Goal: Information Seeking & Learning: Understand process/instructions

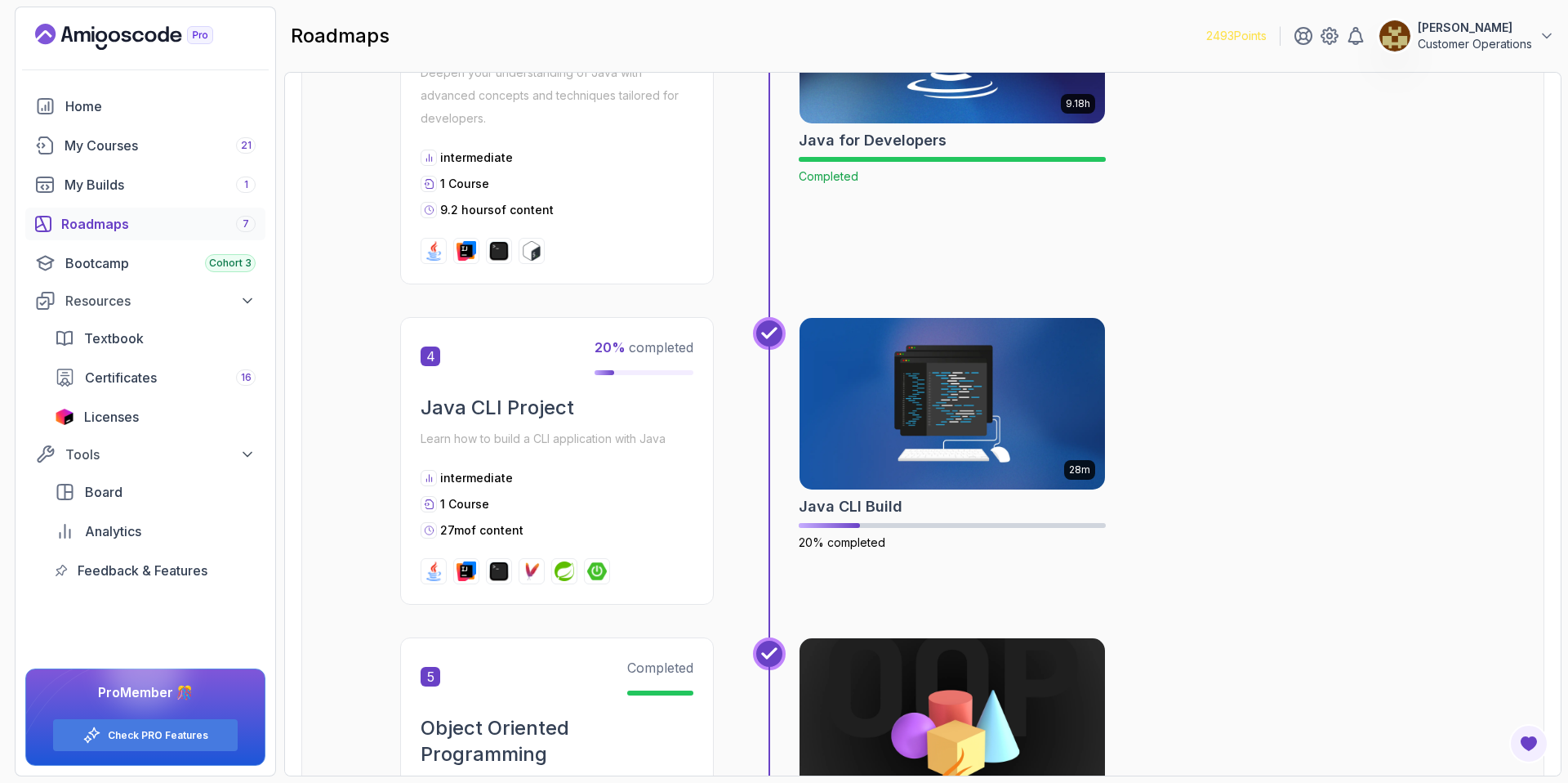
scroll to position [1104, 0]
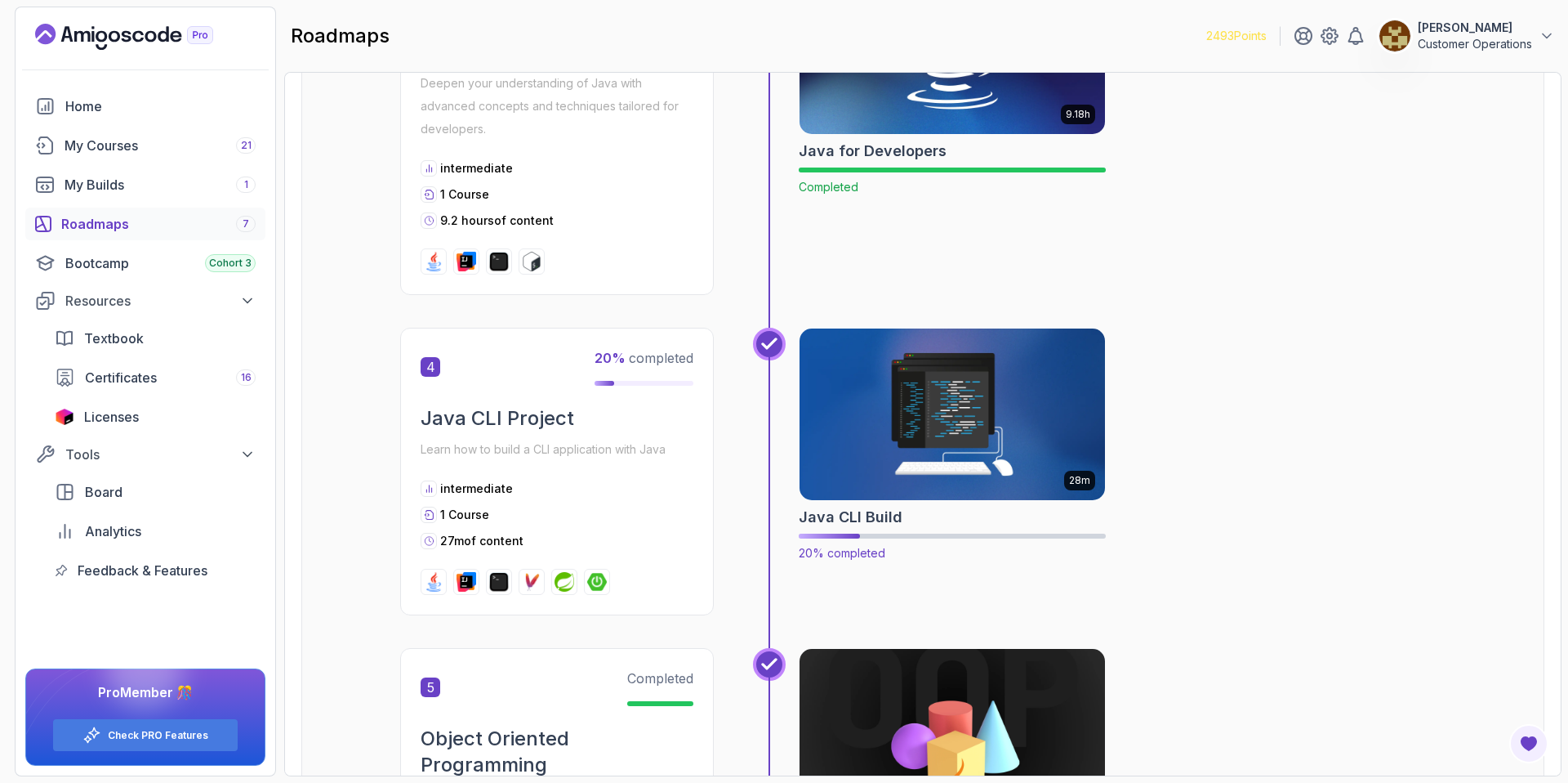
click at [774, 440] on img at bounding box center [953, 415] width 321 height 180
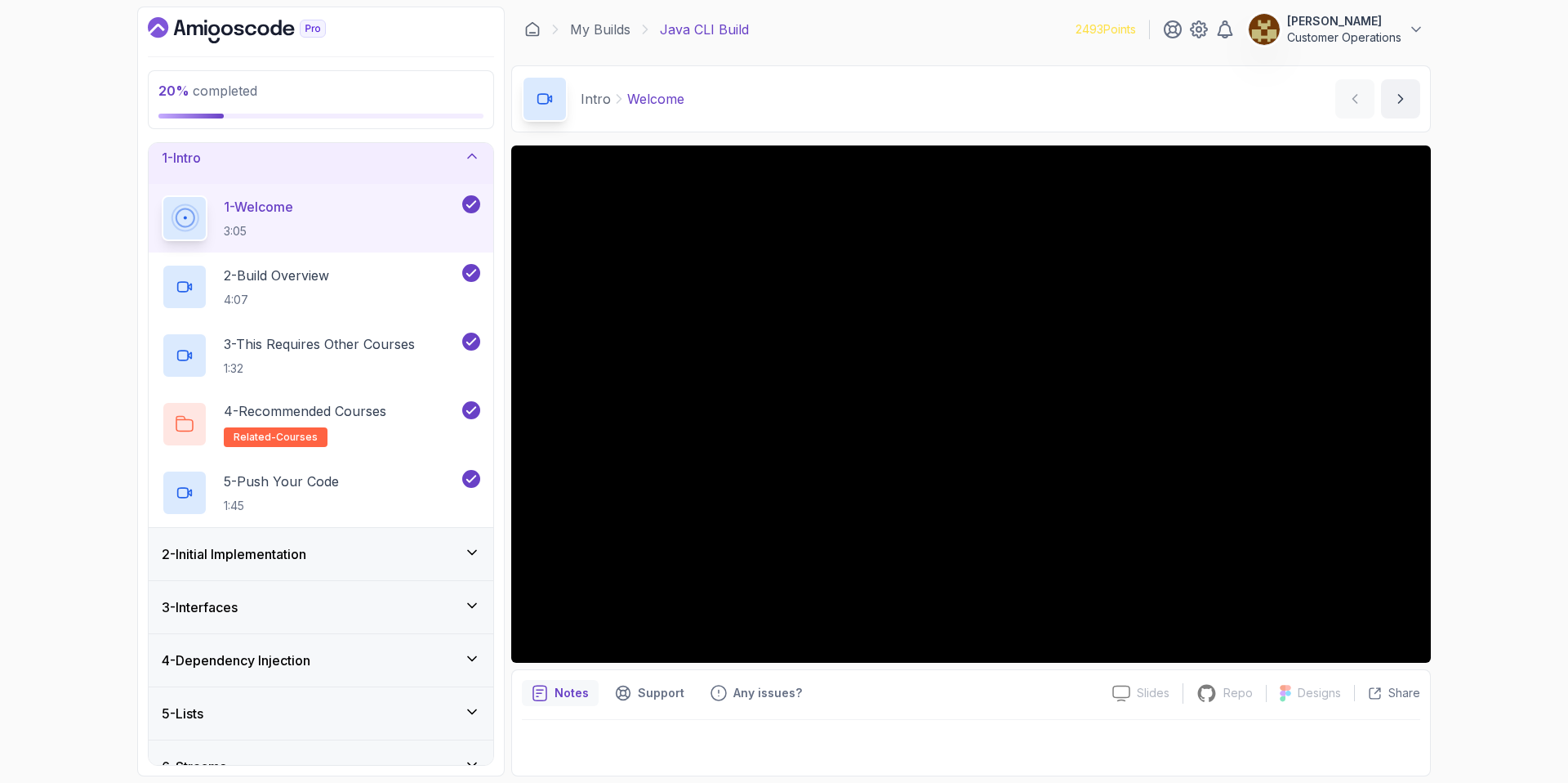
scroll to position [27, 0]
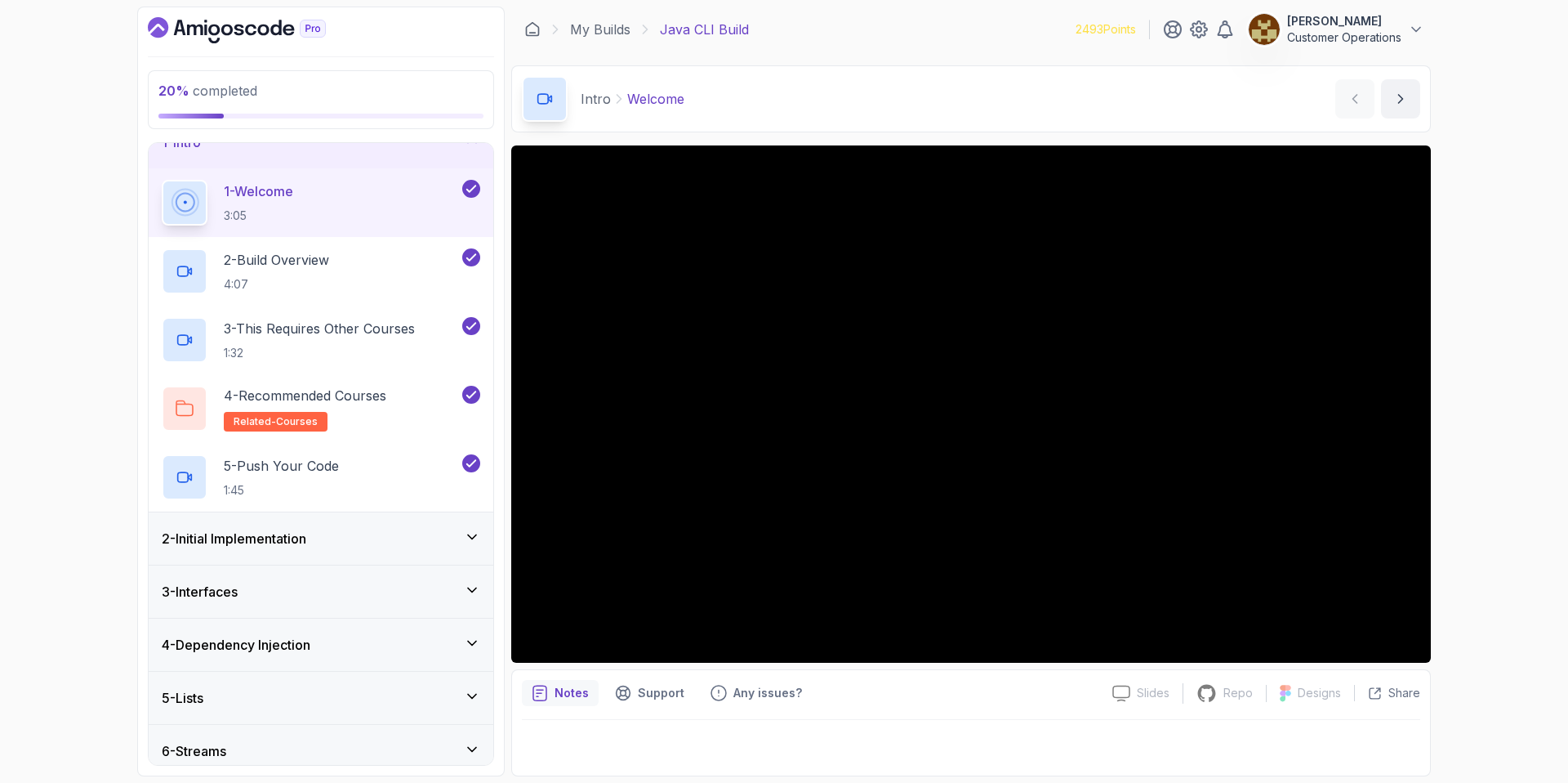
click at [307, 532] on h3 "2 - Initial Implementation" at bounding box center [233, 538] width 144 height 20
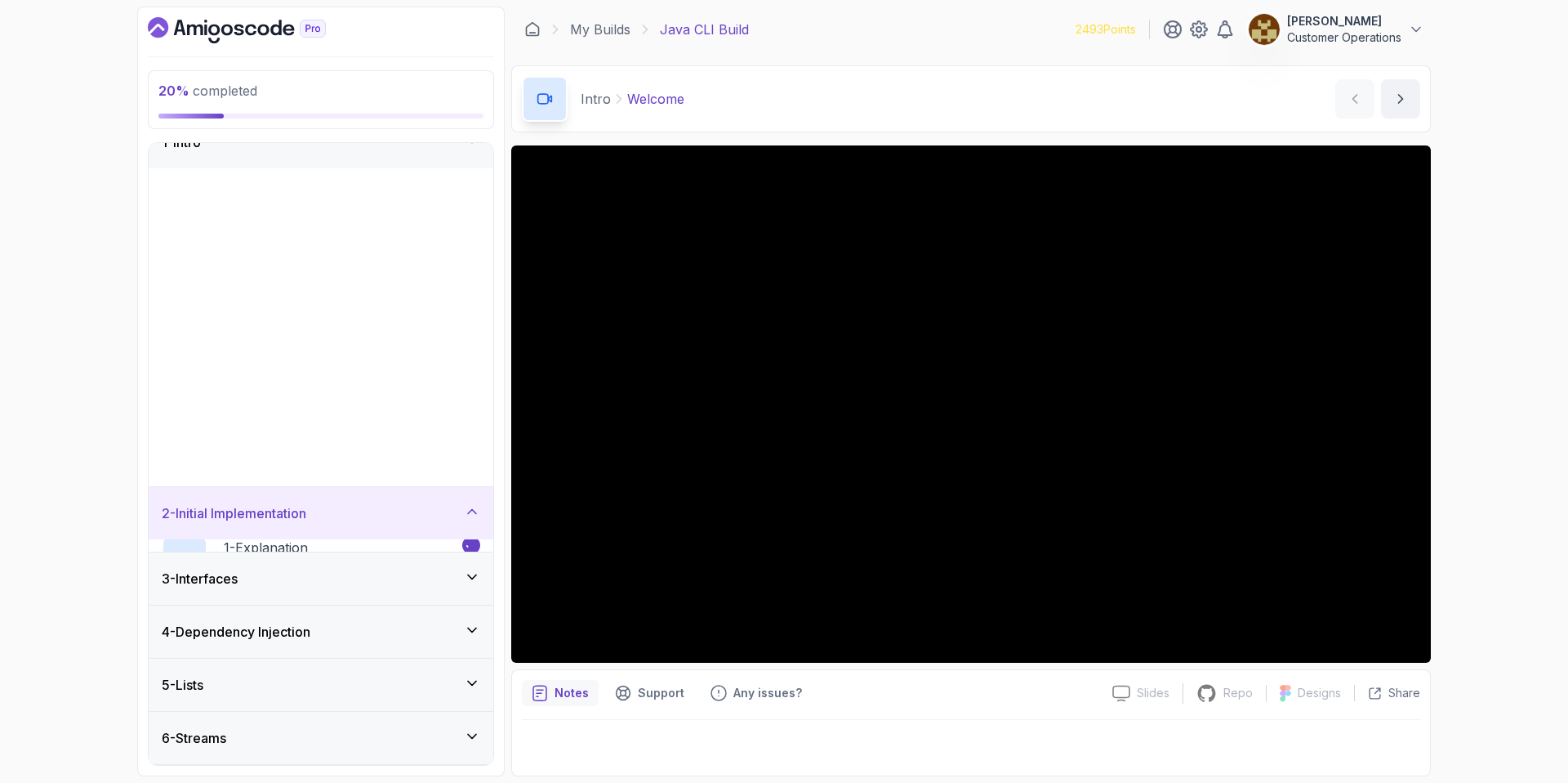
scroll to position [0, 0]
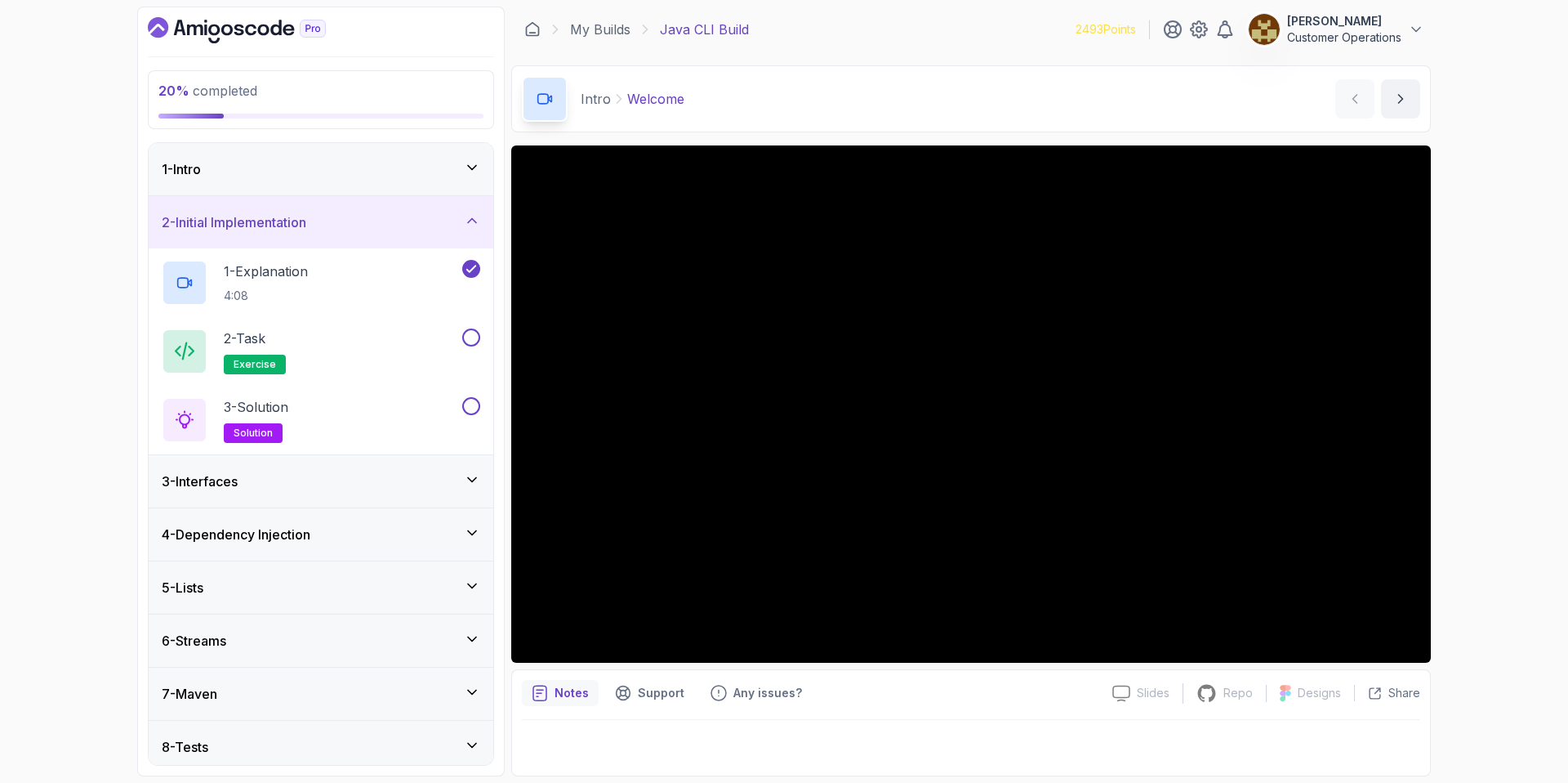
click at [349, 221] on div "2 - Initial Implementation" at bounding box center [321, 223] width 319 height 20
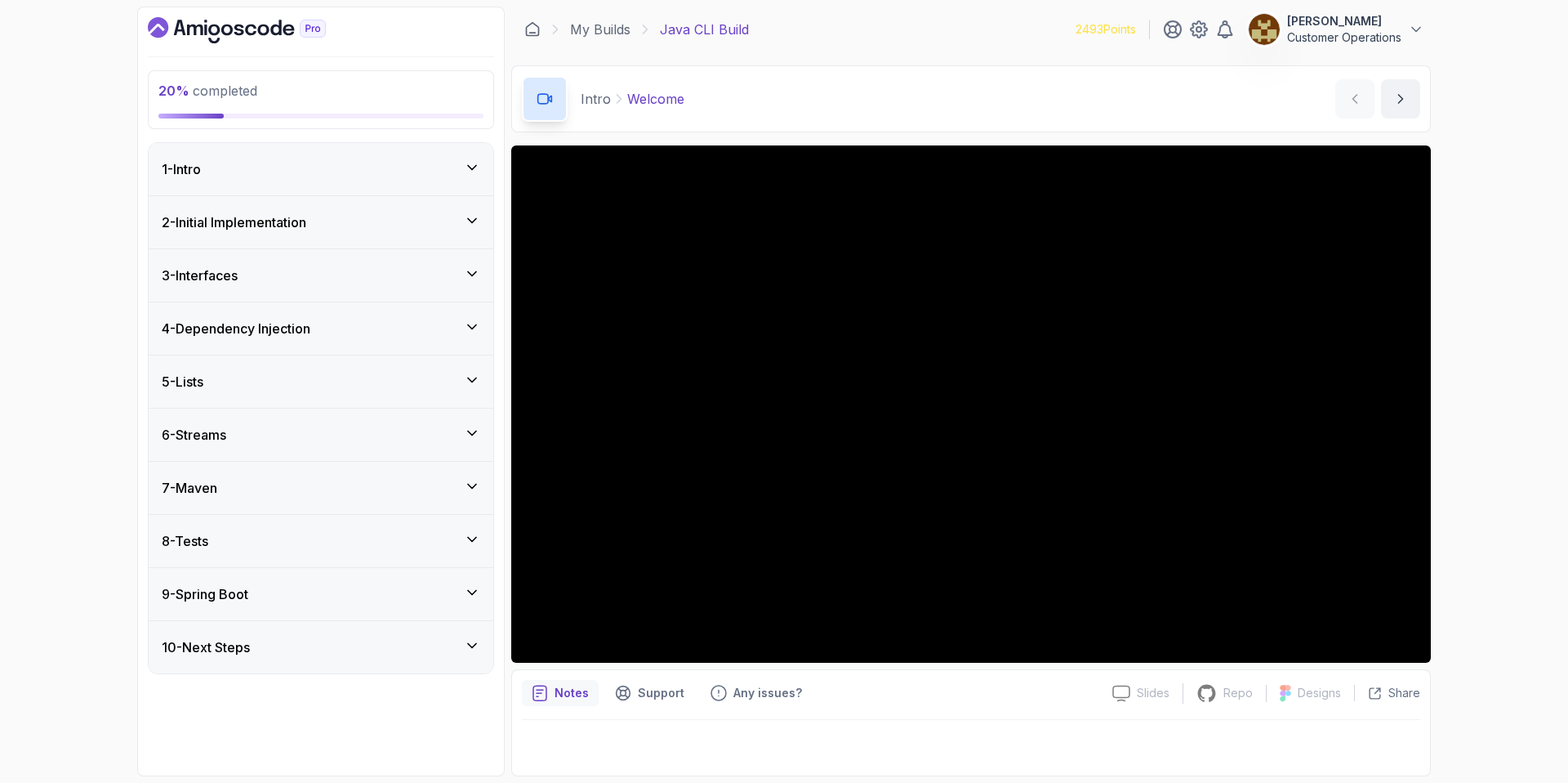
click at [304, 175] on div "1 - Intro" at bounding box center [321, 169] width 319 height 20
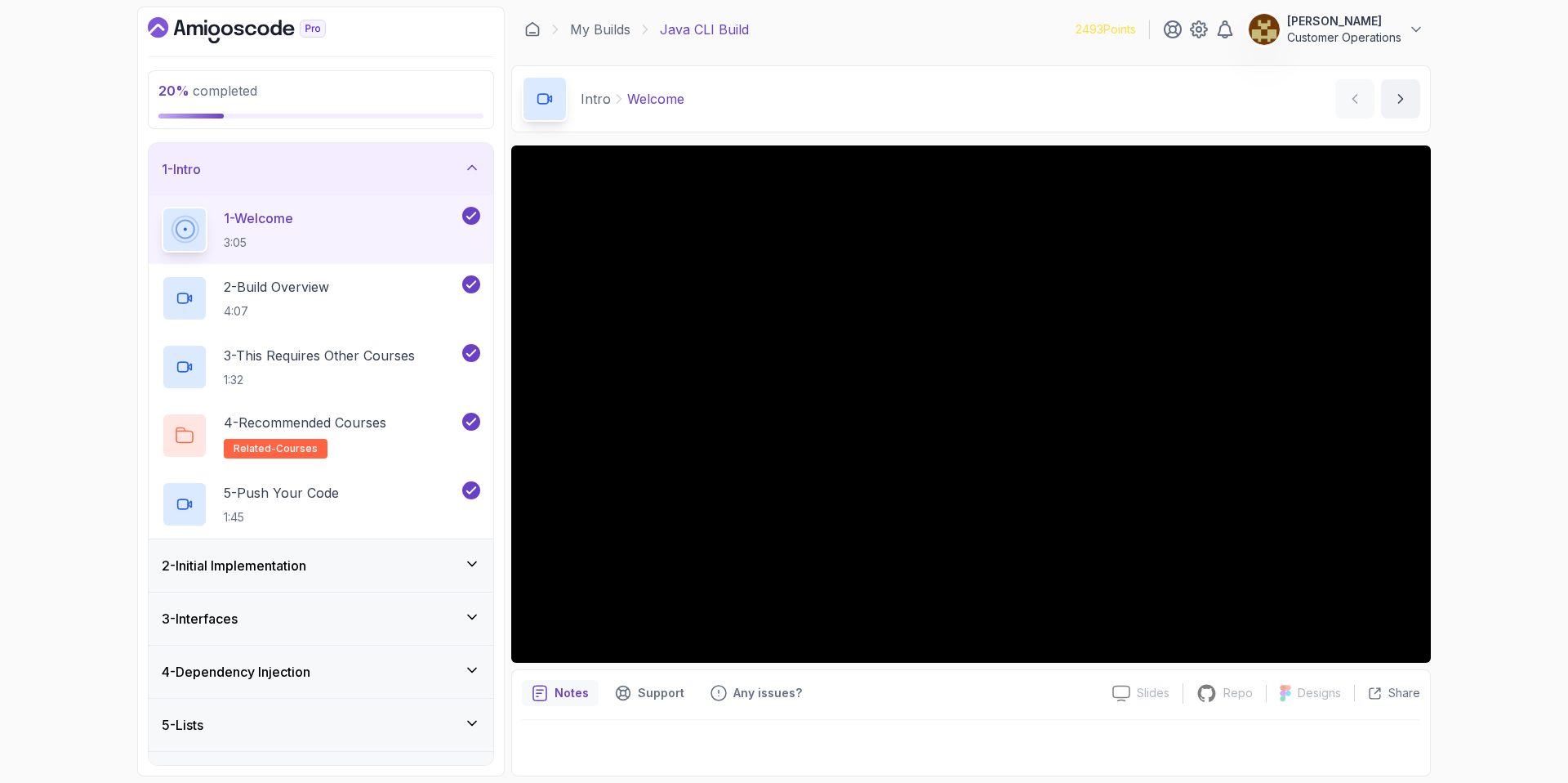
click at [435, 187] on div "1 - Intro" at bounding box center [321, 168] width 344 height 52
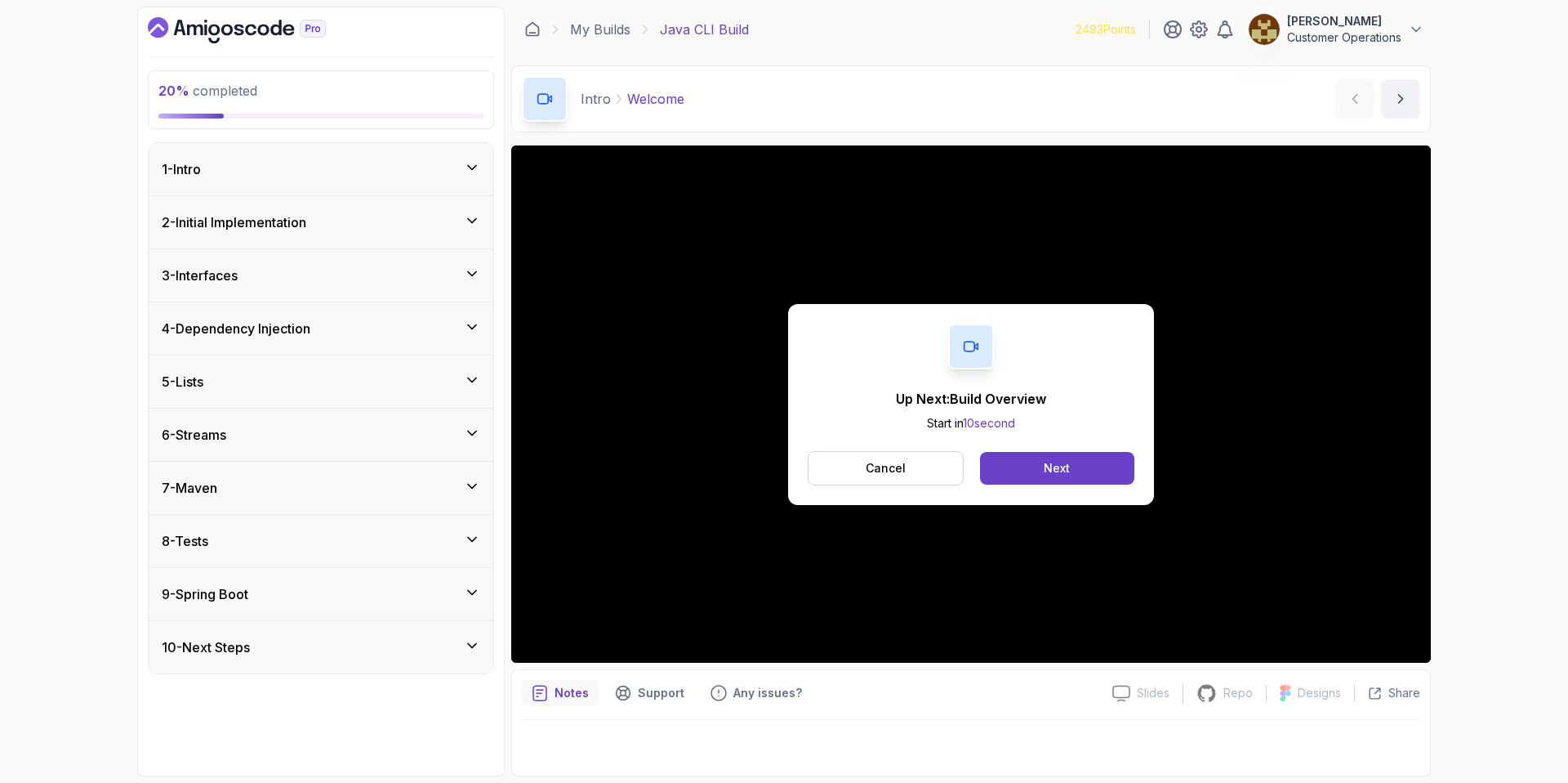
click at [410, 232] on div "2 - Initial Implementation" at bounding box center [321, 222] width 344 height 52
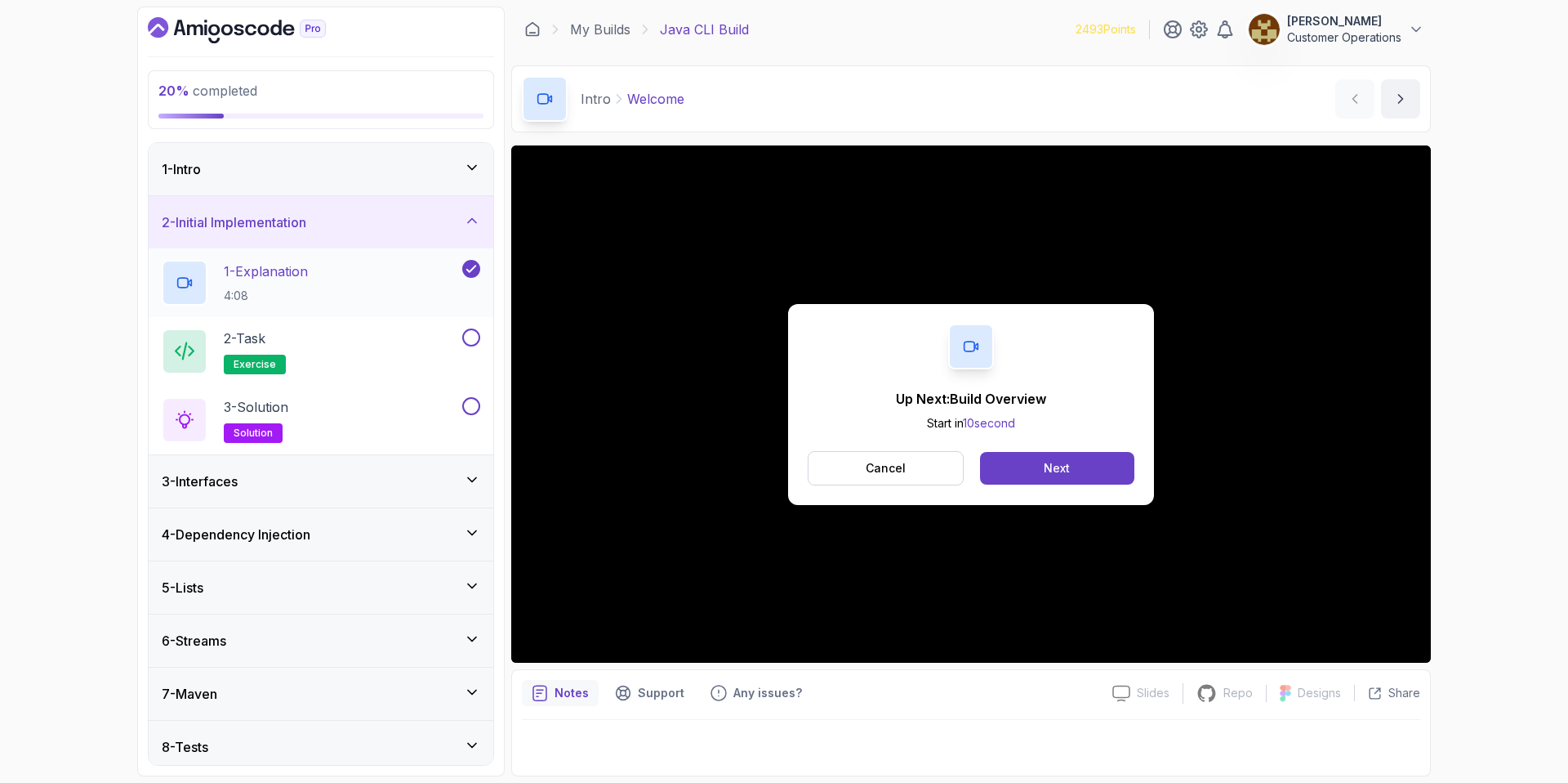
click at [380, 279] on div "1 - Explanation 4:08" at bounding box center [310, 282] width 297 height 46
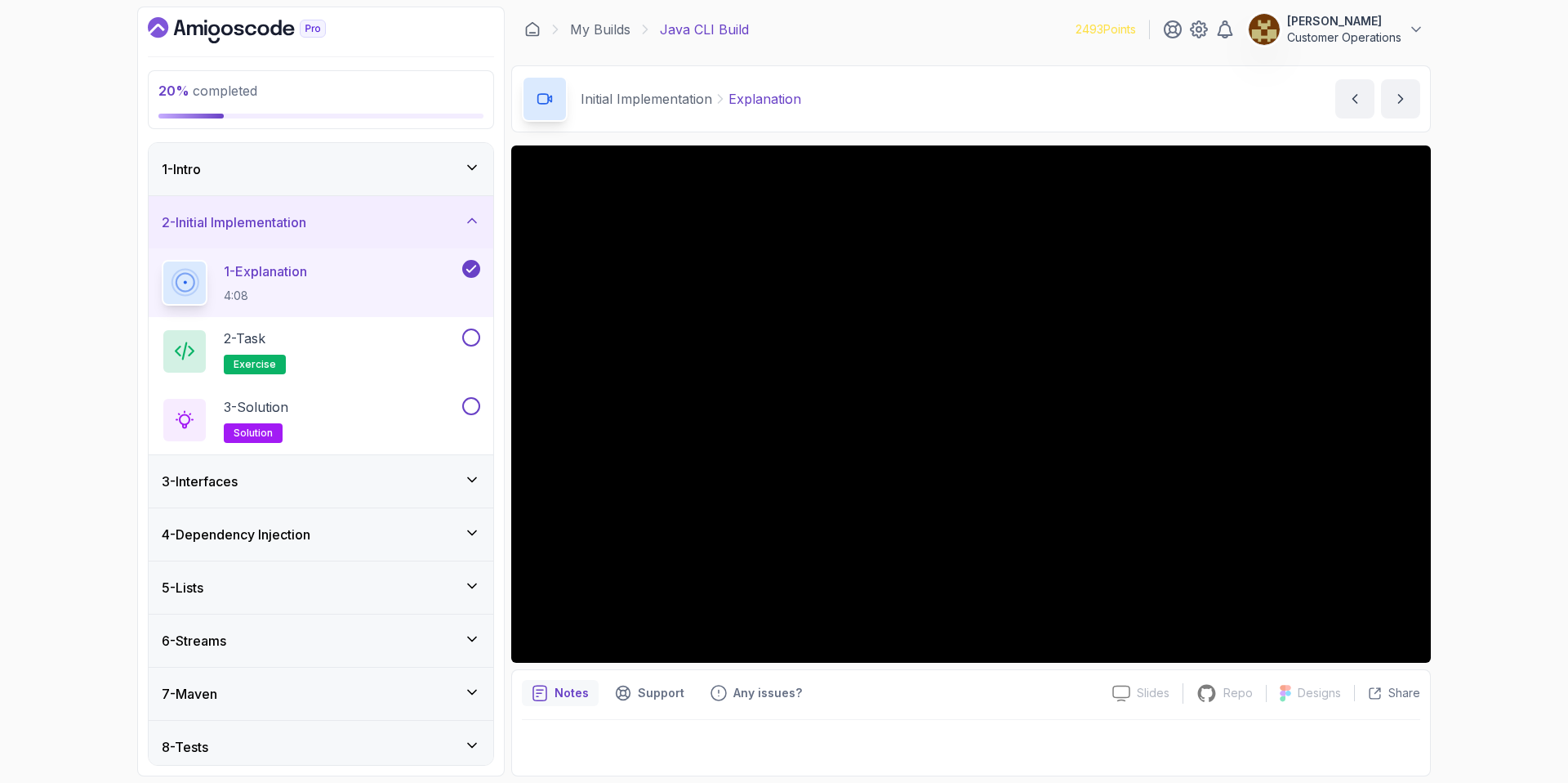
click at [252, 176] on div "1 - Intro" at bounding box center [321, 169] width 319 height 20
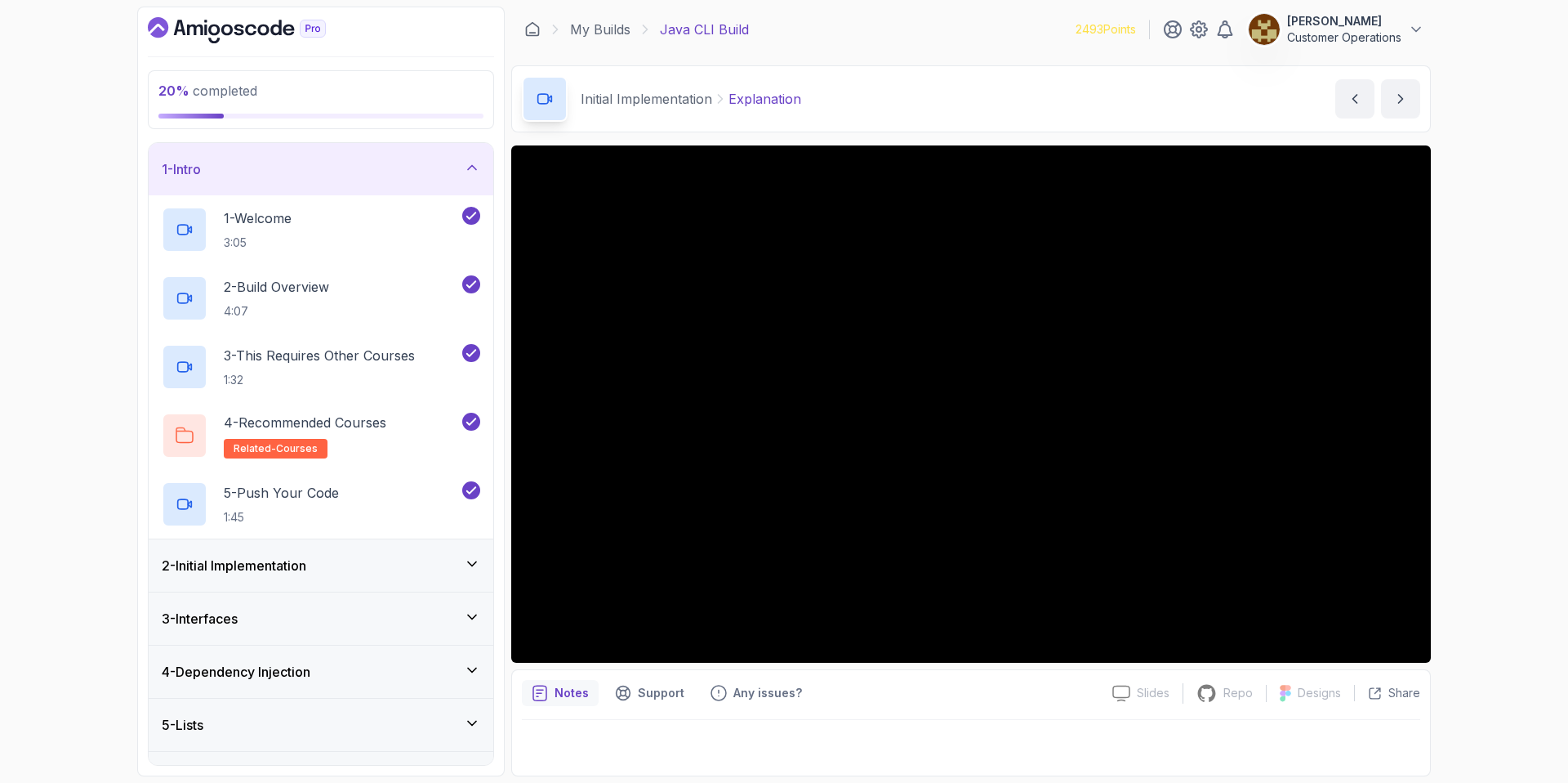
click at [256, 177] on div "1 - Intro" at bounding box center [321, 169] width 319 height 20
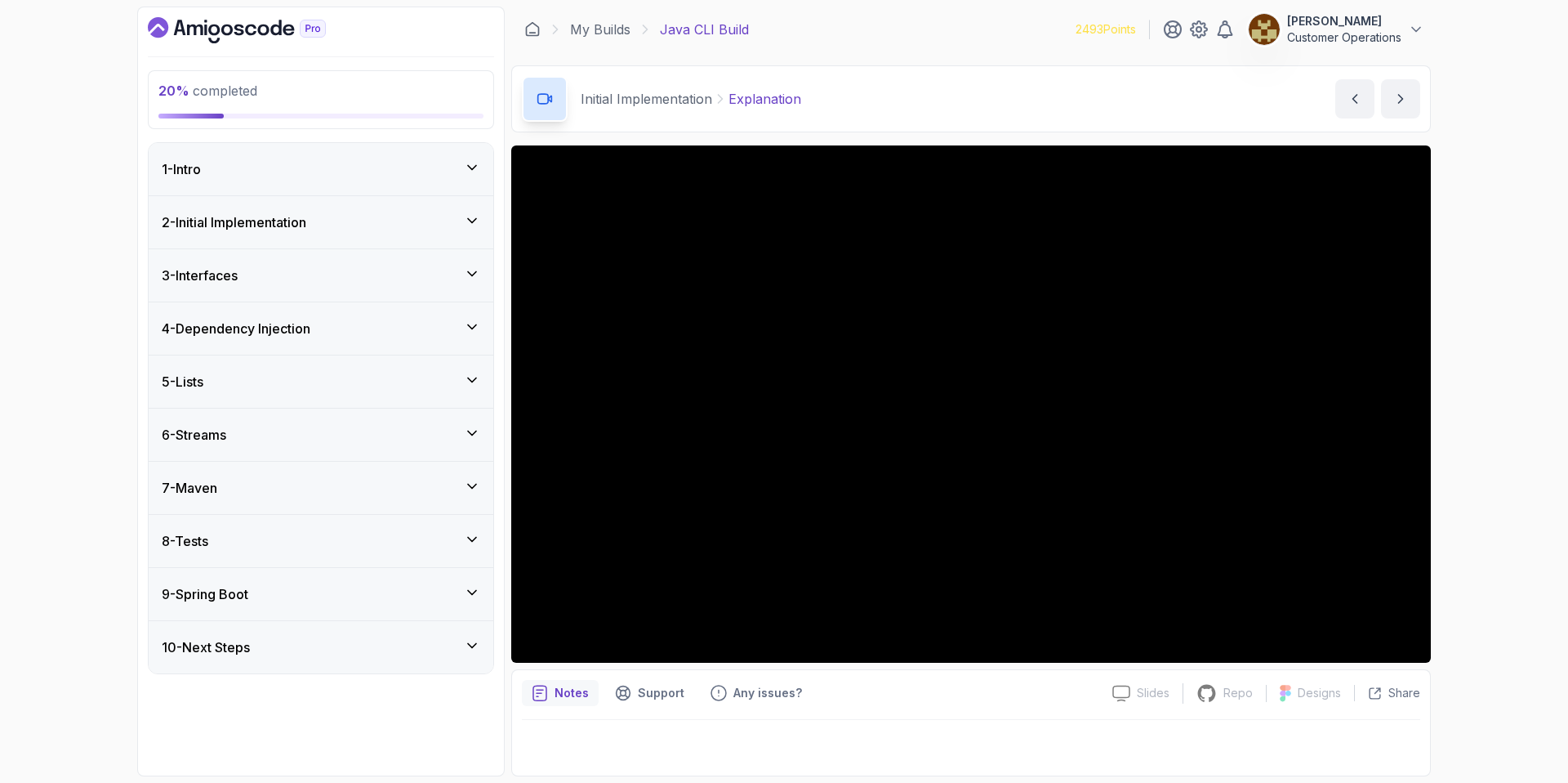
click at [278, 588] on div "9 - Spring Boot" at bounding box center [321, 594] width 319 height 20
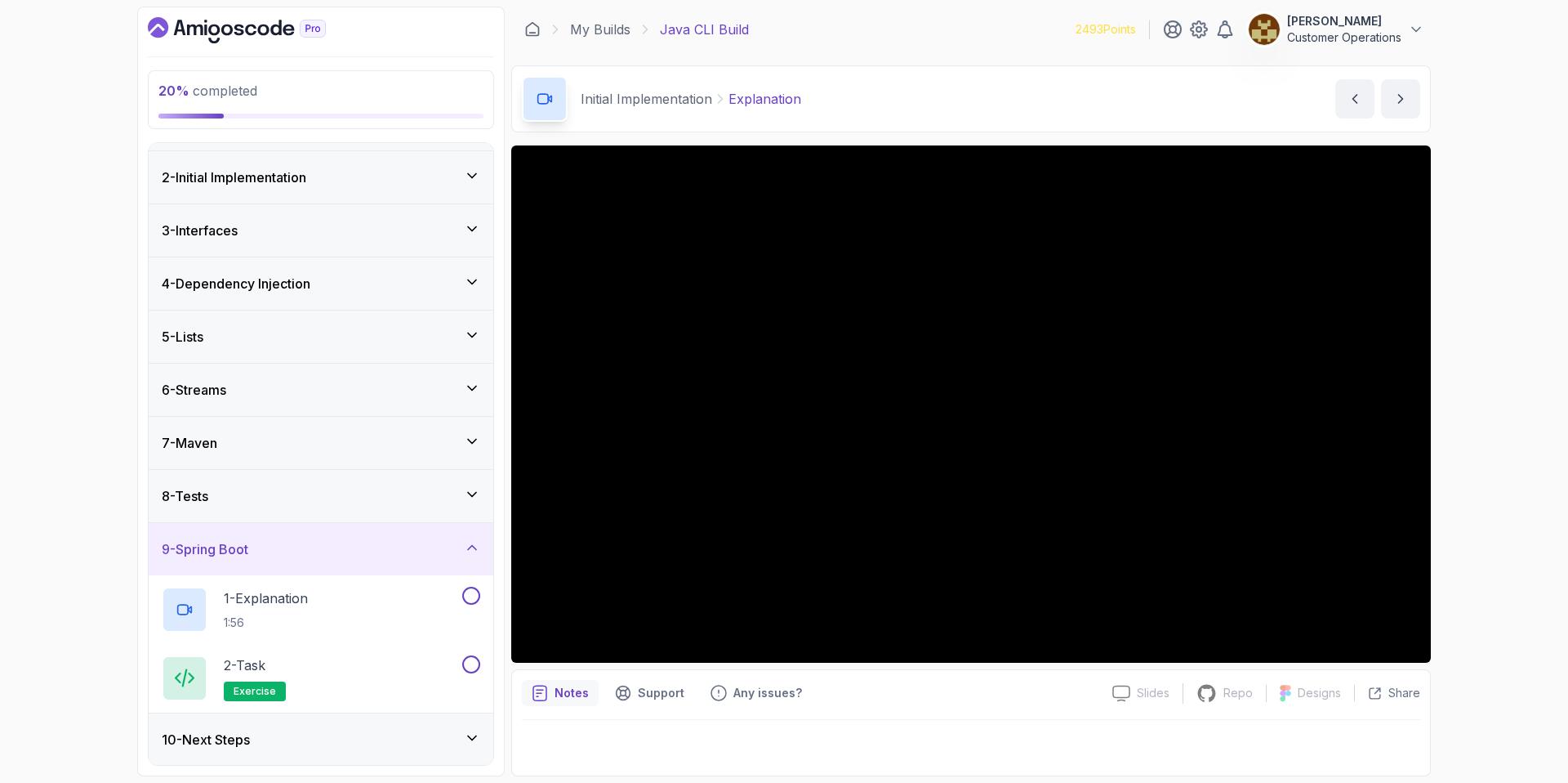
scroll to position [46, 0]
click at [298, 551] on div "9 - Spring Boot" at bounding box center [321, 548] width 319 height 20
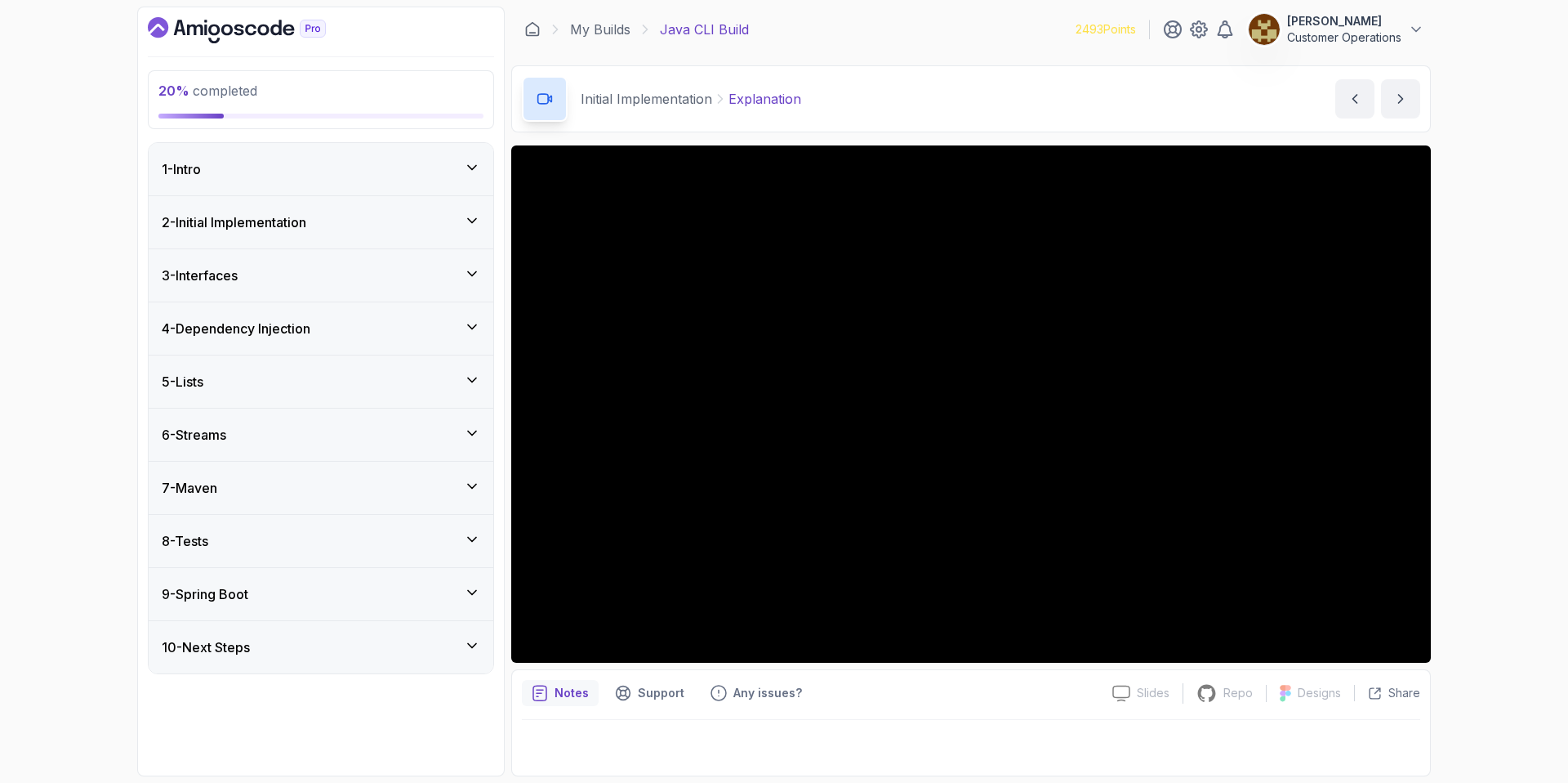
click at [250, 645] on h3 "10 - Next Steps" at bounding box center [205, 647] width 88 height 20
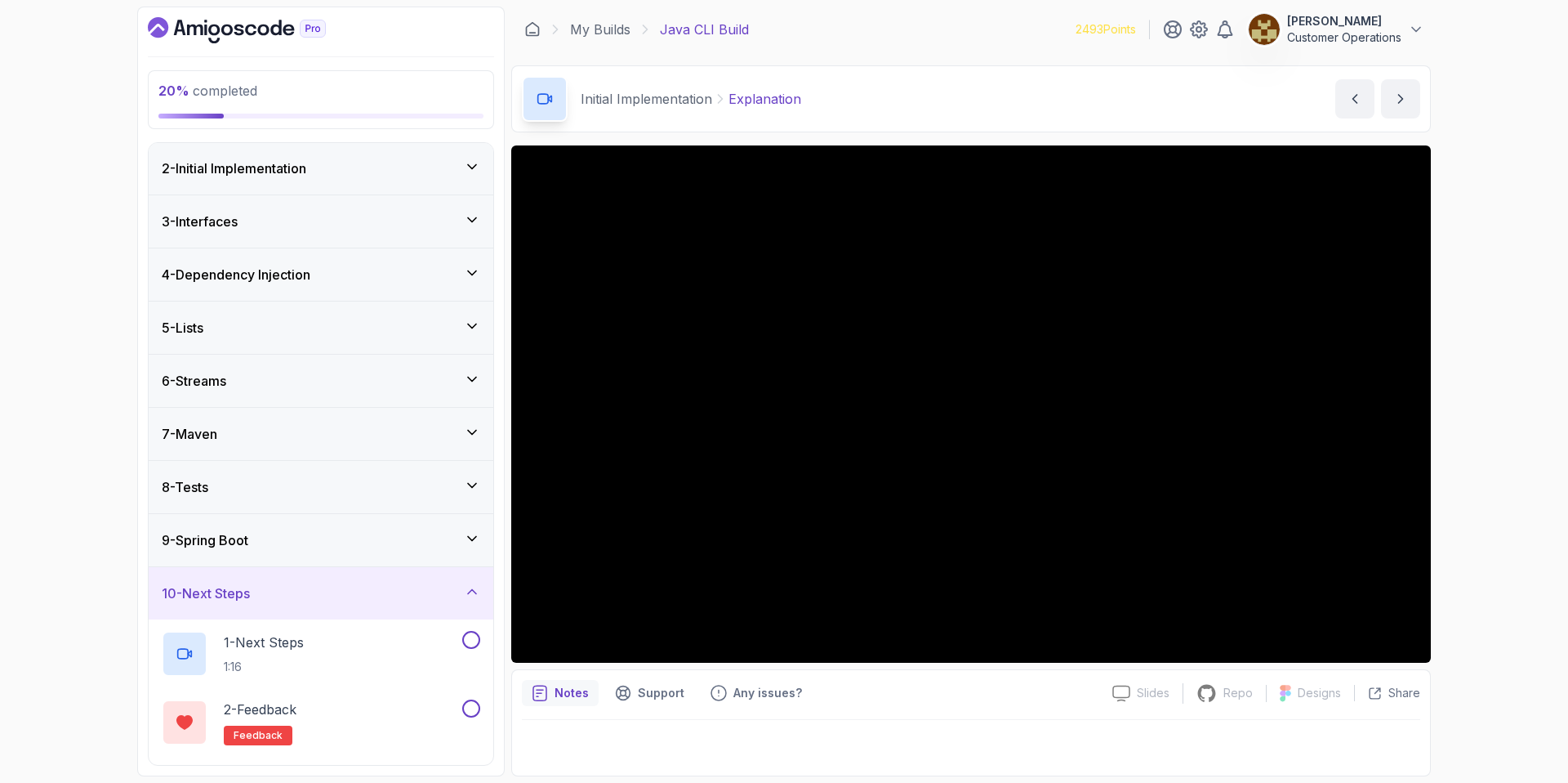
scroll to position [115, 0]
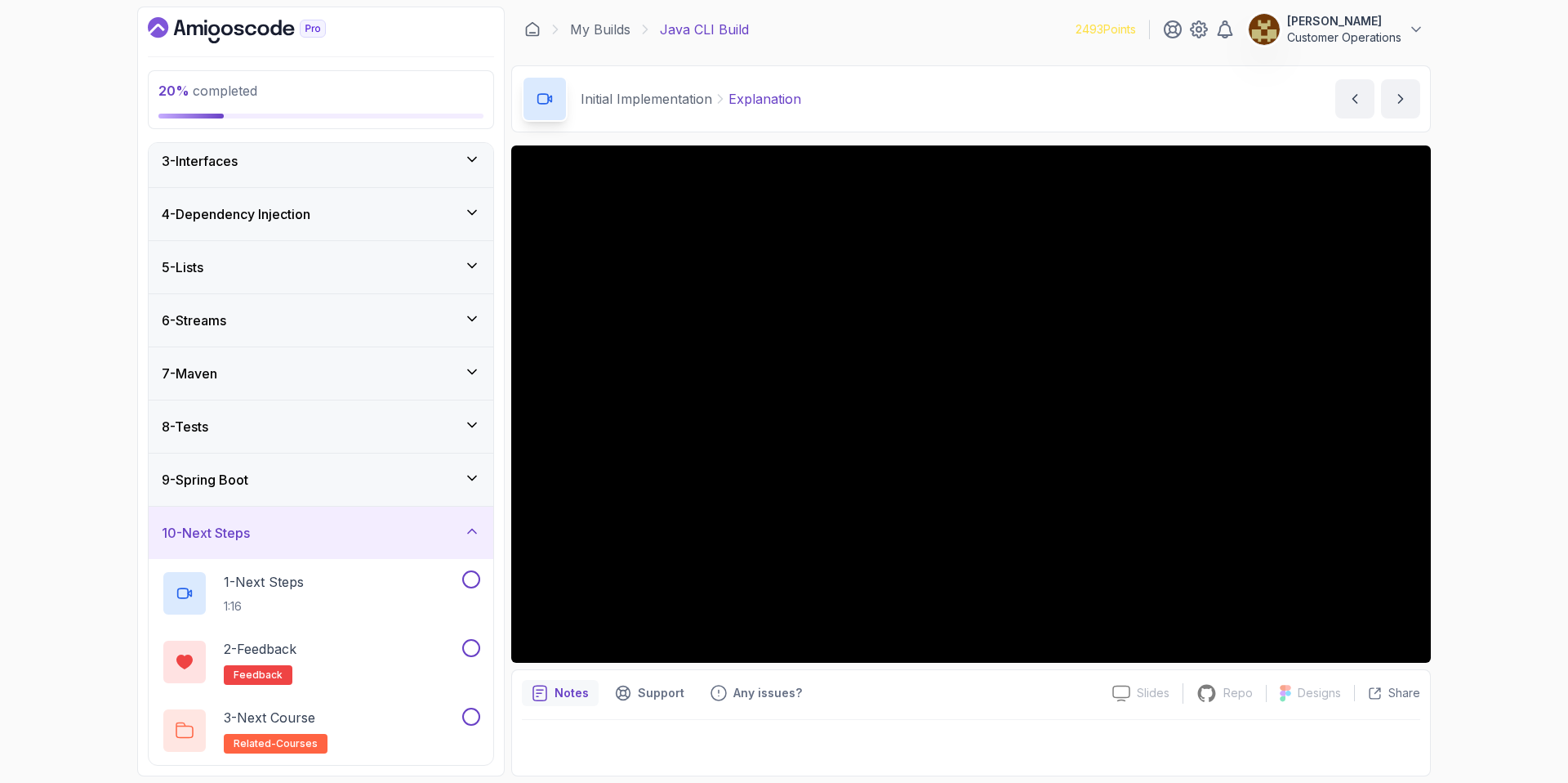
click at [308, 548] on div "10 - Next Steps" at bounding box center [321, 533] width 344 height 52
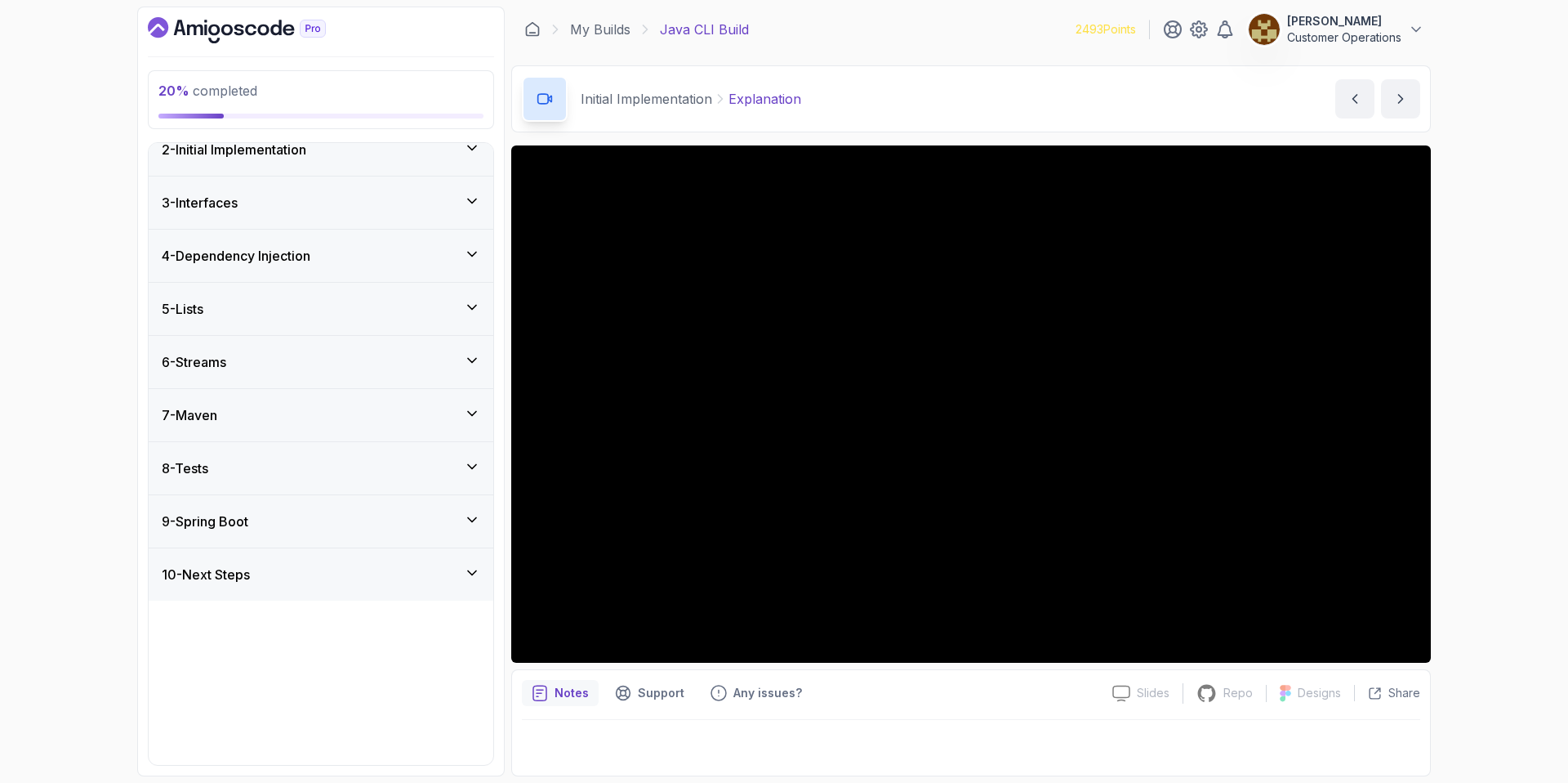
scroll to position [0, 0]
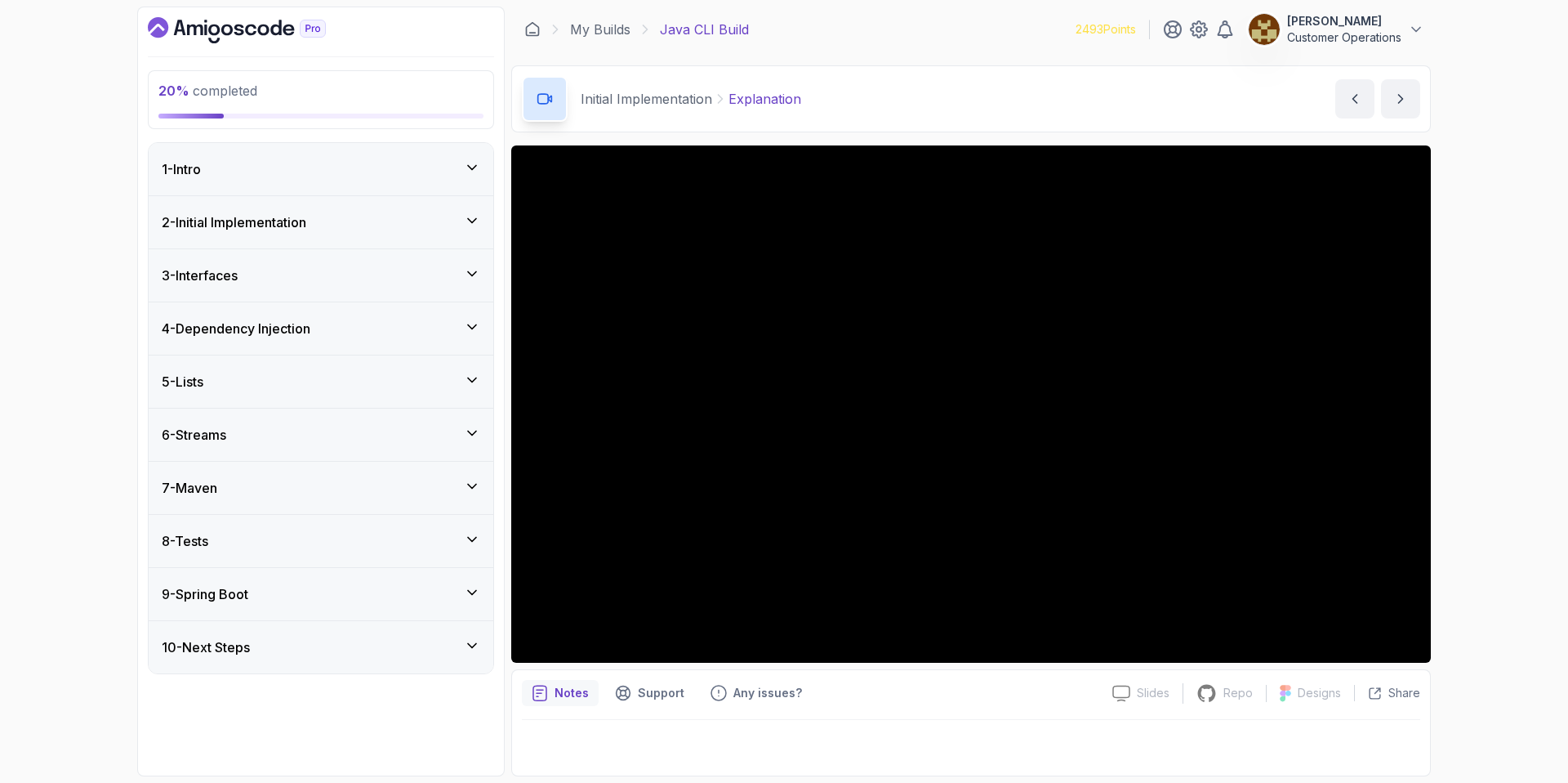
click at [259, 494] on div "7 - Maven" at bounding box center [321, 488] width 319 height 20
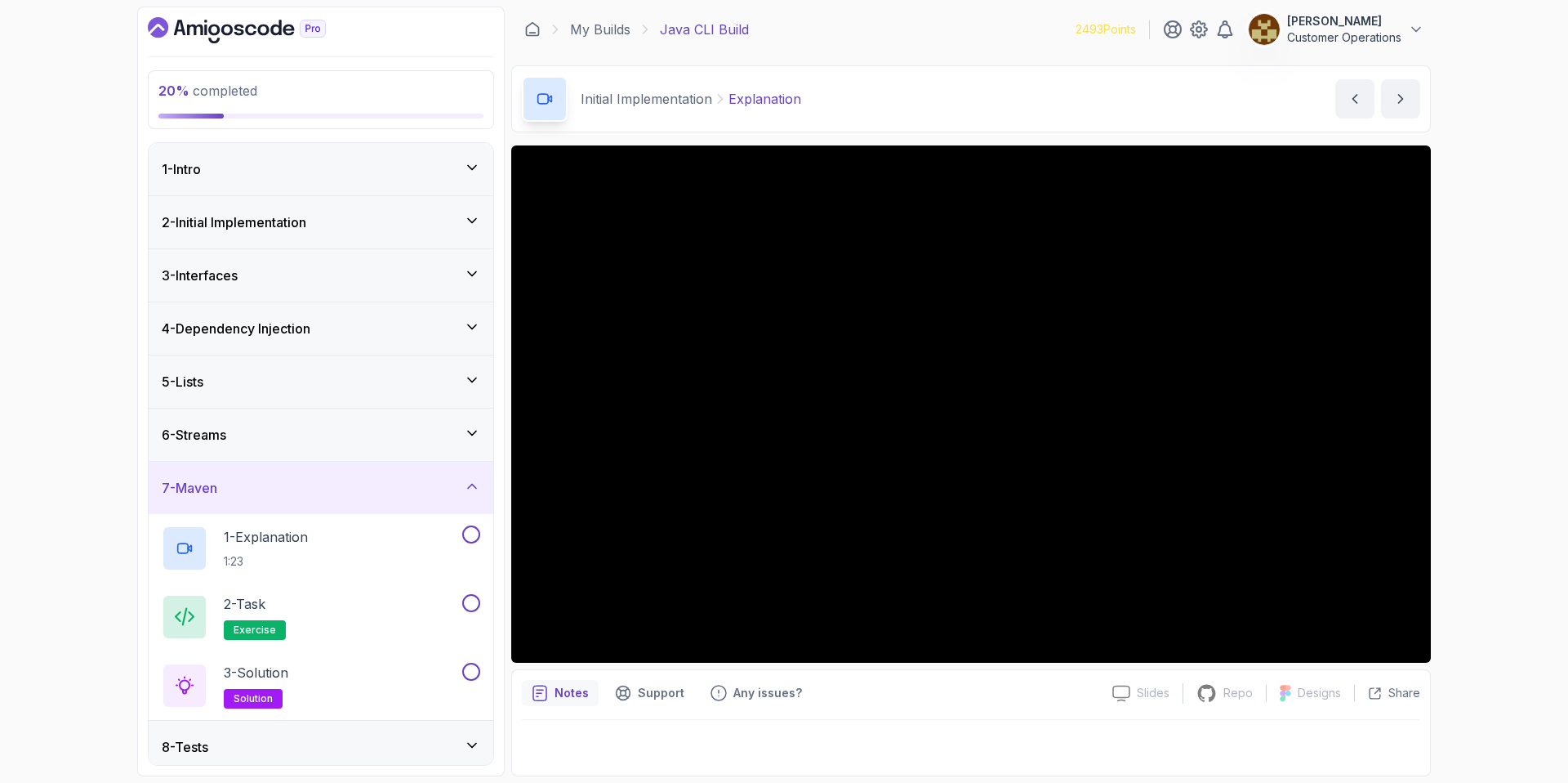
click at [259, 494] on div "7 - Maven" at bounding box center [321, 488] width 319 height 20
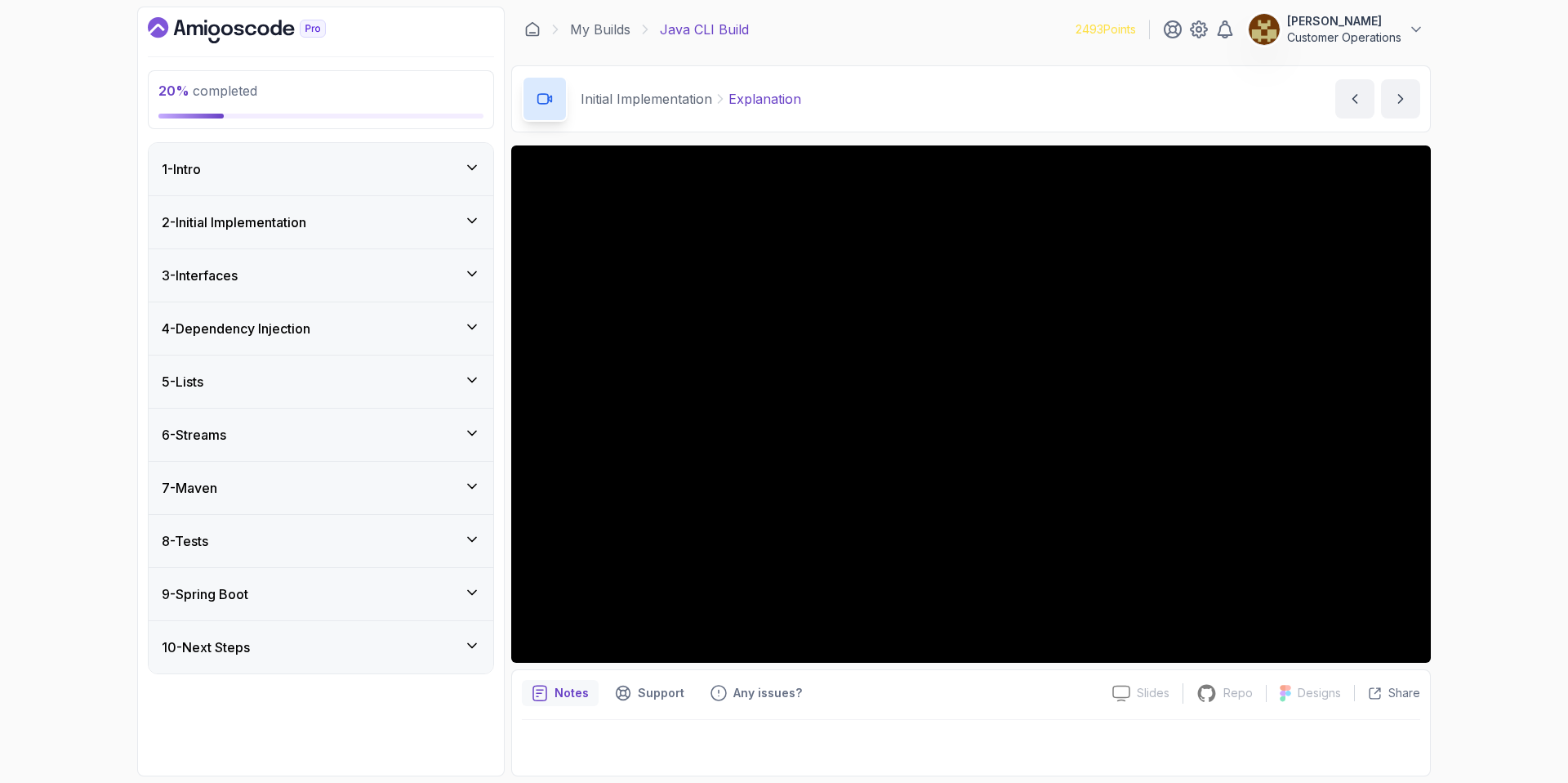
click at [259, 530] on div "8 - Tests" at bounding box center [321, 540] width 344 height 52
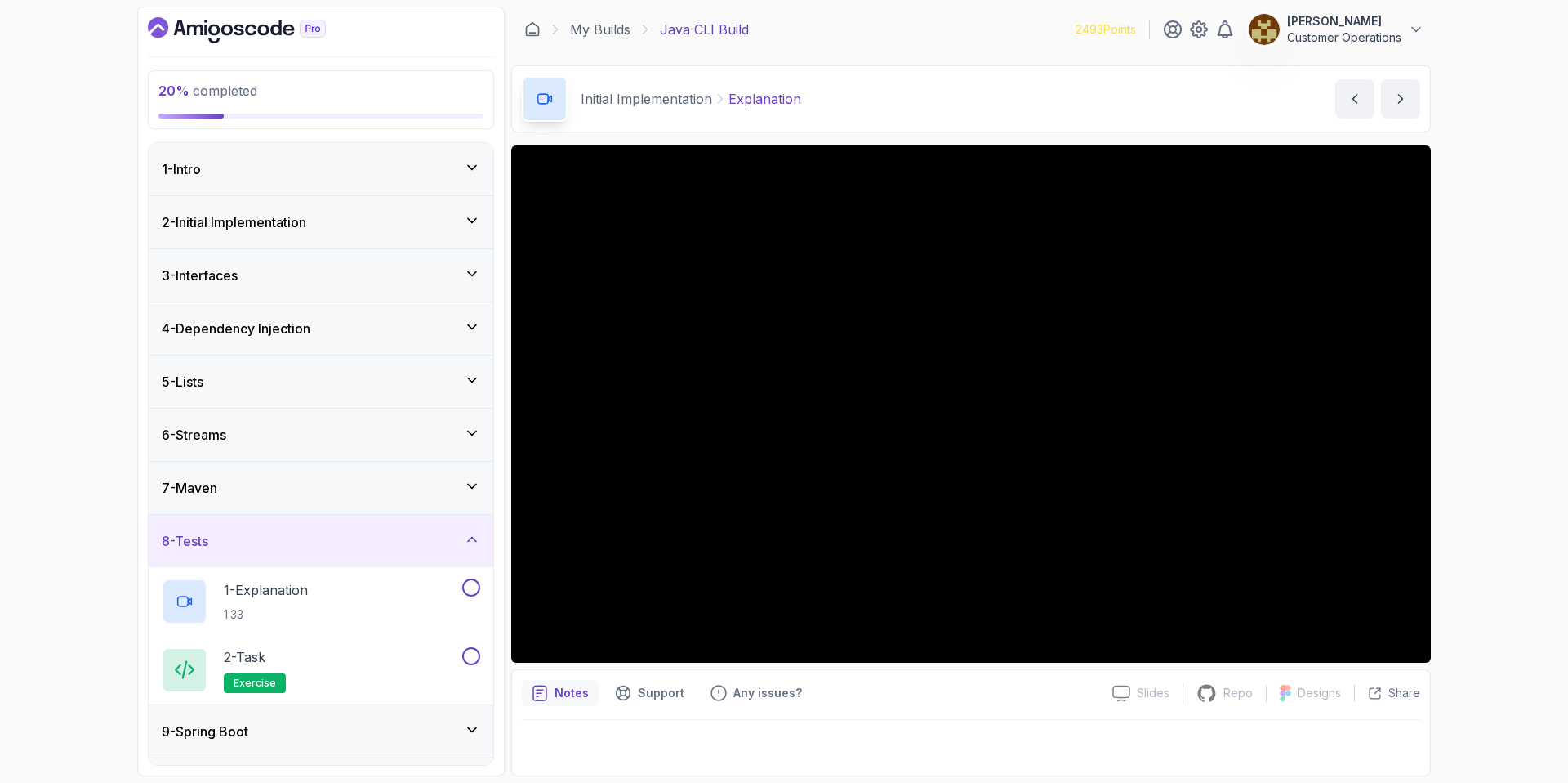
click at [259, 529] on div "8 - Tests" at bounding box center [321, 540] width 344 height 52
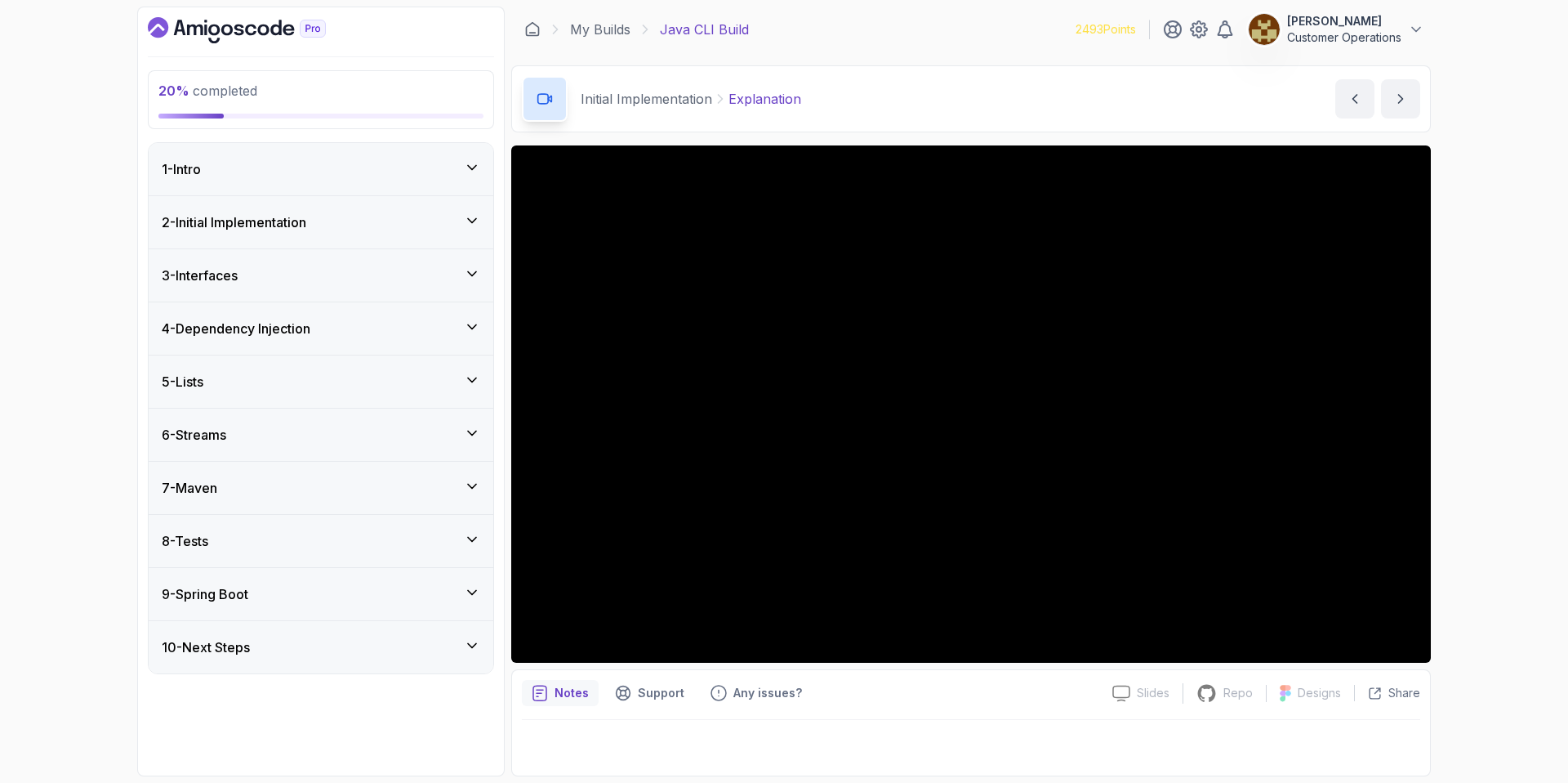
click at [249, 443] on div "6 - Streams" at bounding box center [321, 435] width 319 height 20
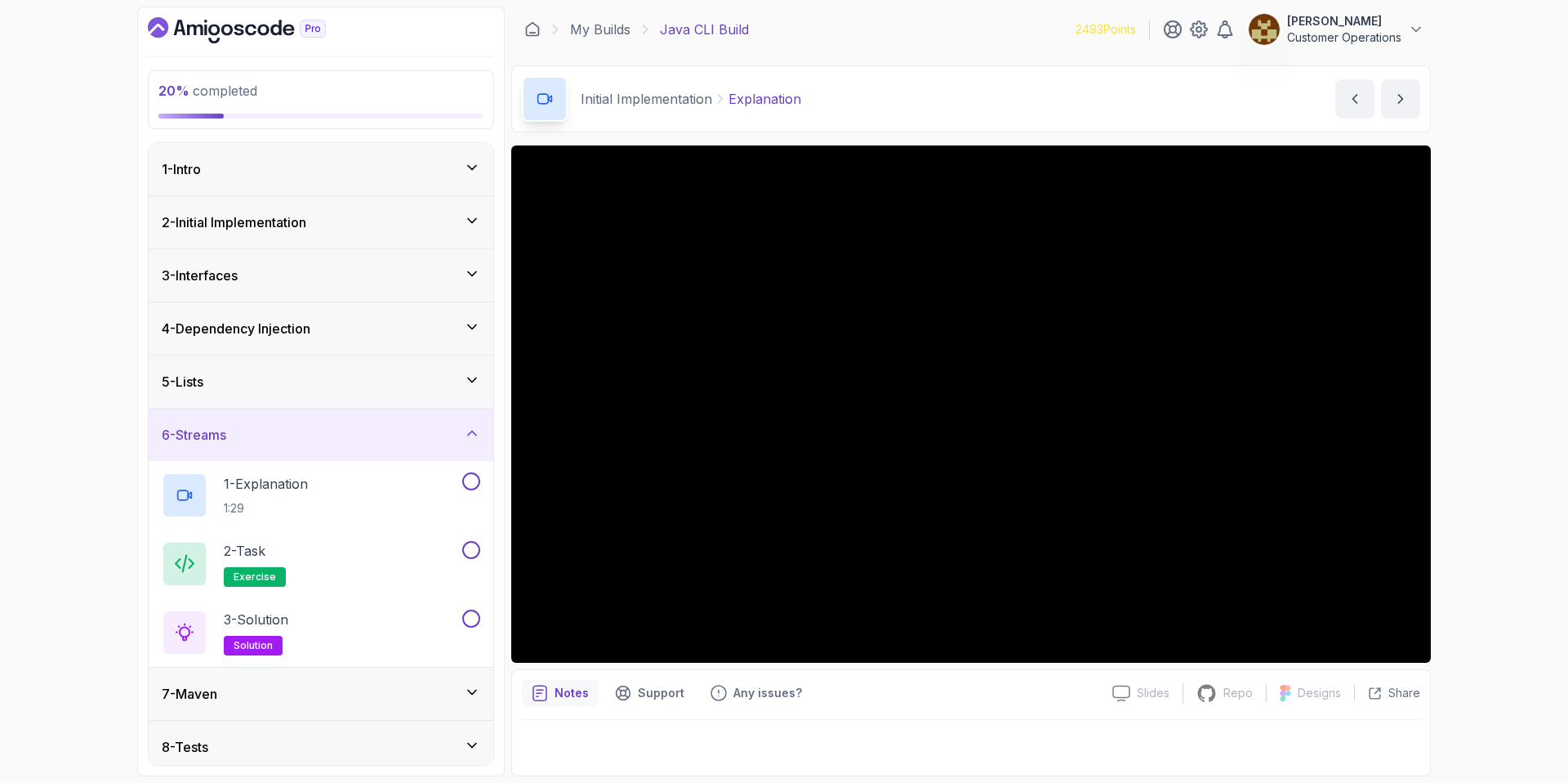
click at [249, 443] on div "6 - Streams" at bounding box center [321, 435] width 319 height 20
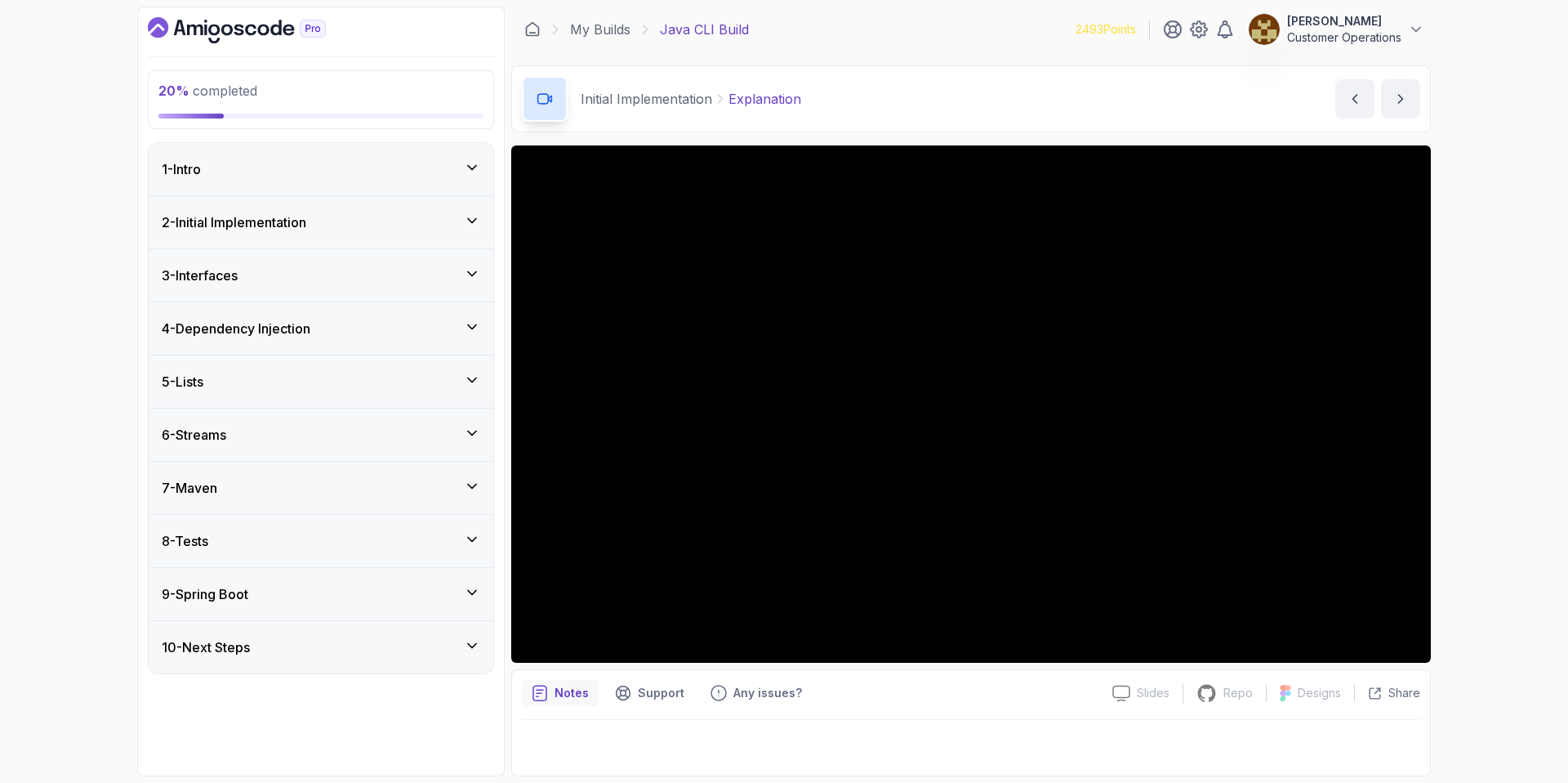
click at [241, 386] on div "5 - Lists" at bounding box center [321, 382] width 319 height 20
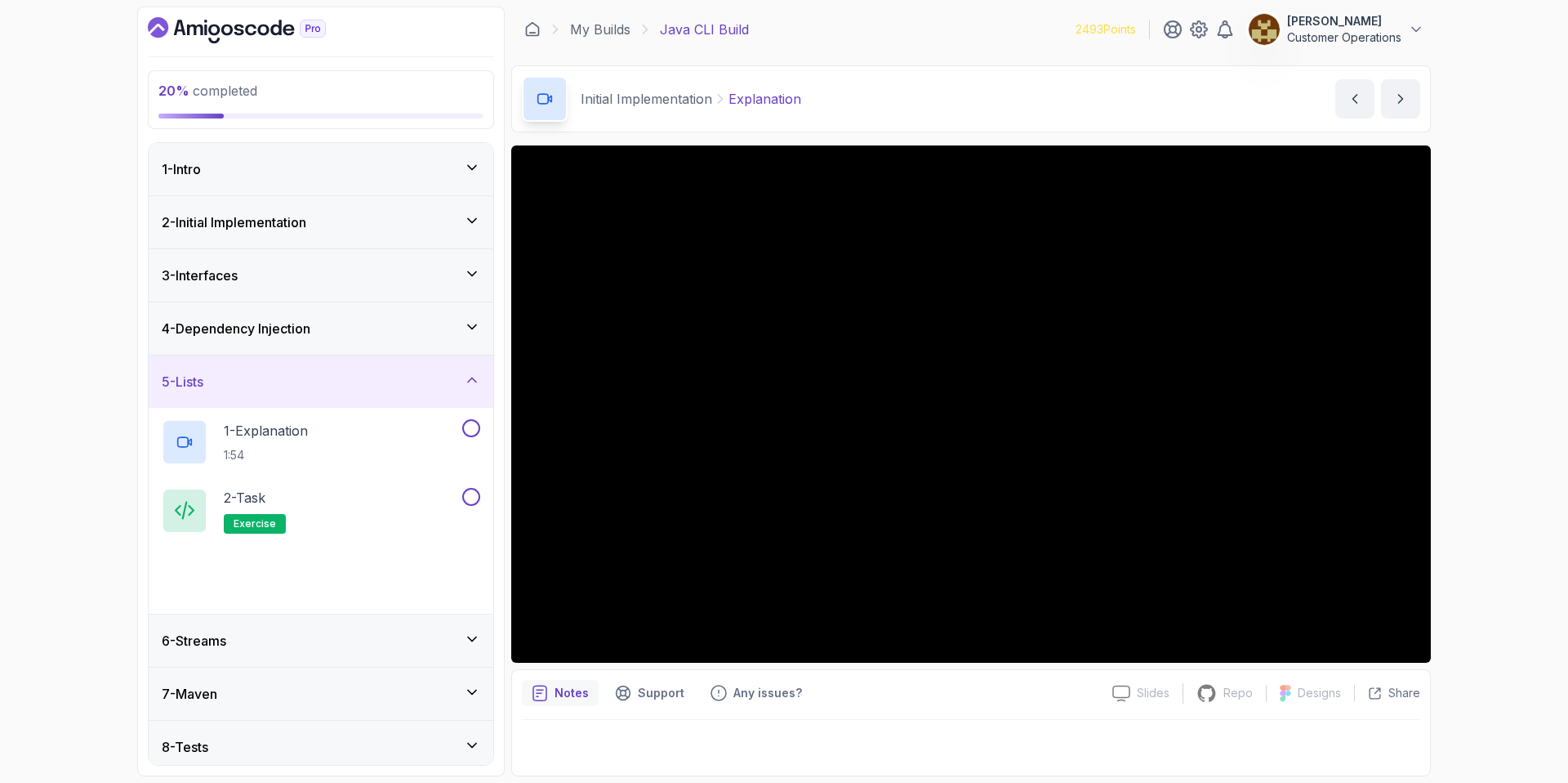
click at [241, 386] on div "5 - Lists" at bounding box center [321, 382] width 319 height 20
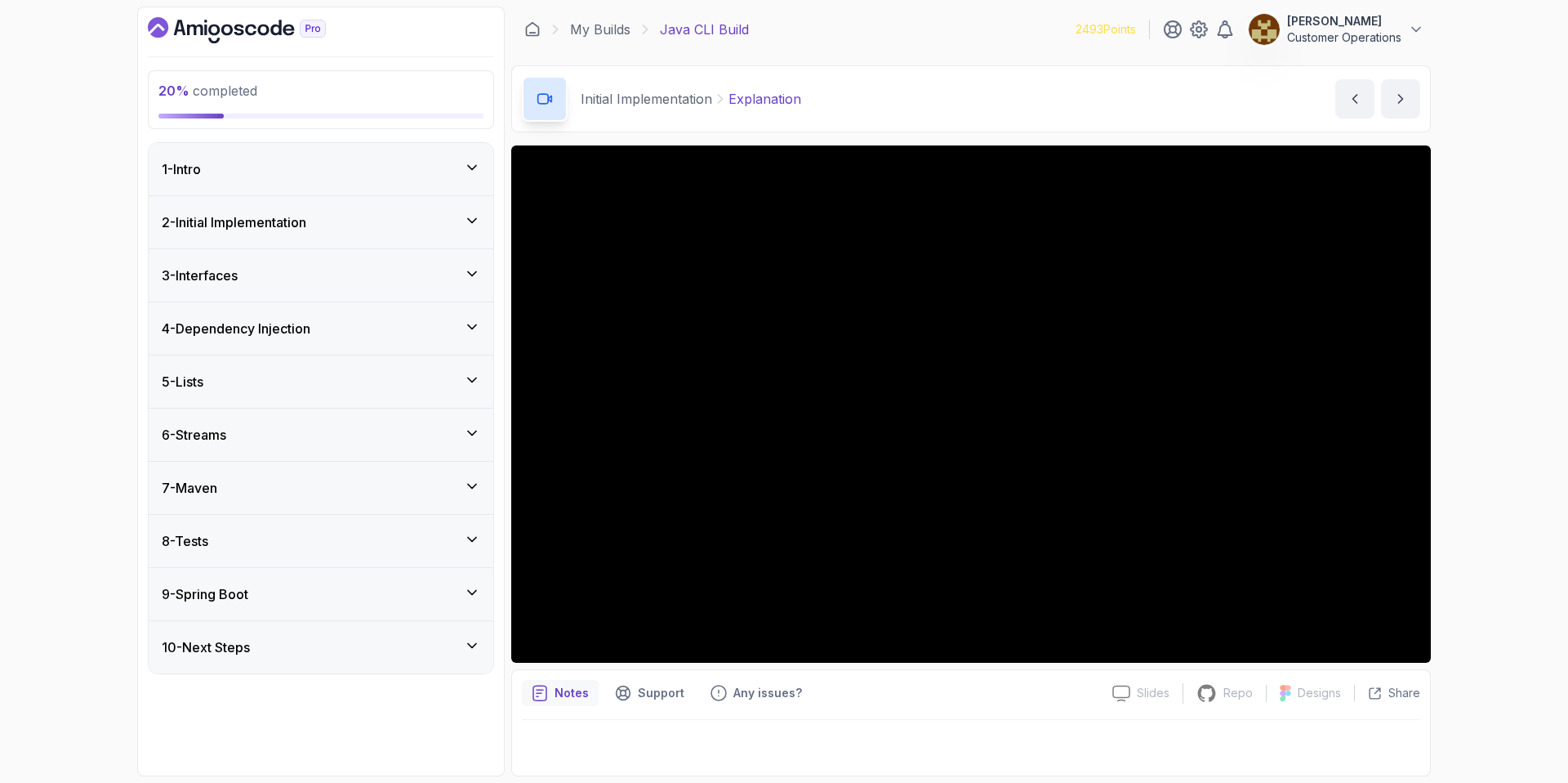
click at [255, 333] on h3 "4 - Dependency Injection" at bounding box center [235, 329] width 148 height 20
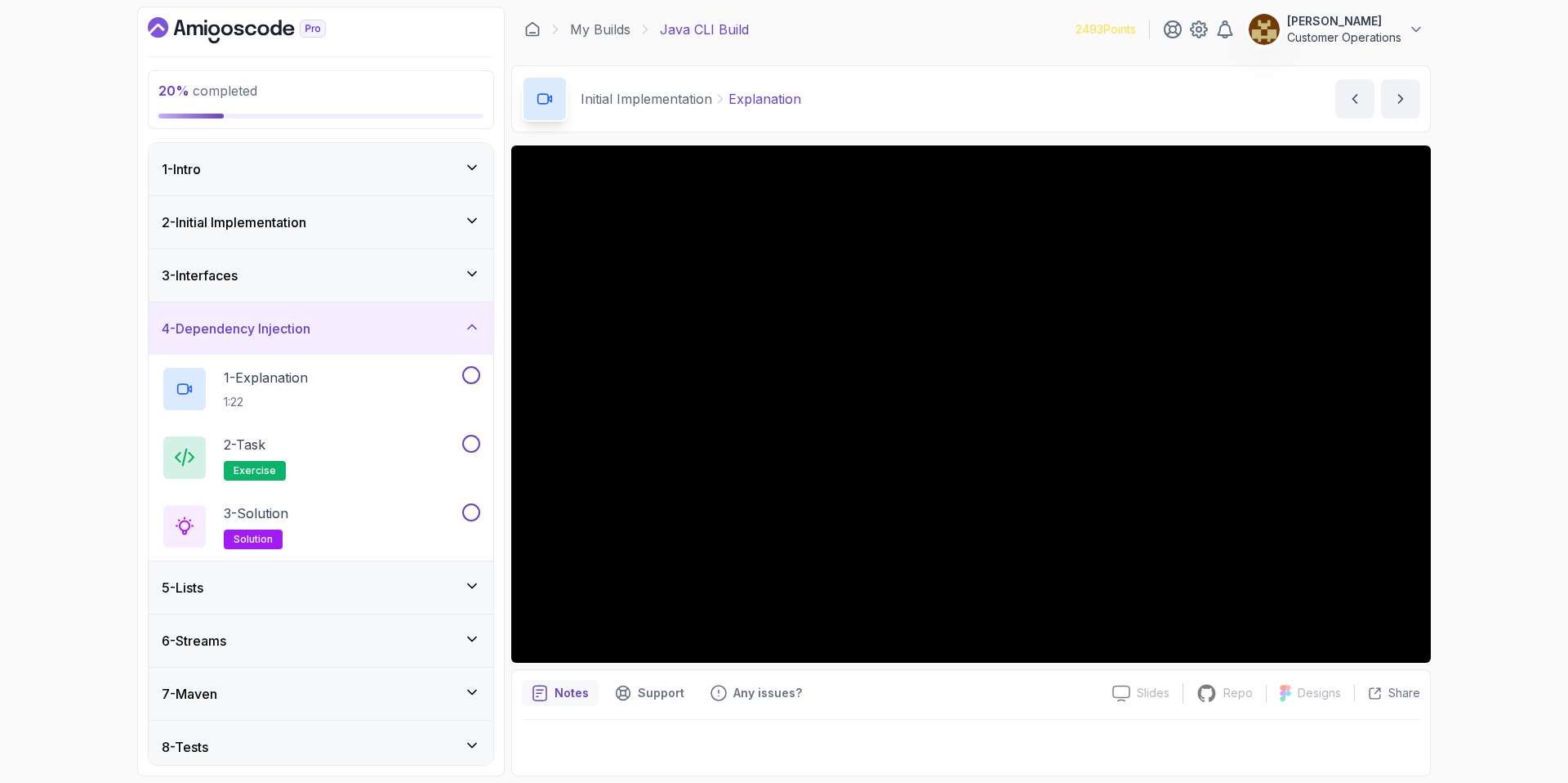
click at [255, 333] on h3 "4 - Dependency Injection" at bounding box center [235, 329] width 148 height 20
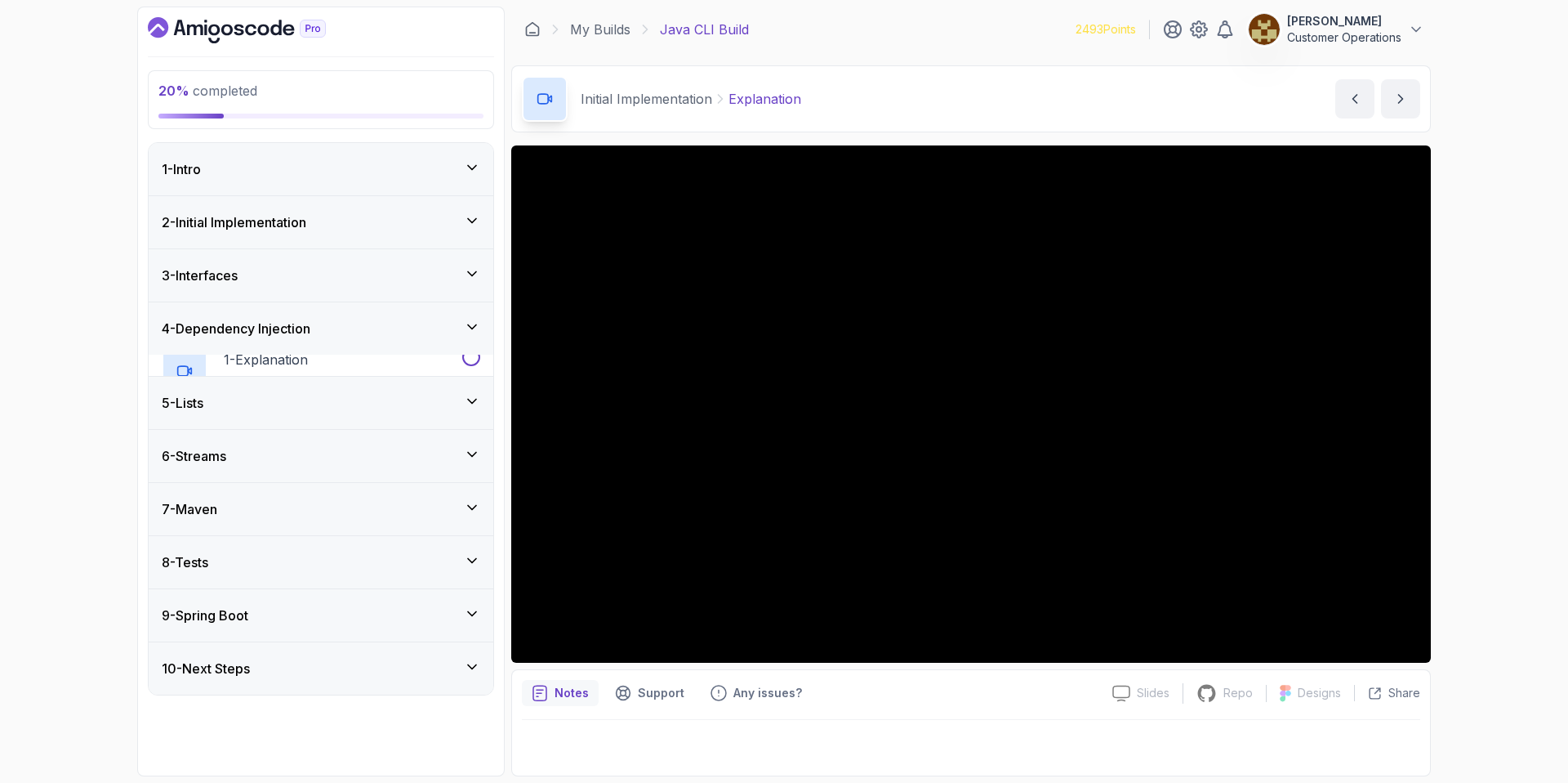
click at [235, 280] on h3 "3 - Interfaces" at bounding box center [199, 275] width 76 height 20
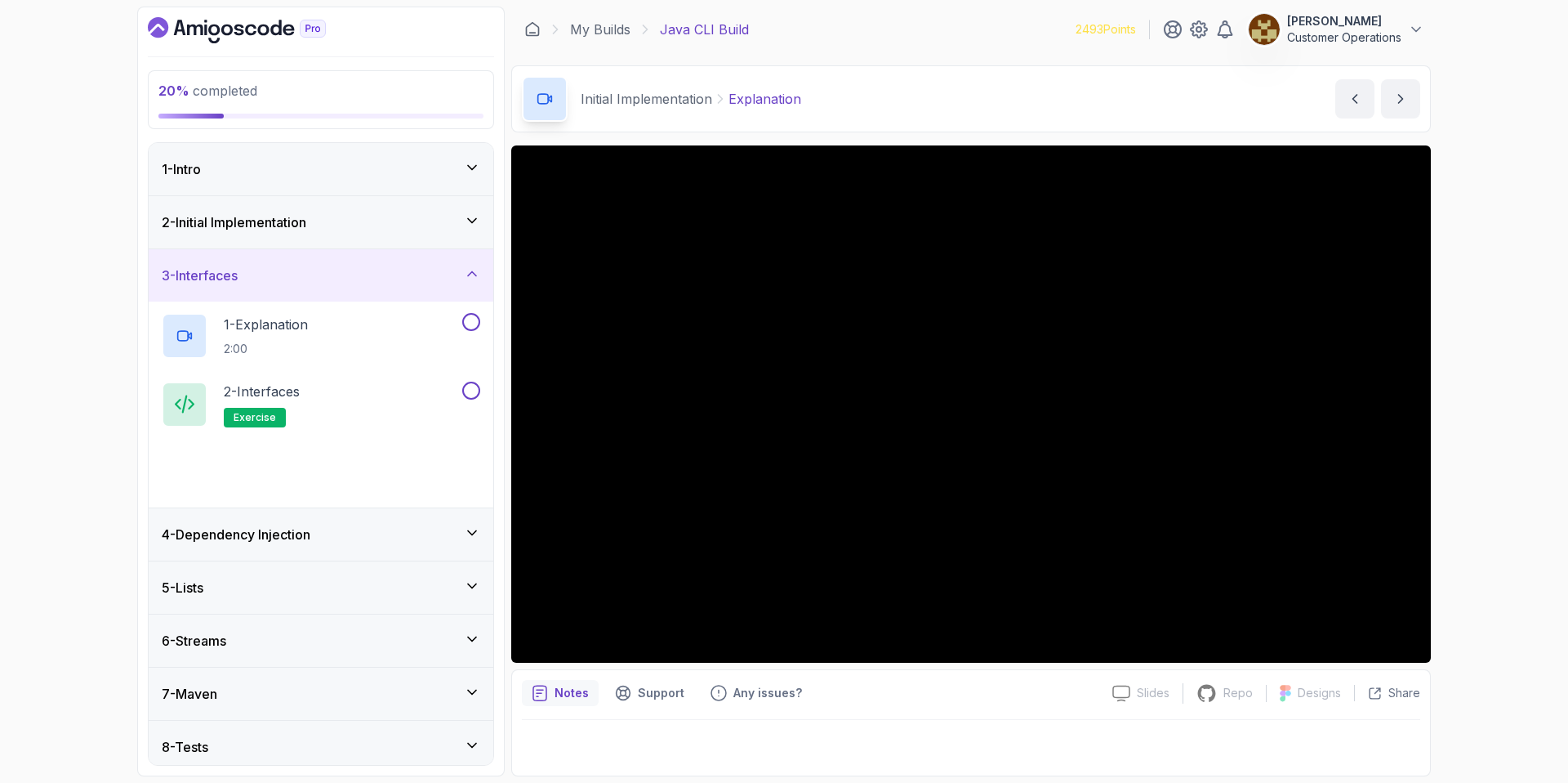
click at [235, 280] on h3 "3 - Interfaces" at bounding box center [199, 275] width 76 height 20
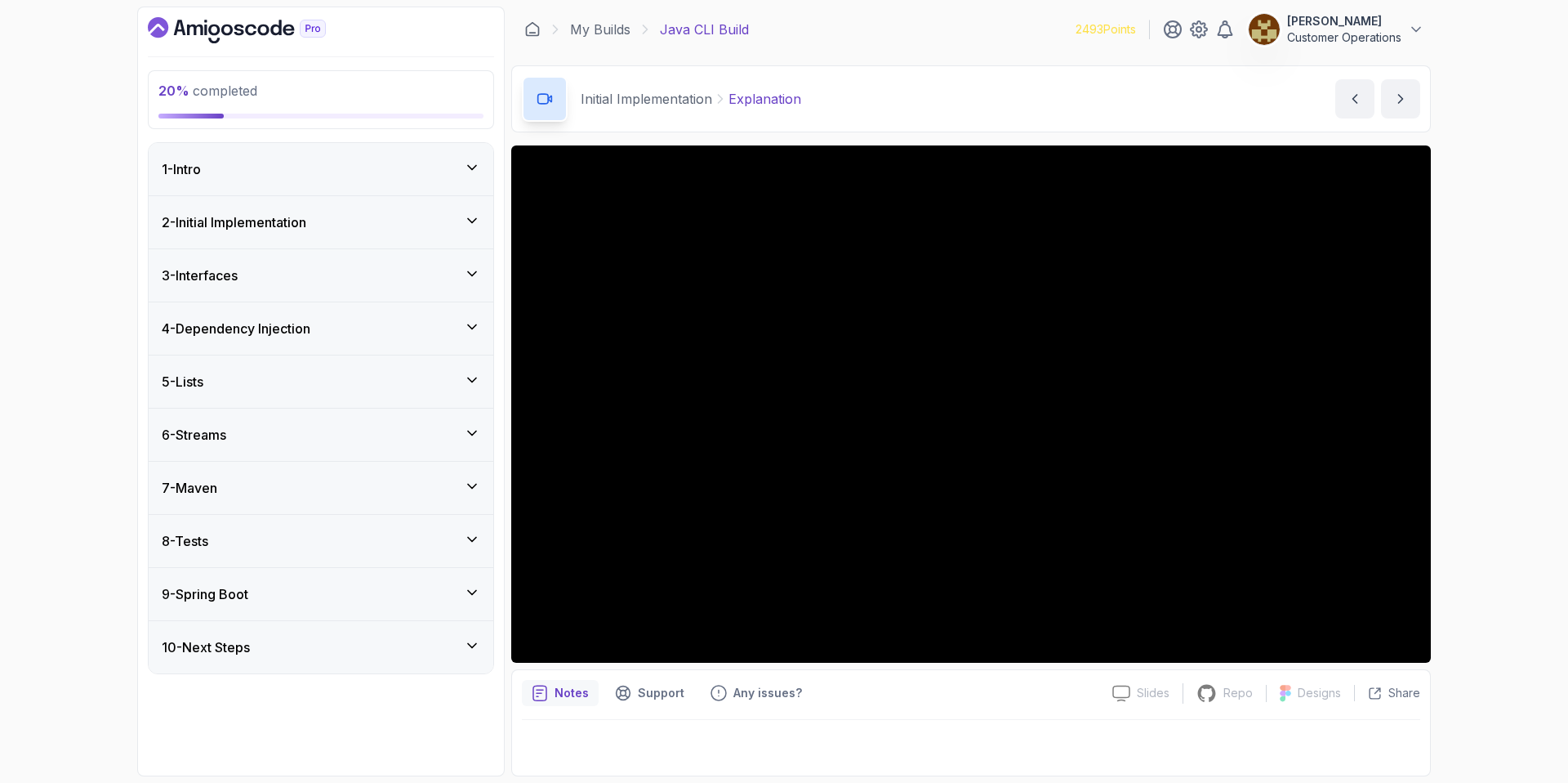
click at [241, 230] on h3 "2 - Initial Implementation" at bounding box center [233, 223] width 144 height 20
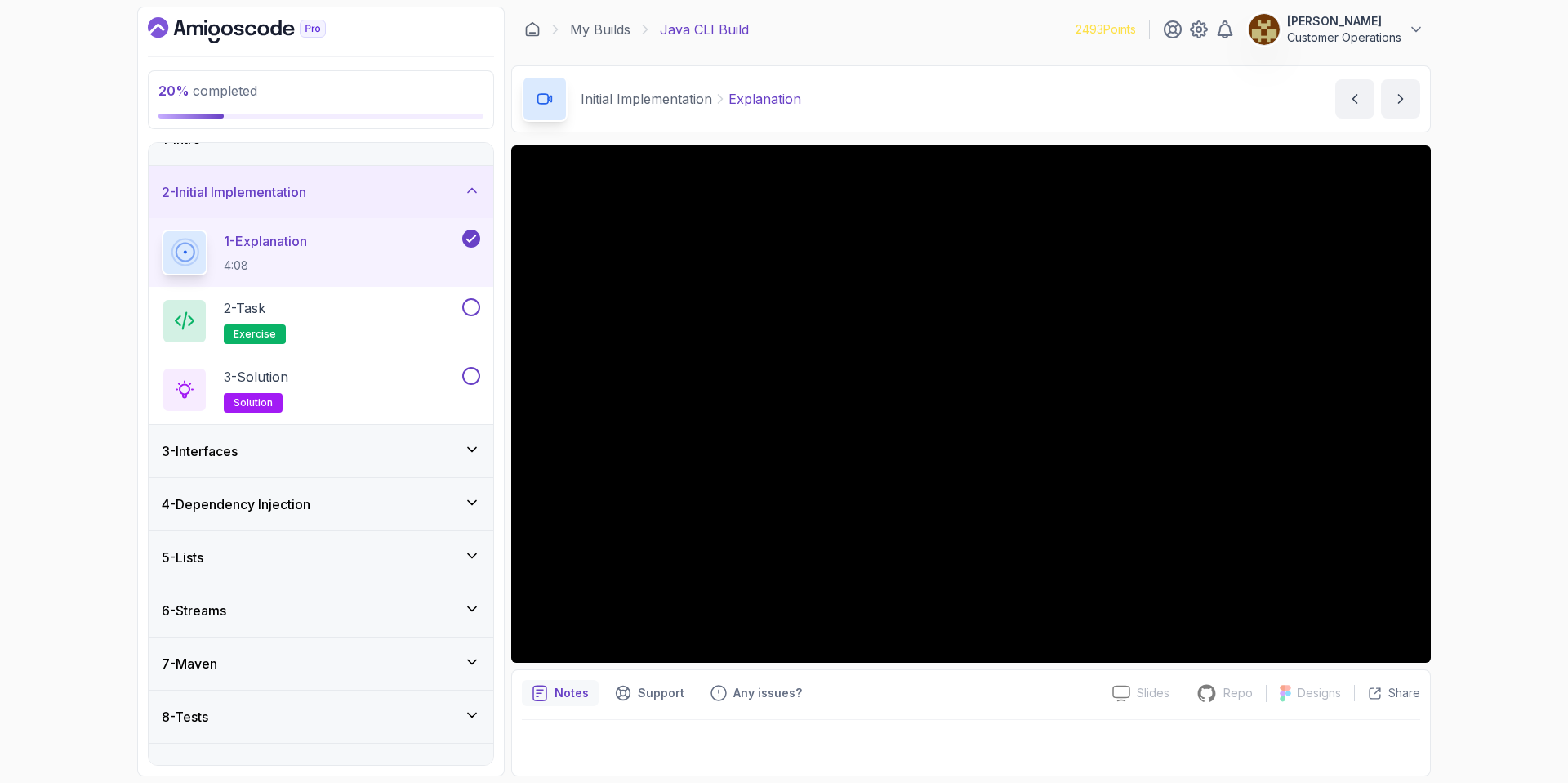
scroll to position [31, 0]
click at [311, 504] on h3 "4 - Dependency Injection" at bounding box center [235, 504] width 148 height 20
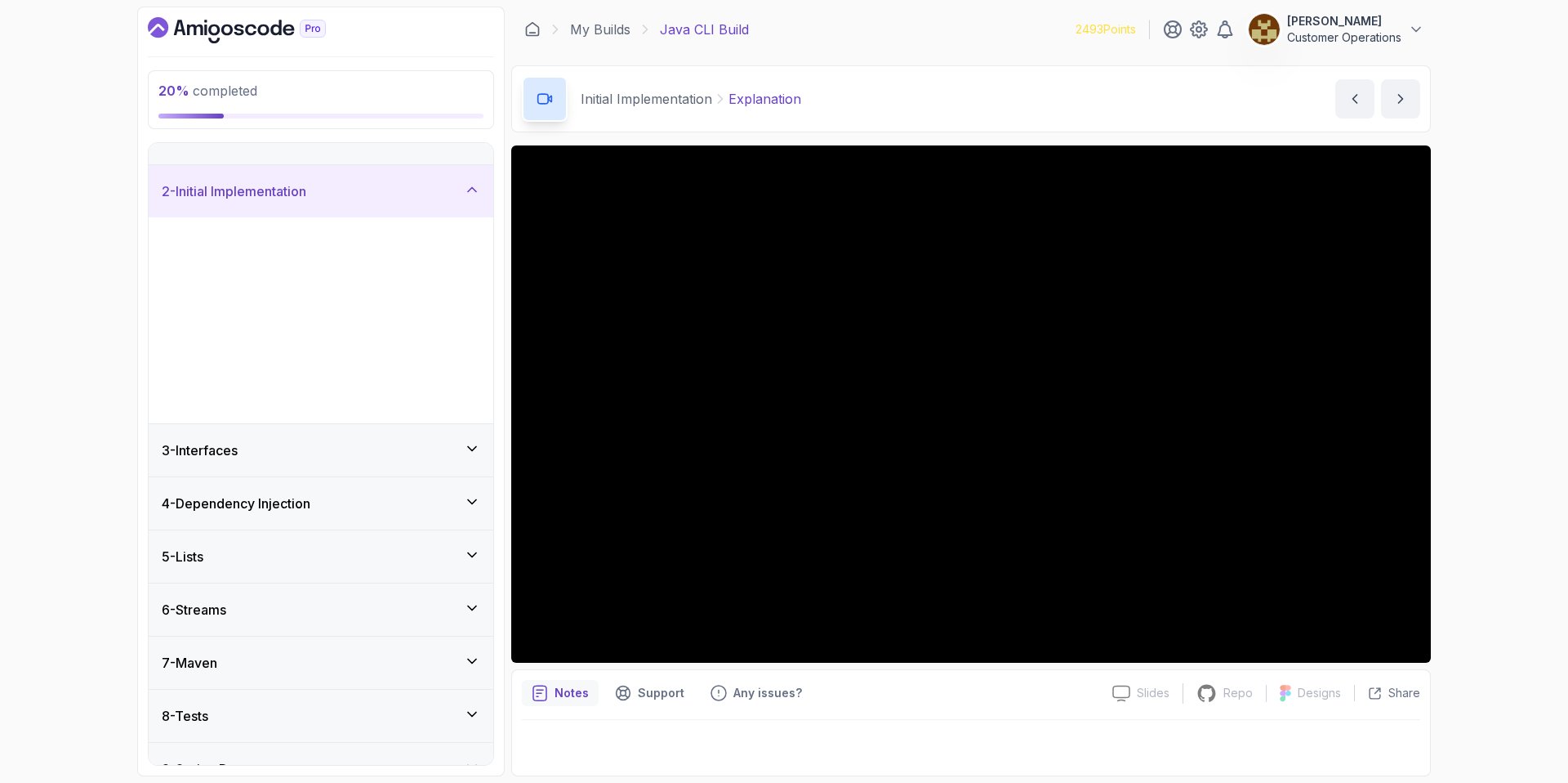
scroll to position [0, 0]
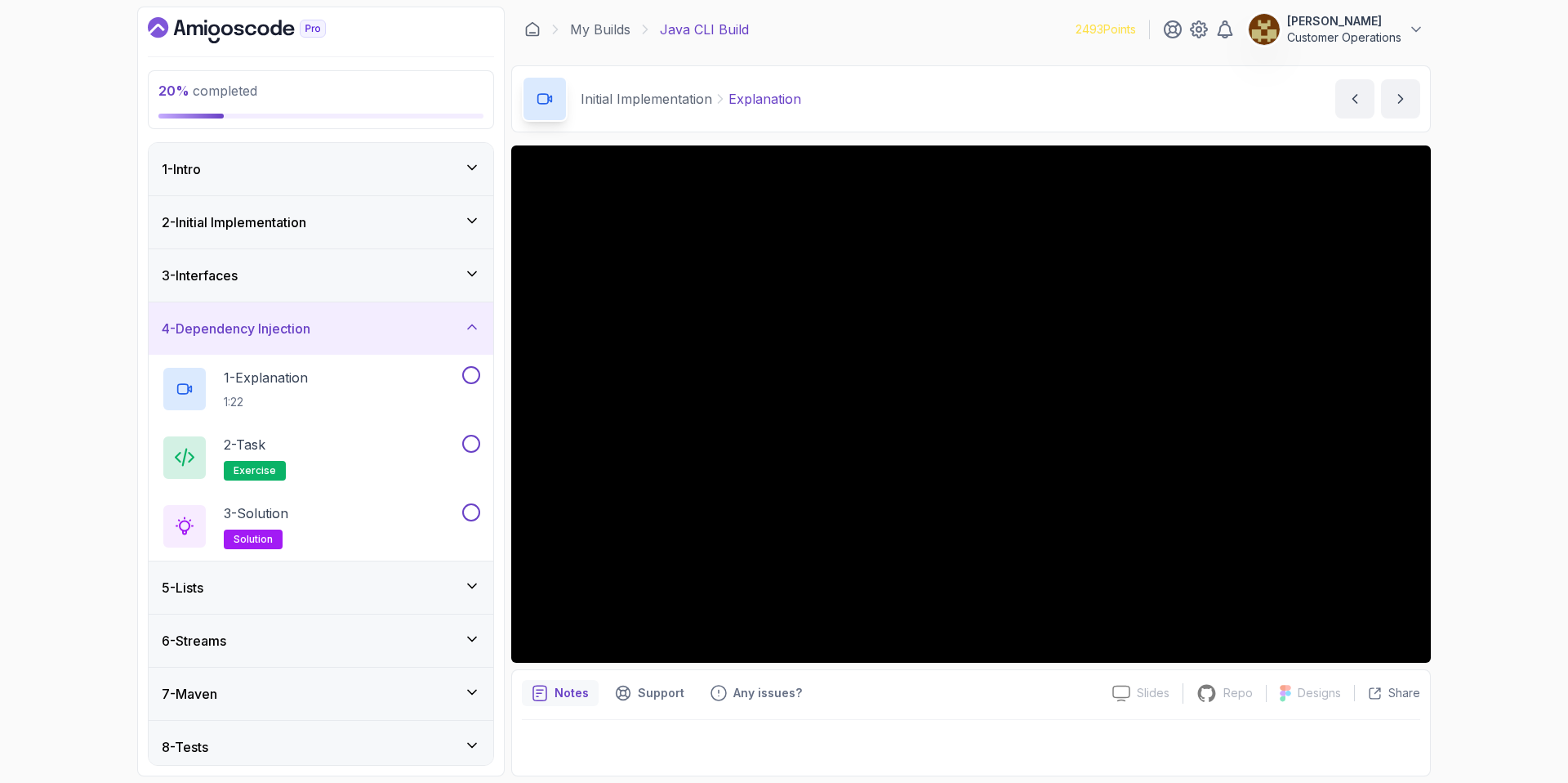
click at [328, 335] on div "4 - Dependency Injection" at bounding box center [321, 329] width 319 height 20
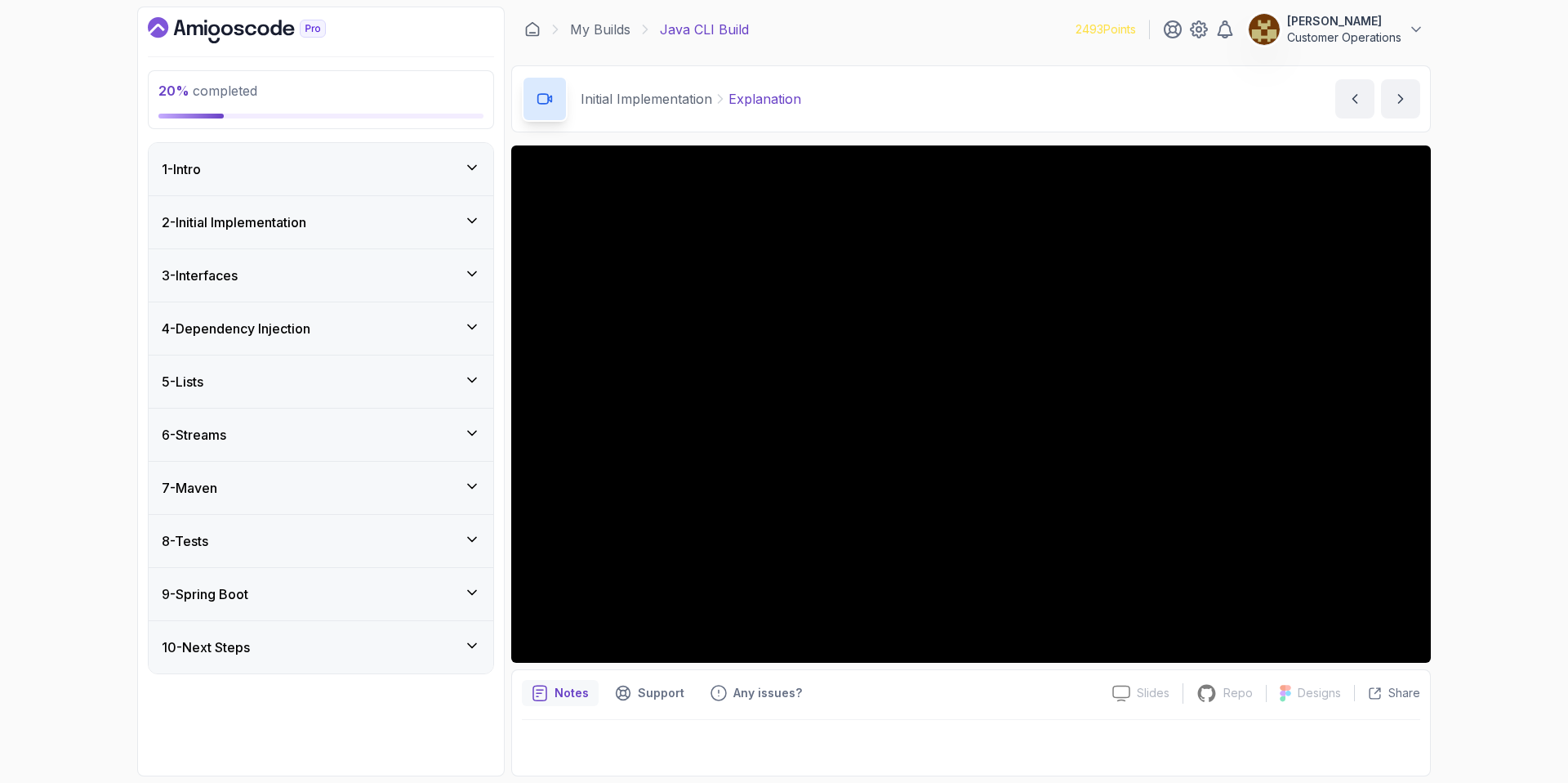
click at [317, 435] on div "6 - Streams" at bounding box center [321, 435] width 319 height 20
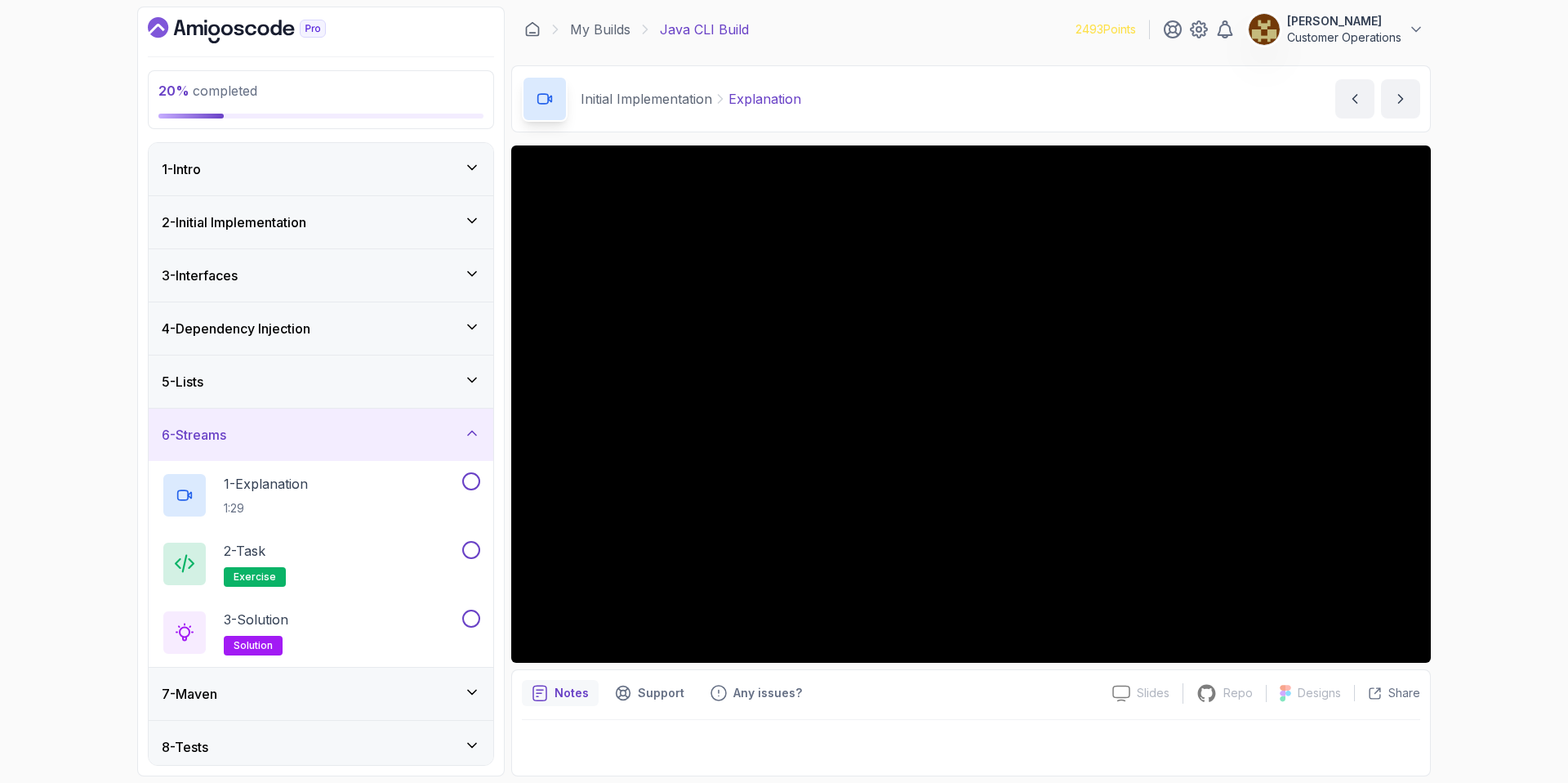
click at [319, 443] on div "6 - Streams" at bounding box center [321, 435] width 344 height 52
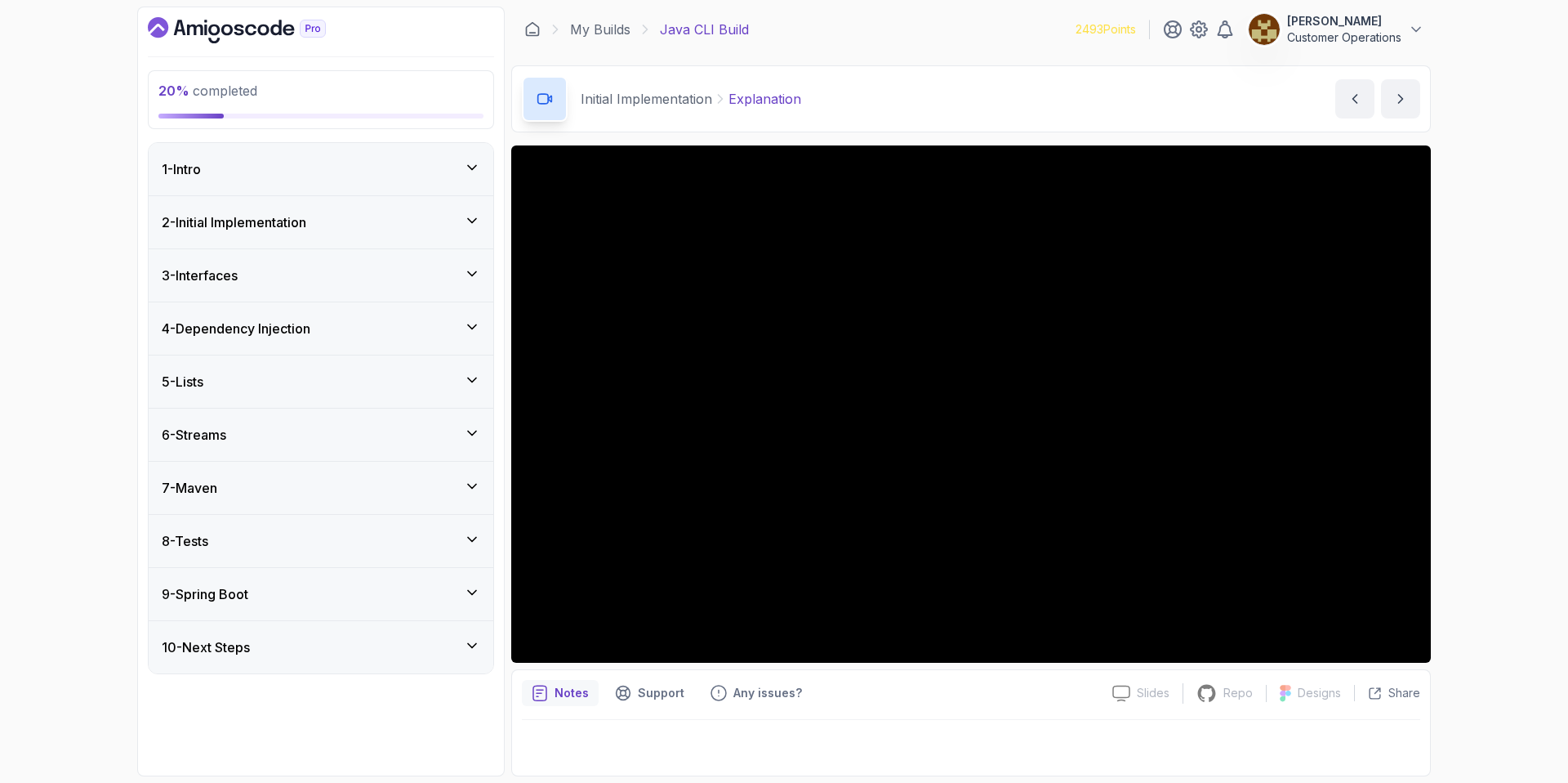
click at [358, 229] on div "2 - Initial Implementation" at bounding box center [321, 223] width 319 height 20
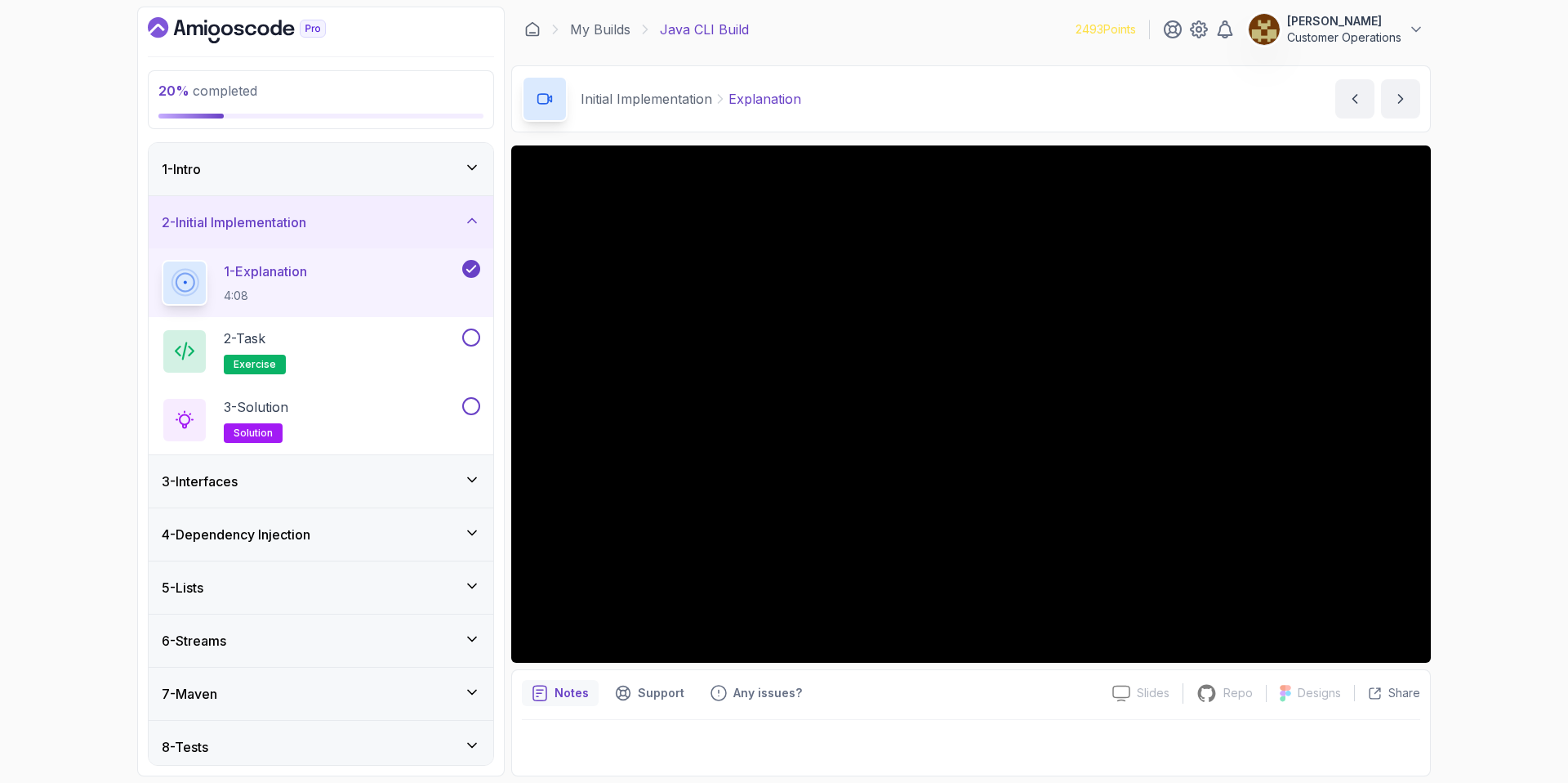
scroll to position [115, 0]
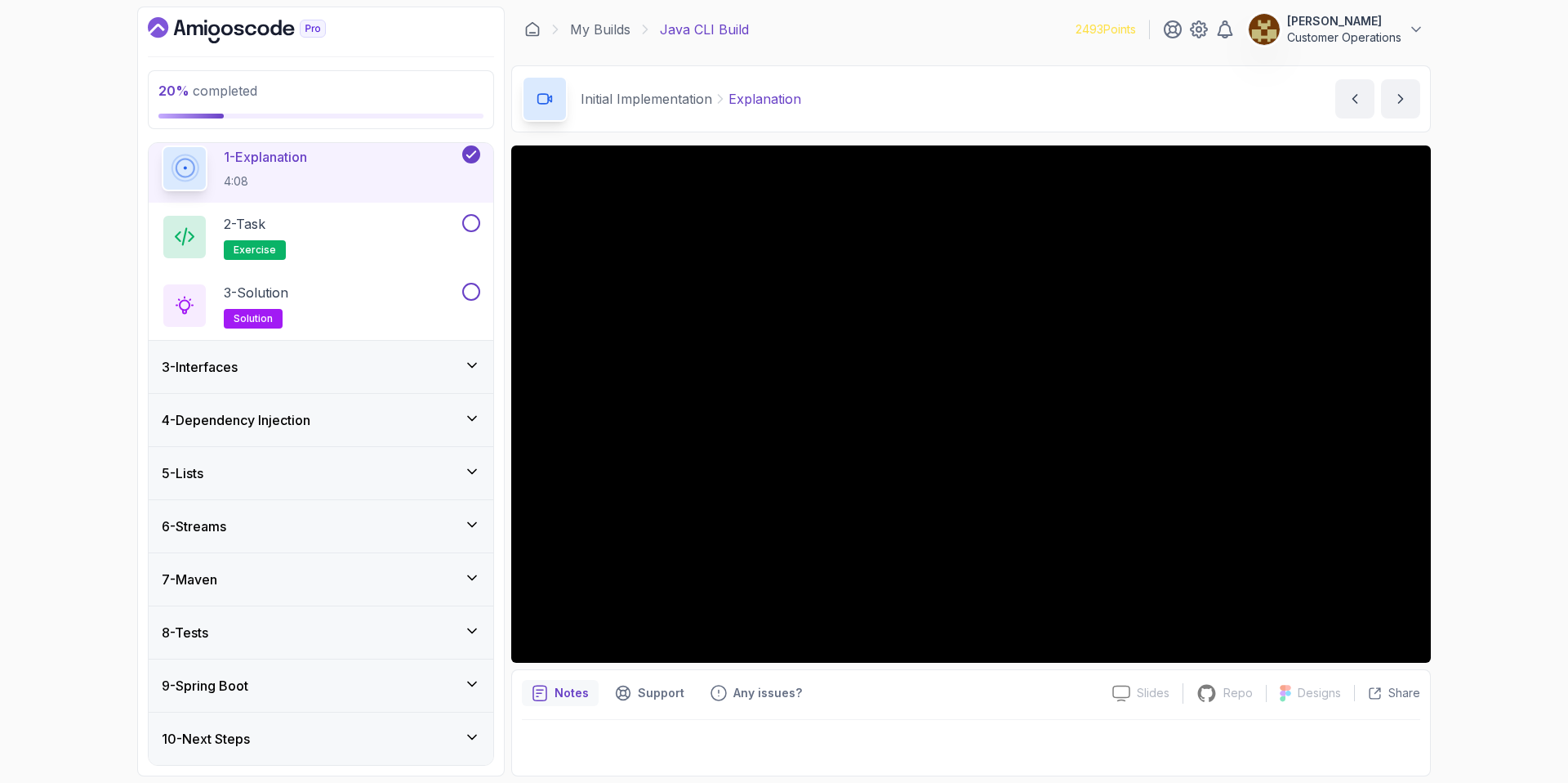
click at [282, 686] on div "9 - Spring Boot" at bounding box center [321, 686] width 319 height 20
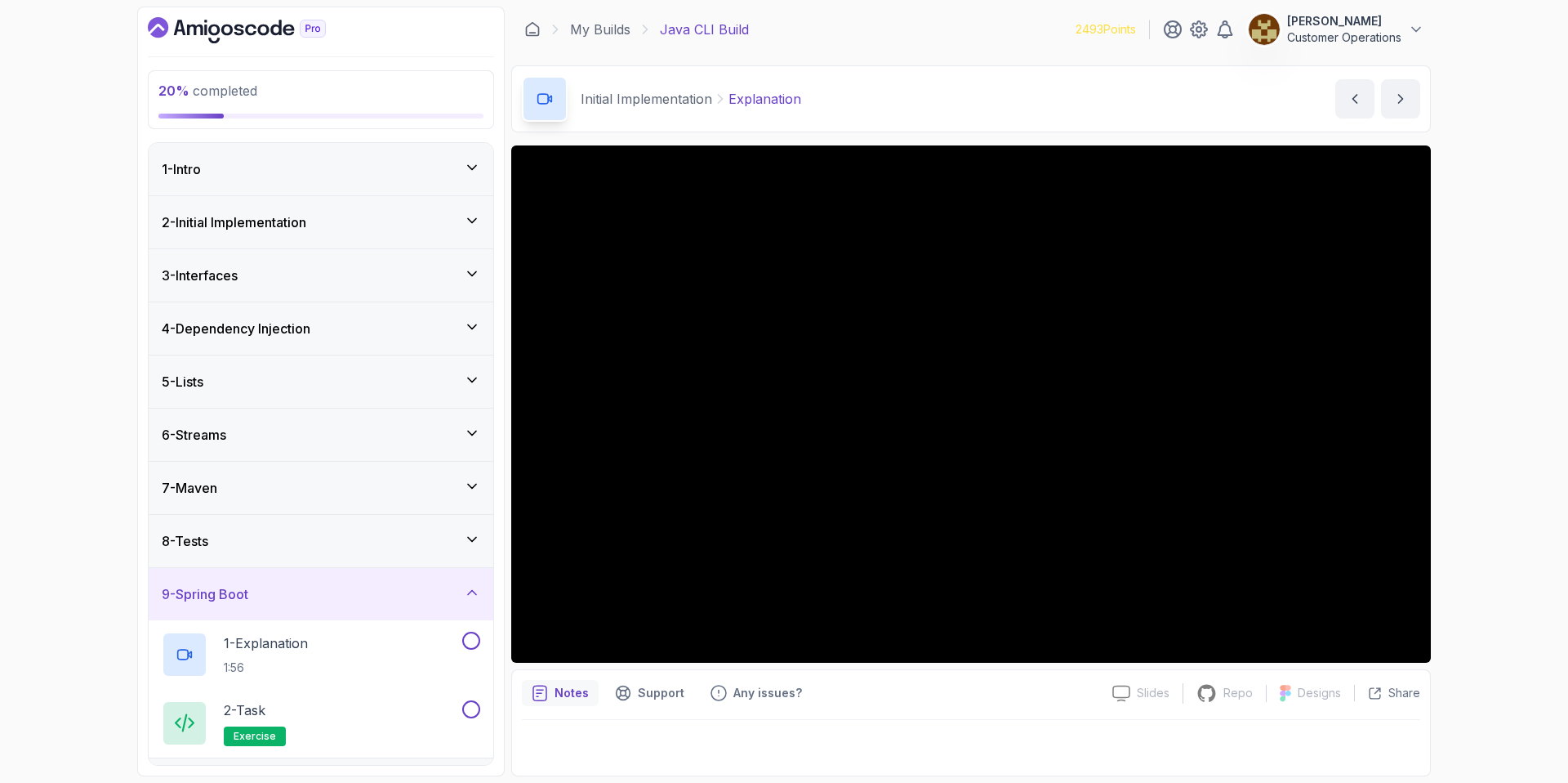
scroll to position [46, 0]
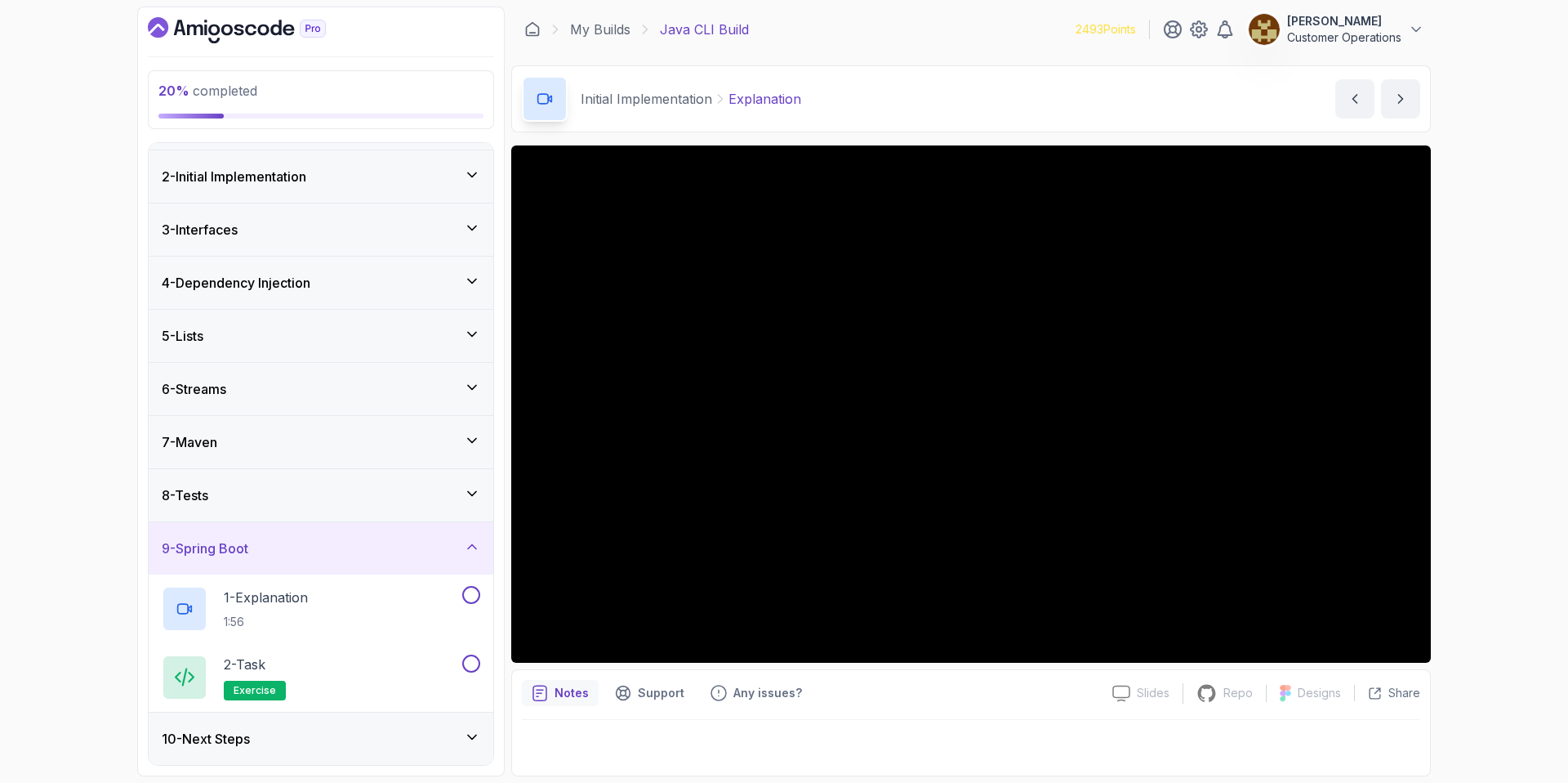
click at [356, 550] on div "9 - Spring Boot" at bounding box center [321, 548] width 319 height 20
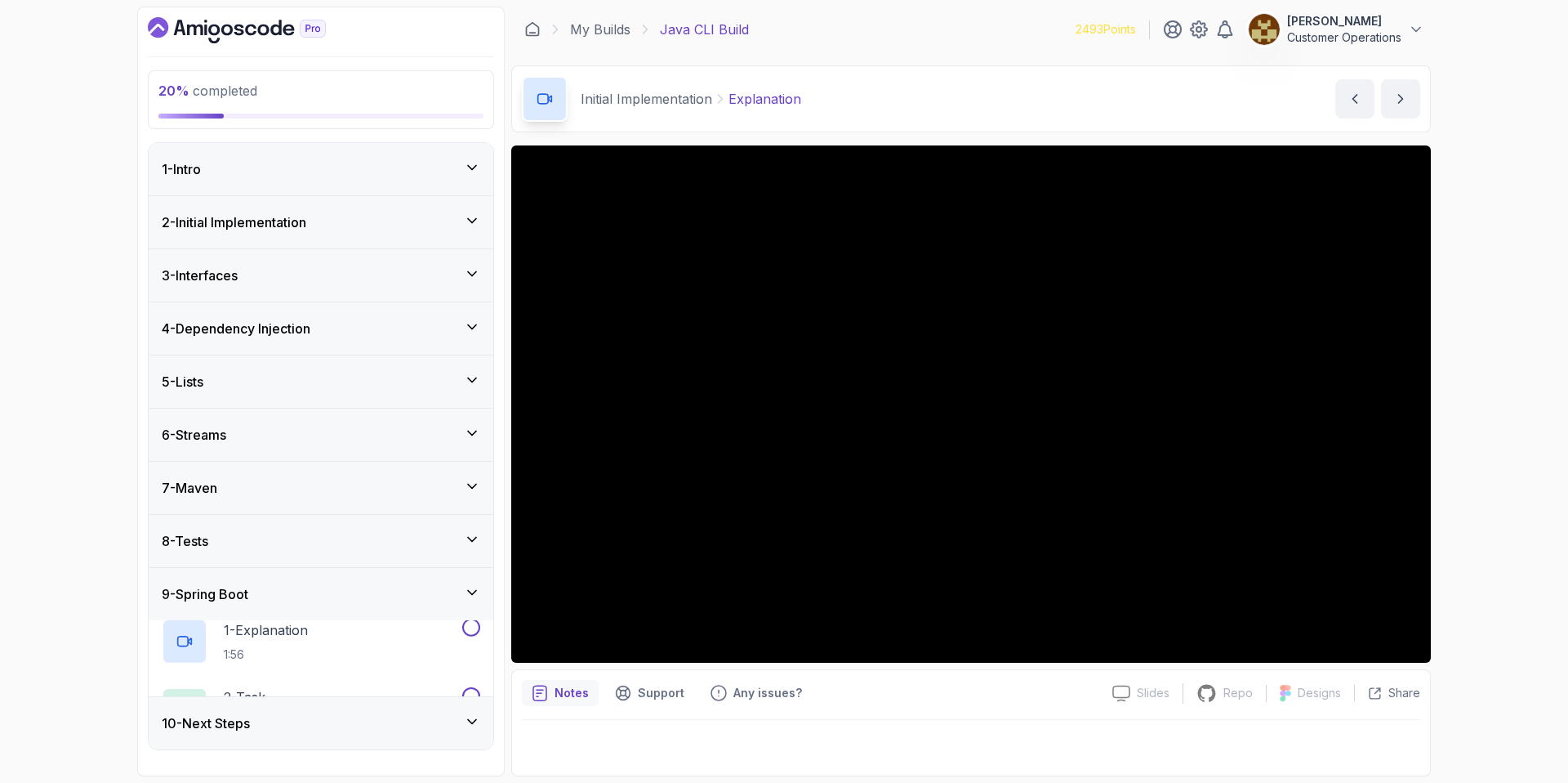
click at [356, 550] on div "8 - Tests" at bounding box center [321, 541] width 319 height 20
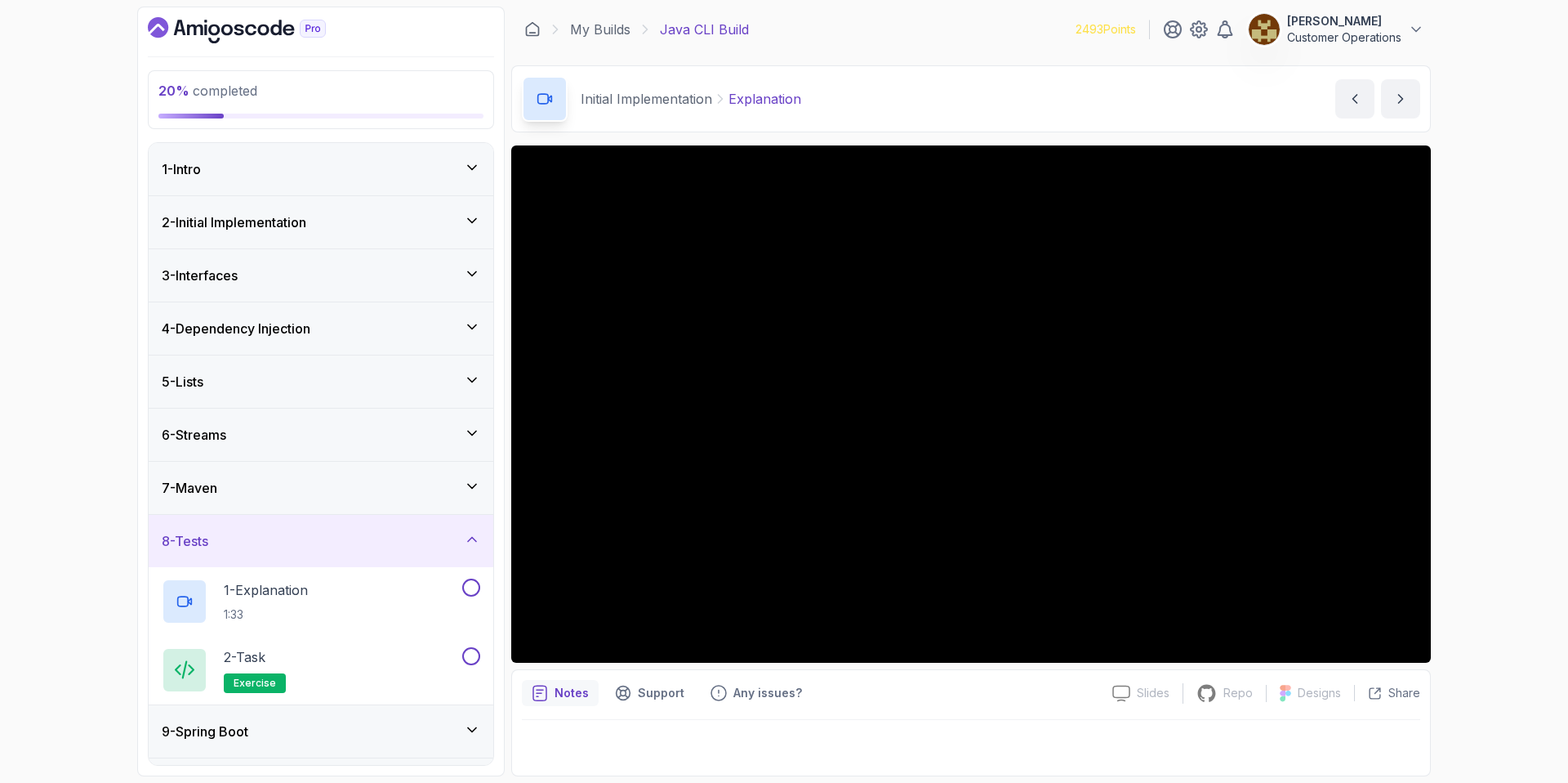
click at [333, 538] on div "8 - Tests" at bounding box center [321, 541] width 319 height 20
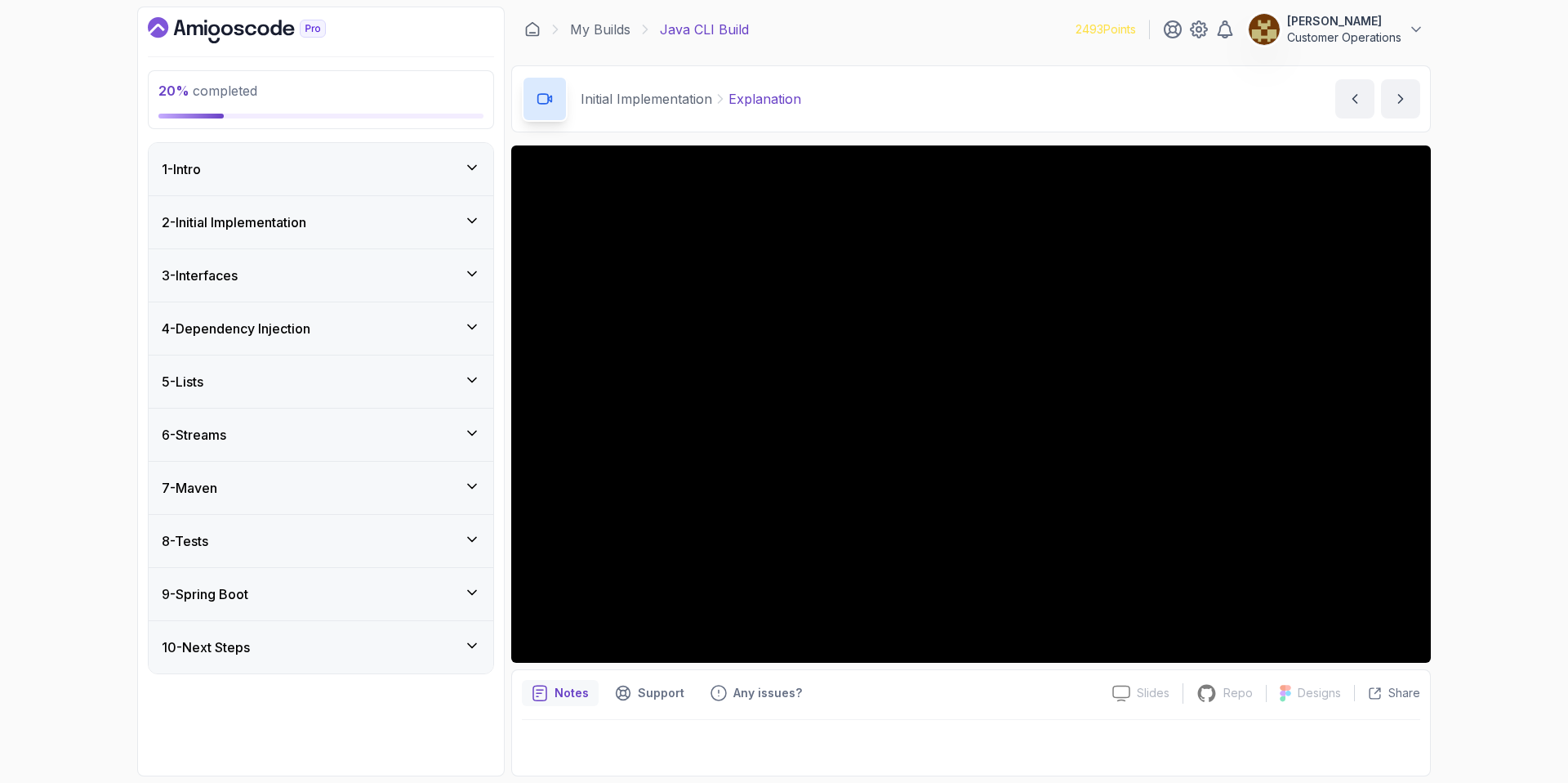
click at [304, 599] on div "9 - Spring Boot" at bounding box center [321, 594] width 319 height 20
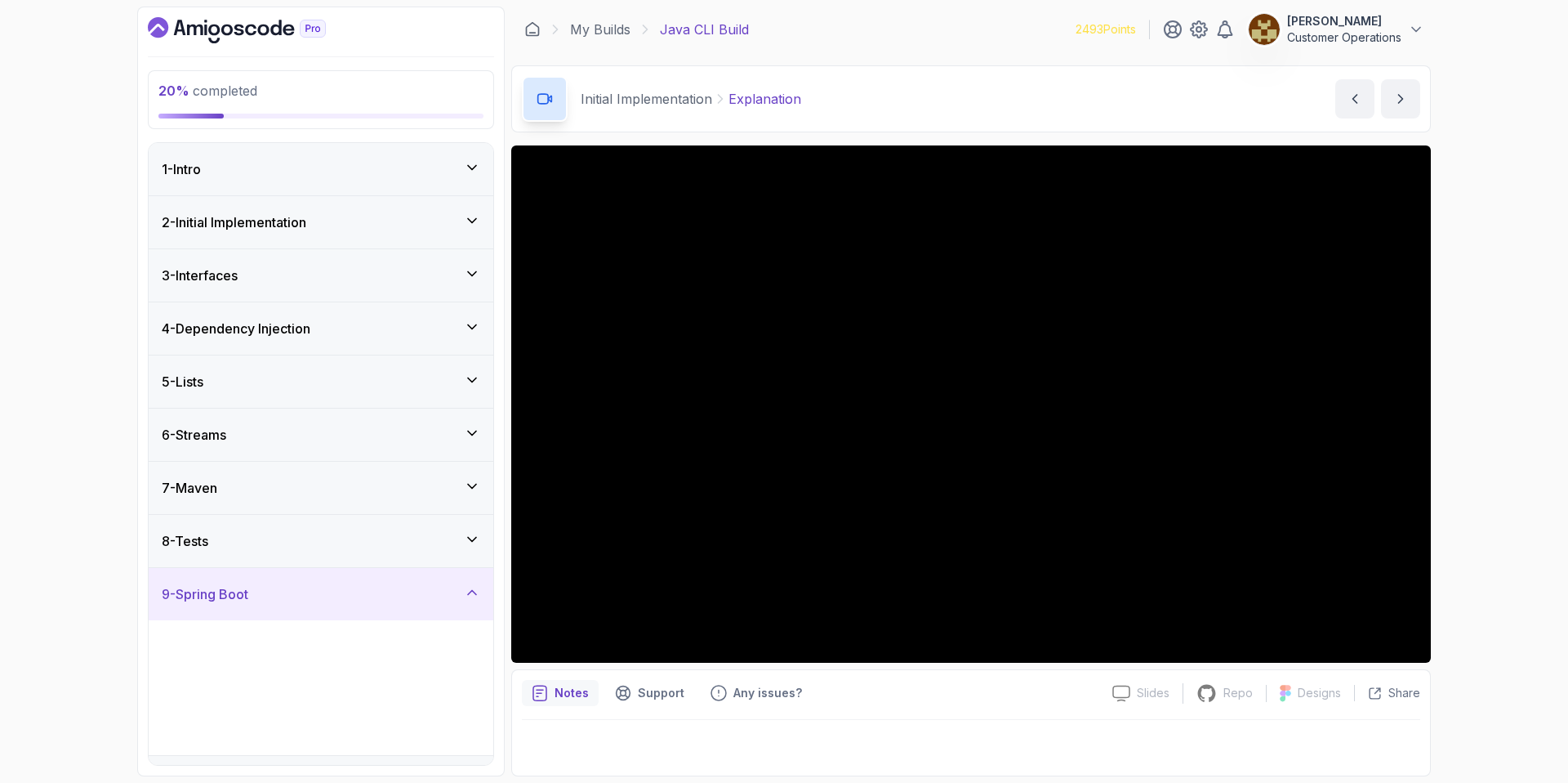
click at [302, 597] on div "9 - Spring Boot" at bounding box center [321, 594] width 319 height 20
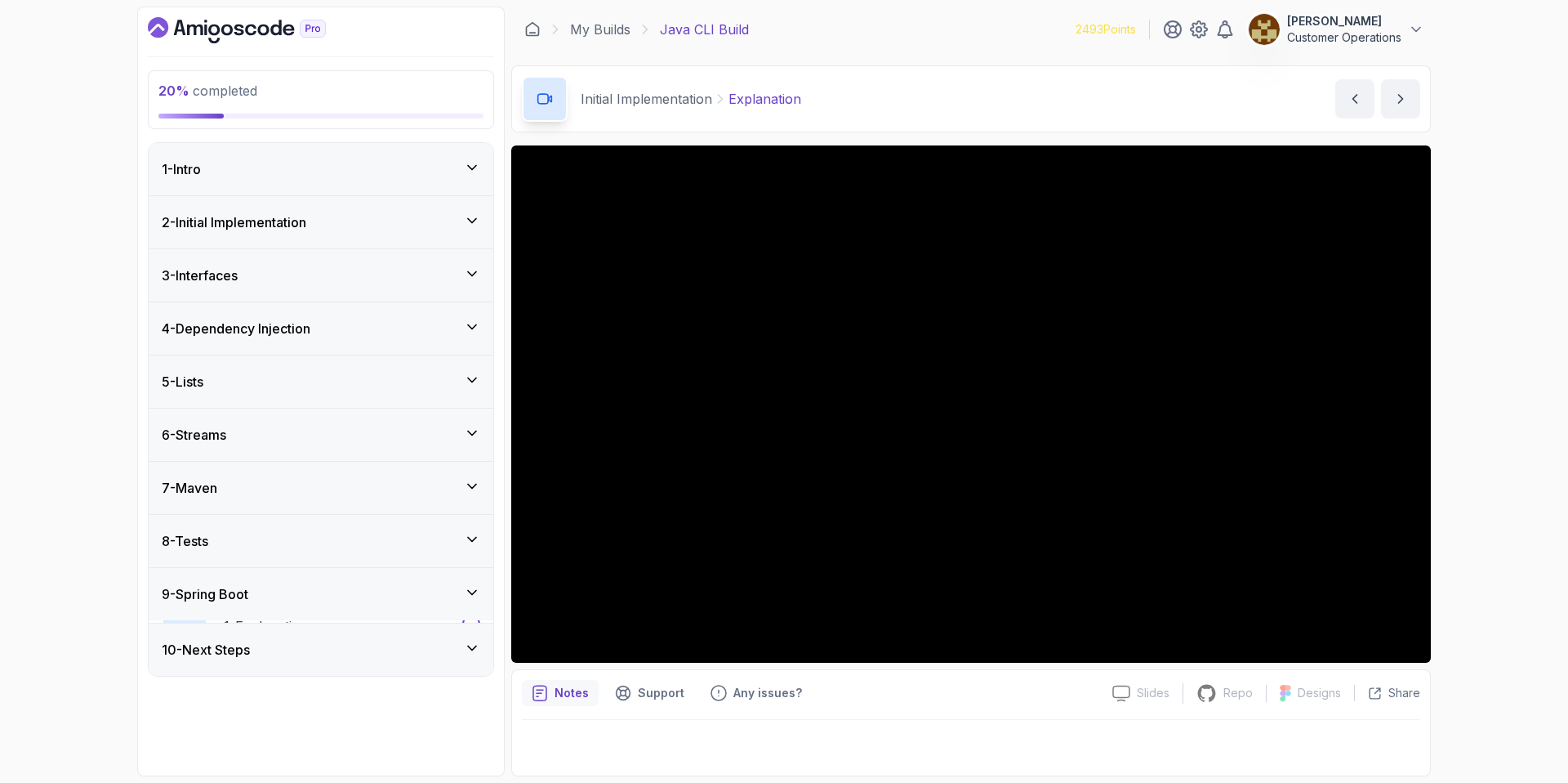
click at [278, 499] on div "7 - Maven" at bounding box center [321, 487] width 344 height 52
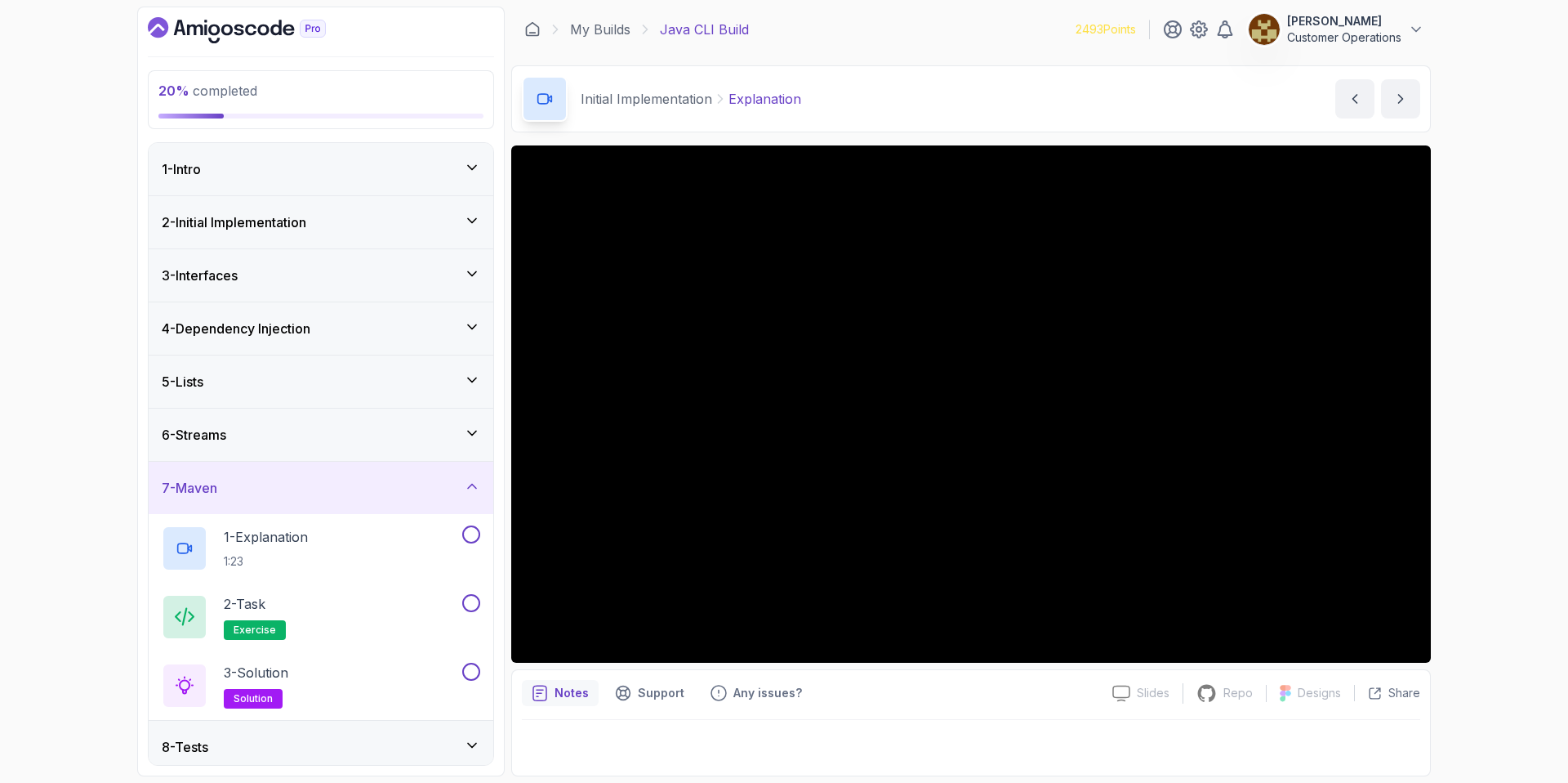
click at [277, 493] on div "7 - Maven" at bounding box center [321, 488] width 319 height 20
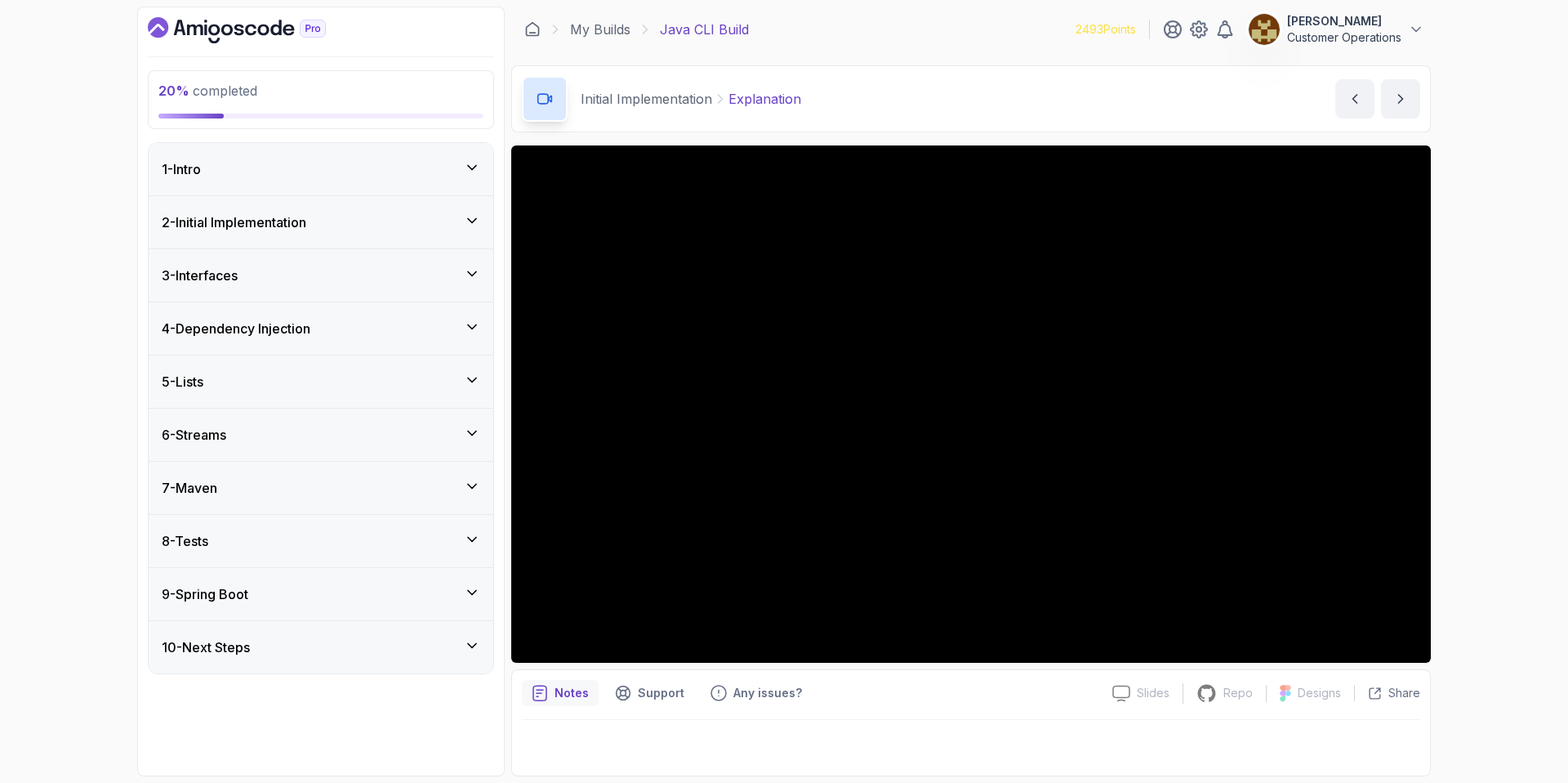
click at [274, 431] on div "6 - Streams" at bounding box center [321, 435] width 319 height 20
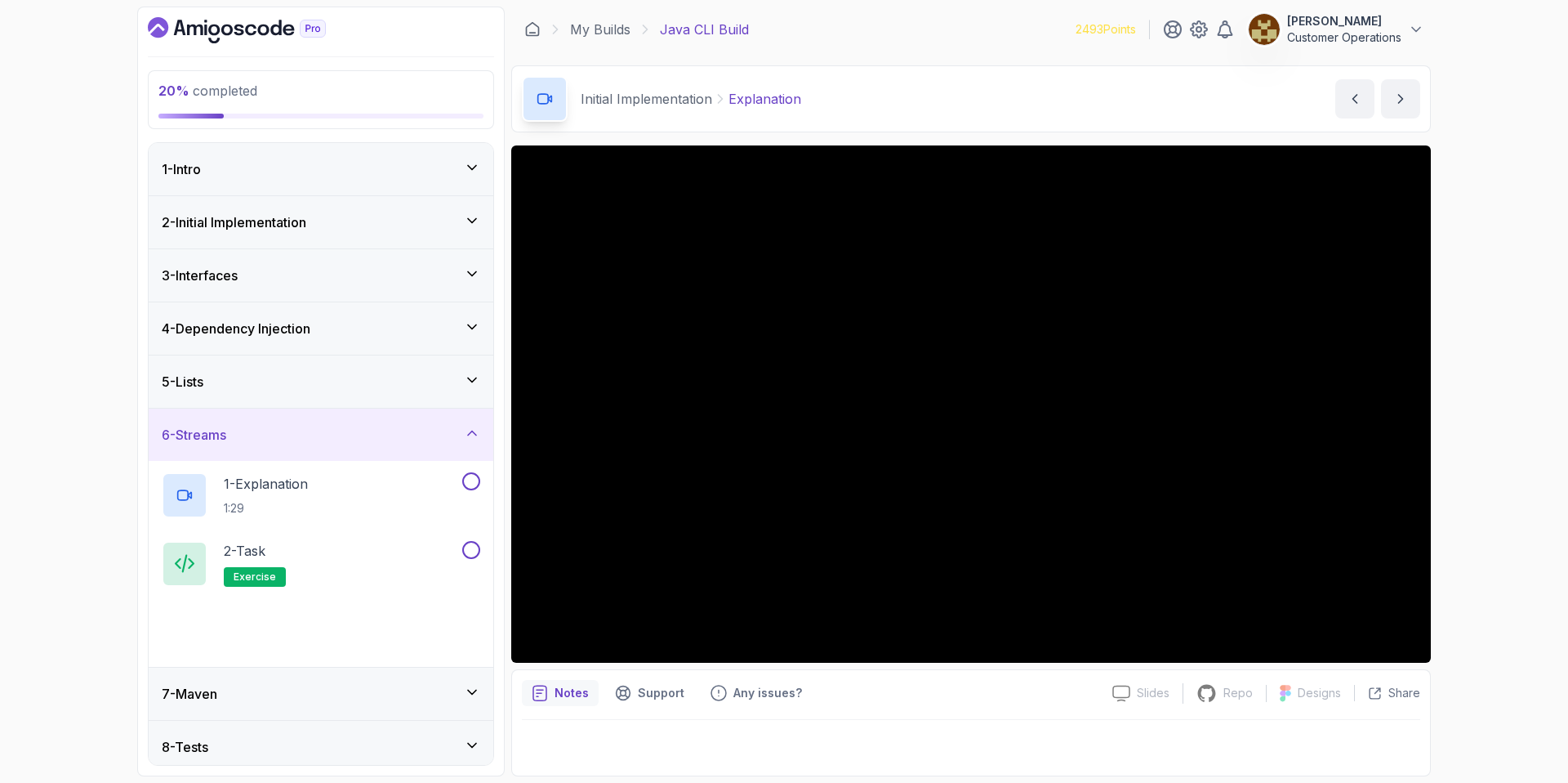
click at [274, 431] on div "6 - Streams" at bounding box center [321, 435] width 319 height 20
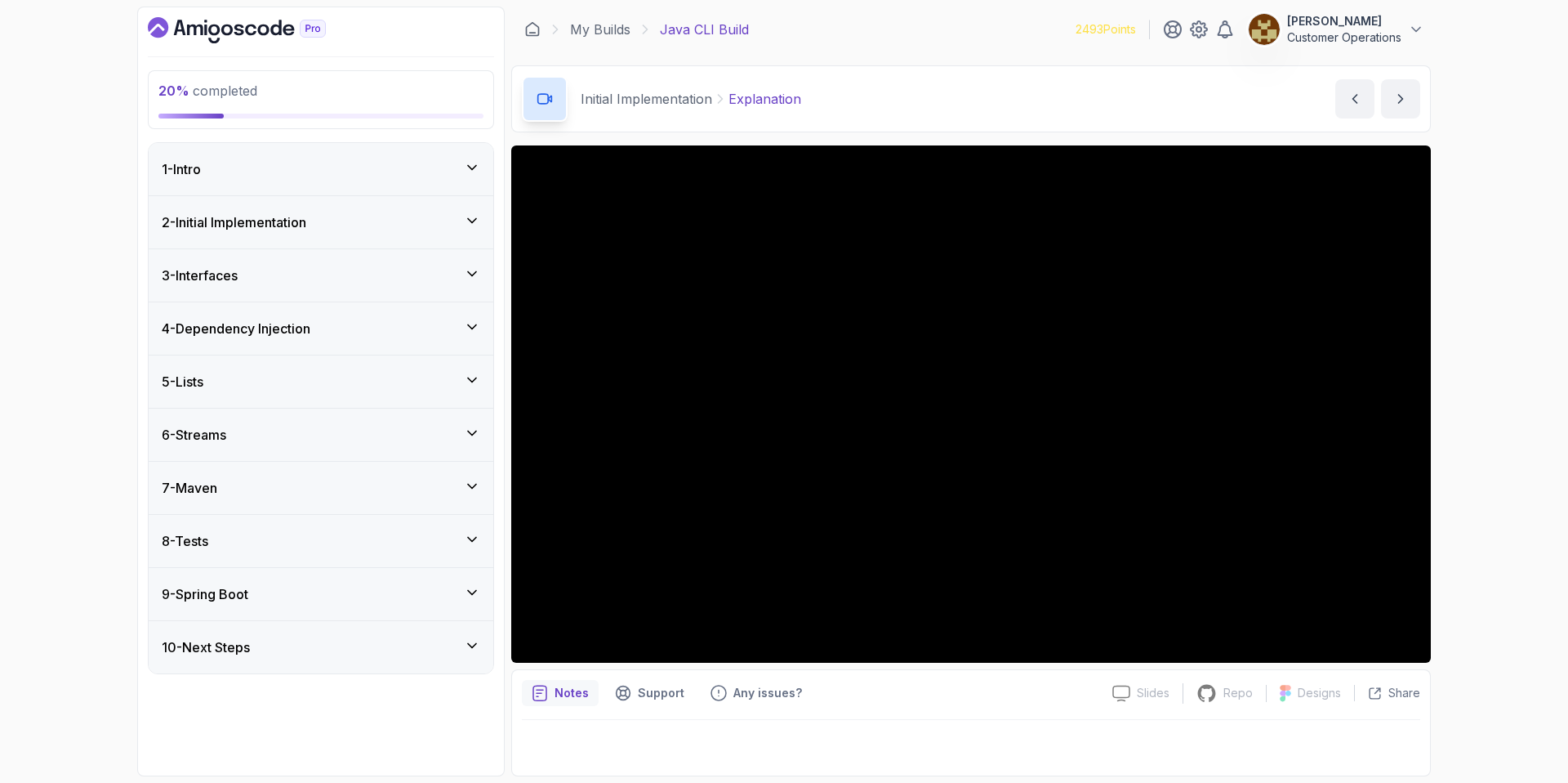
click at [275, 380] on div "5 - Lists" at bounding box center [321, 382] width 319 height 20
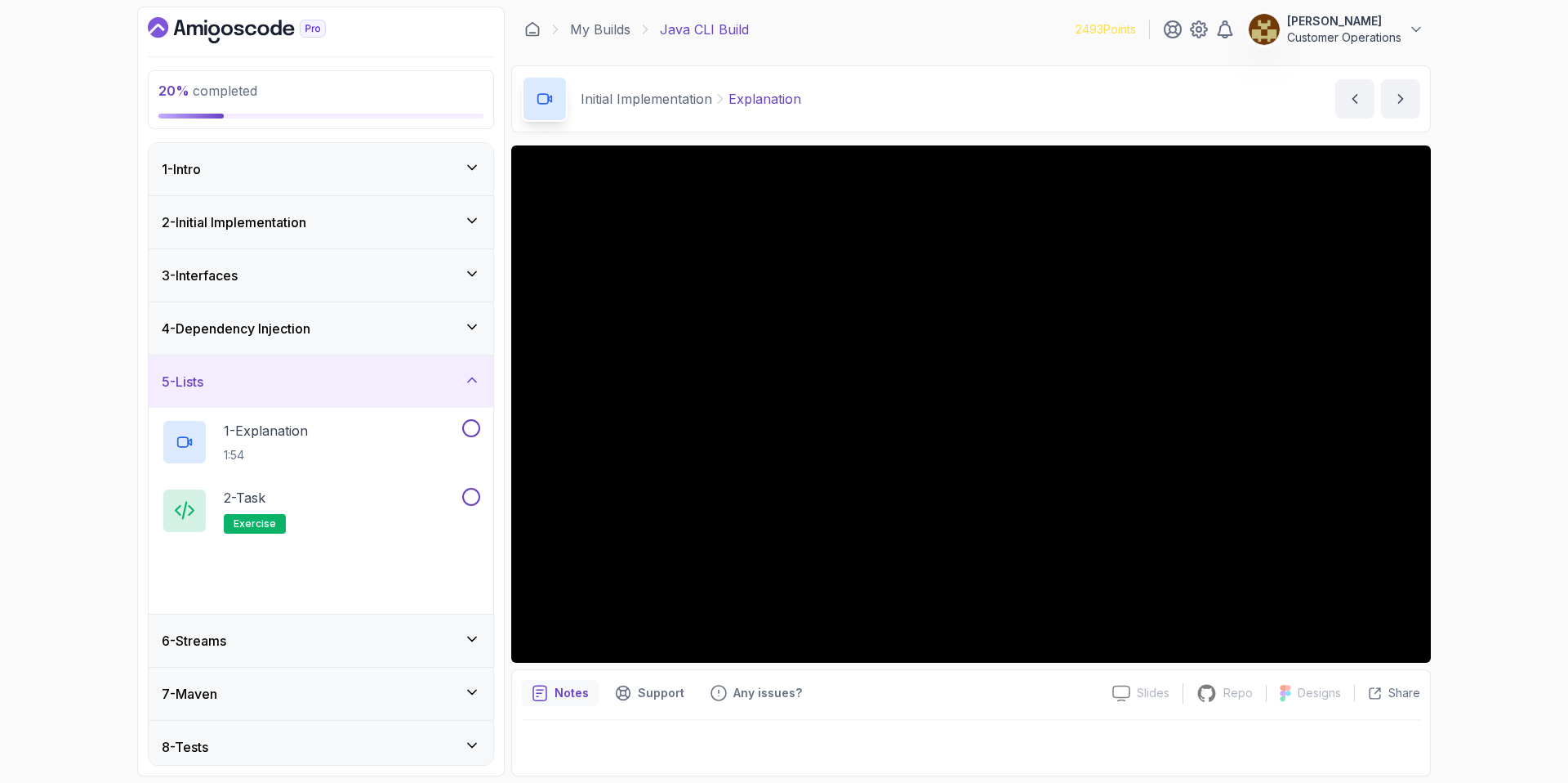
click at [275, 380] on div "5 - Lists" at bounding box center [321, 382] width 319 height 20
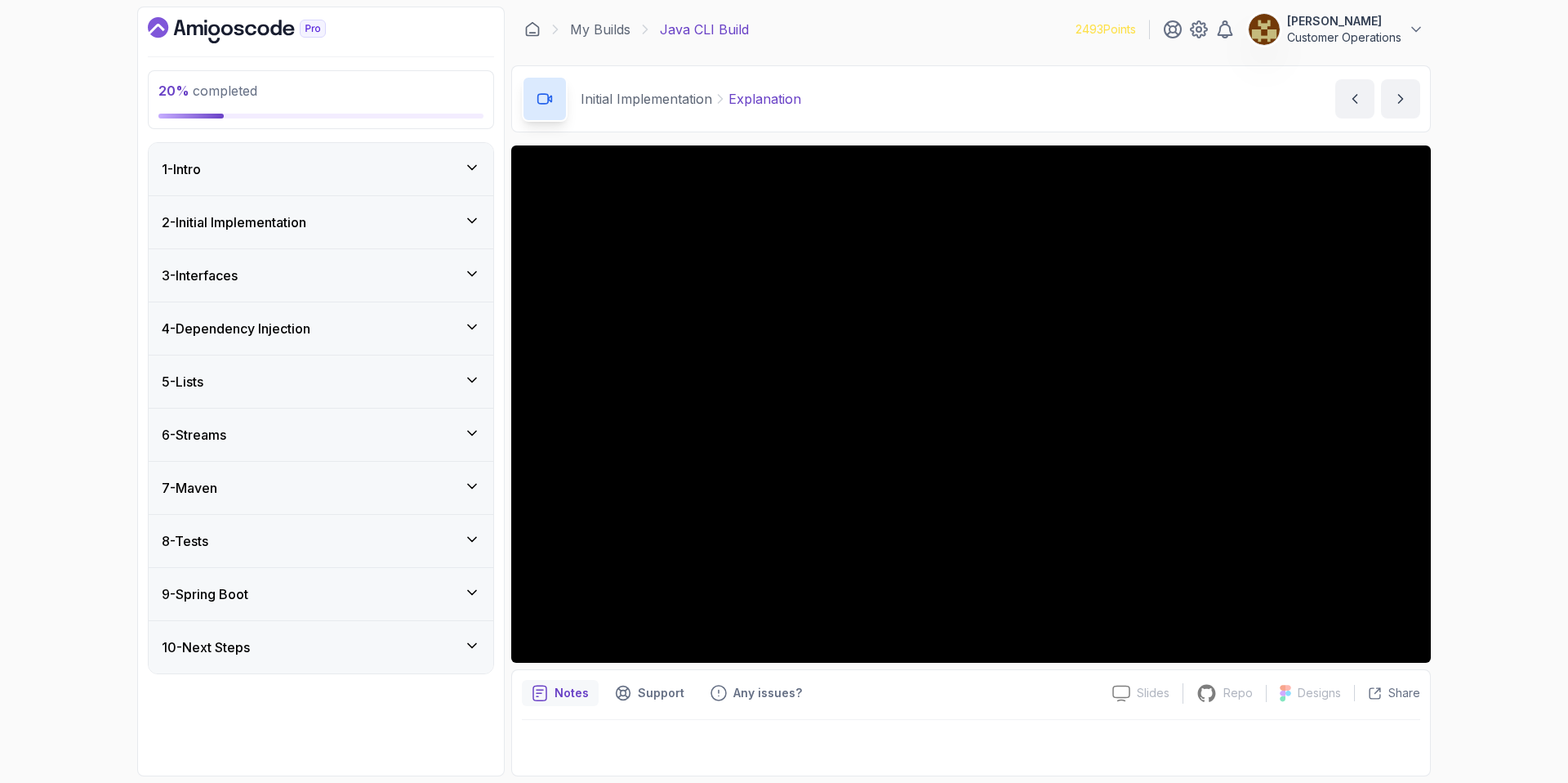
click at [263, 339] on div "4 - Dependency Injection" at bounding box center [321, 328] width 344 height 52
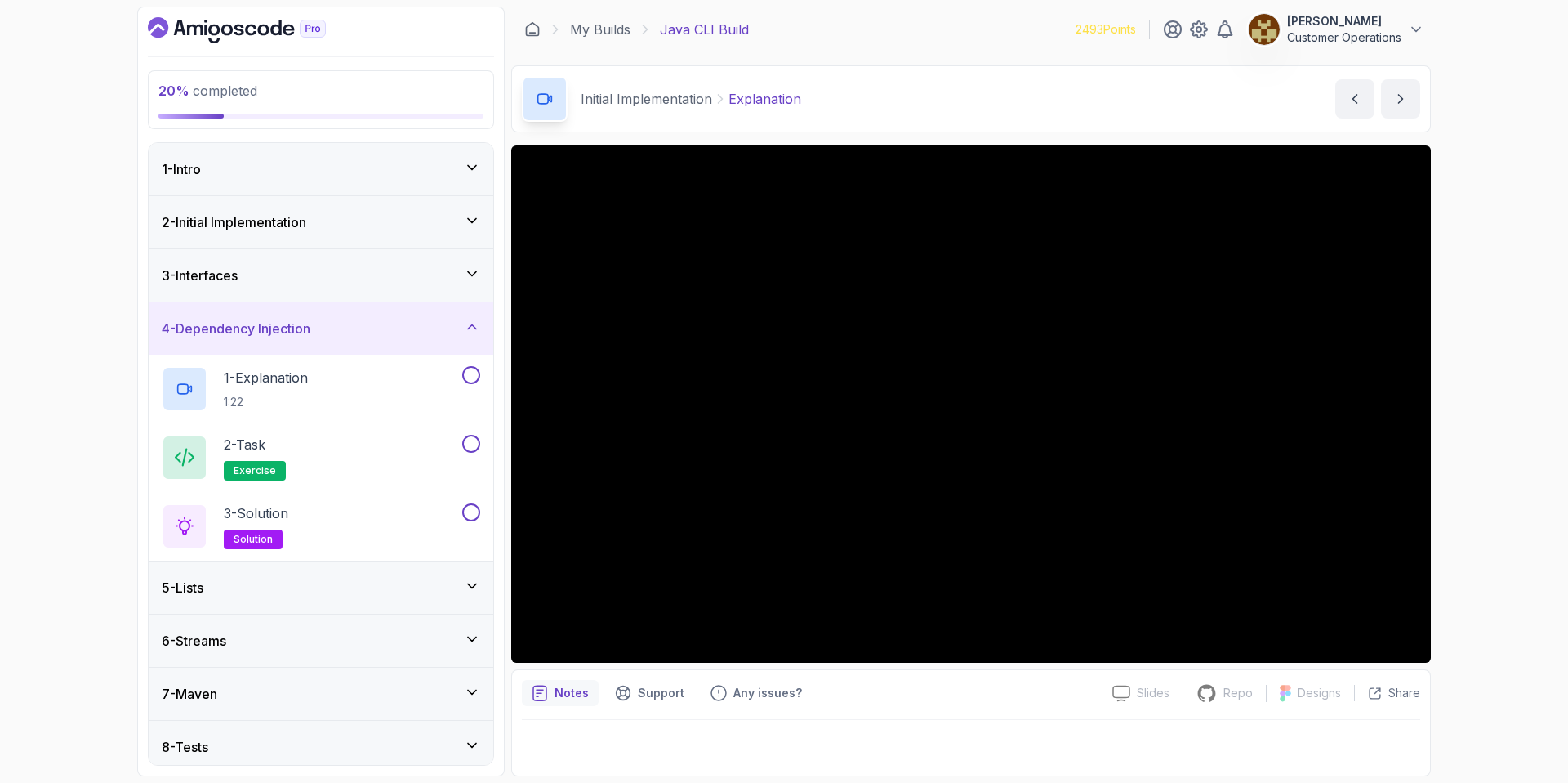
click at [263, 339] on div "4 - Dependency Injection" at bounding box center [321, 328] width 344 height 52
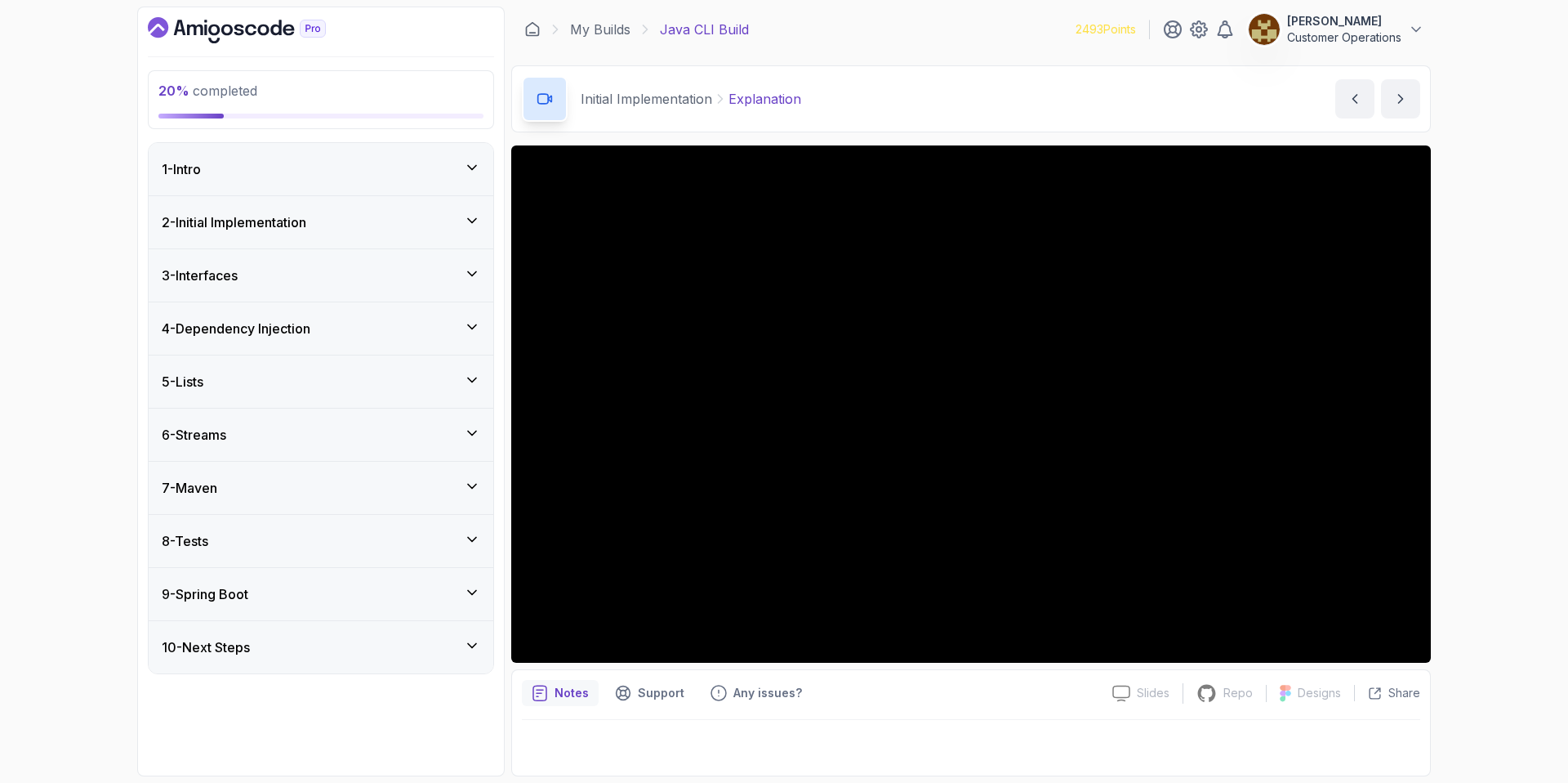
click at [264, 607] on div "9 - Spring Boot" at bounding box center [321, 594] width 344 height 52
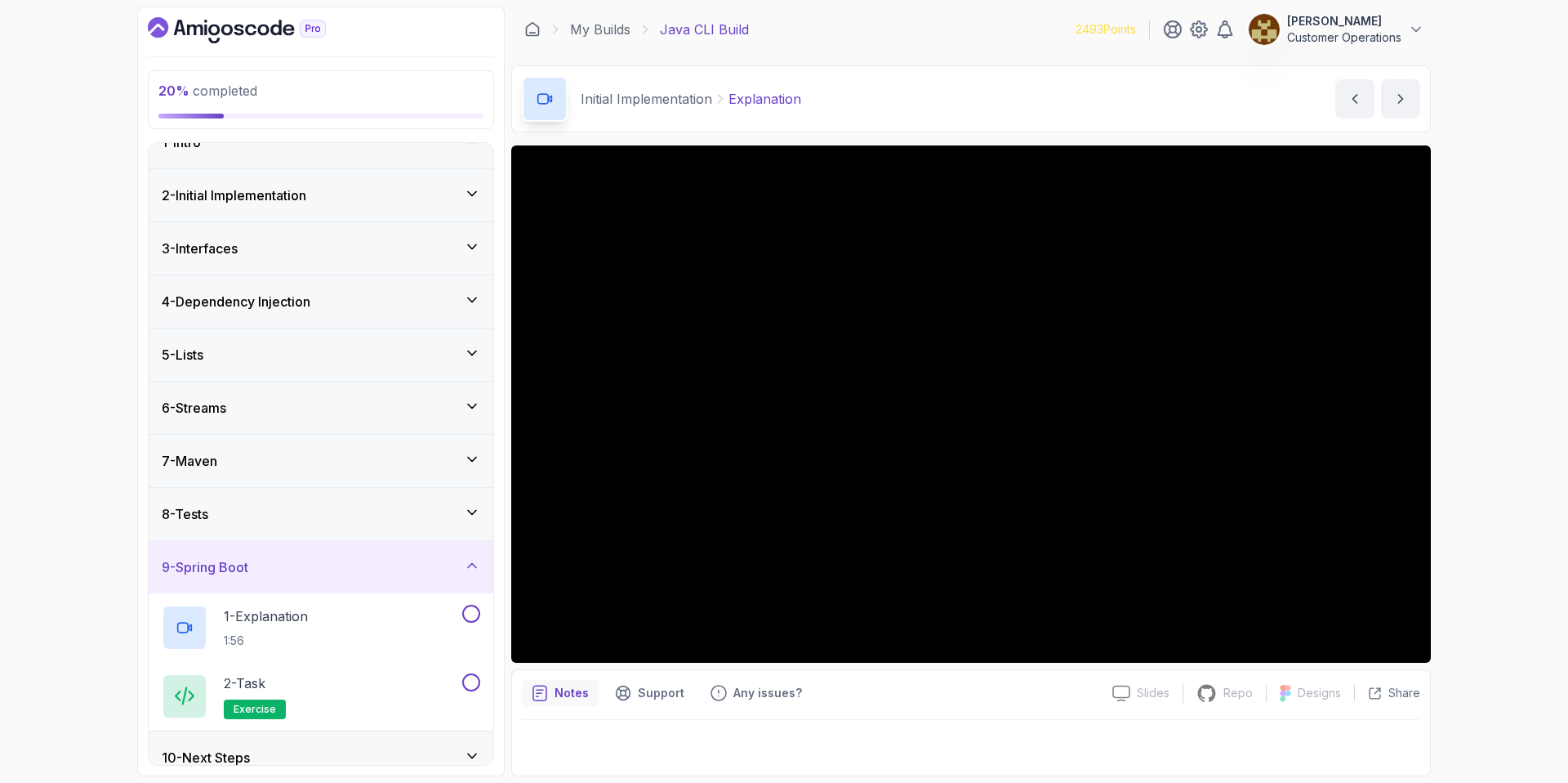
scroll to position [46, 0]
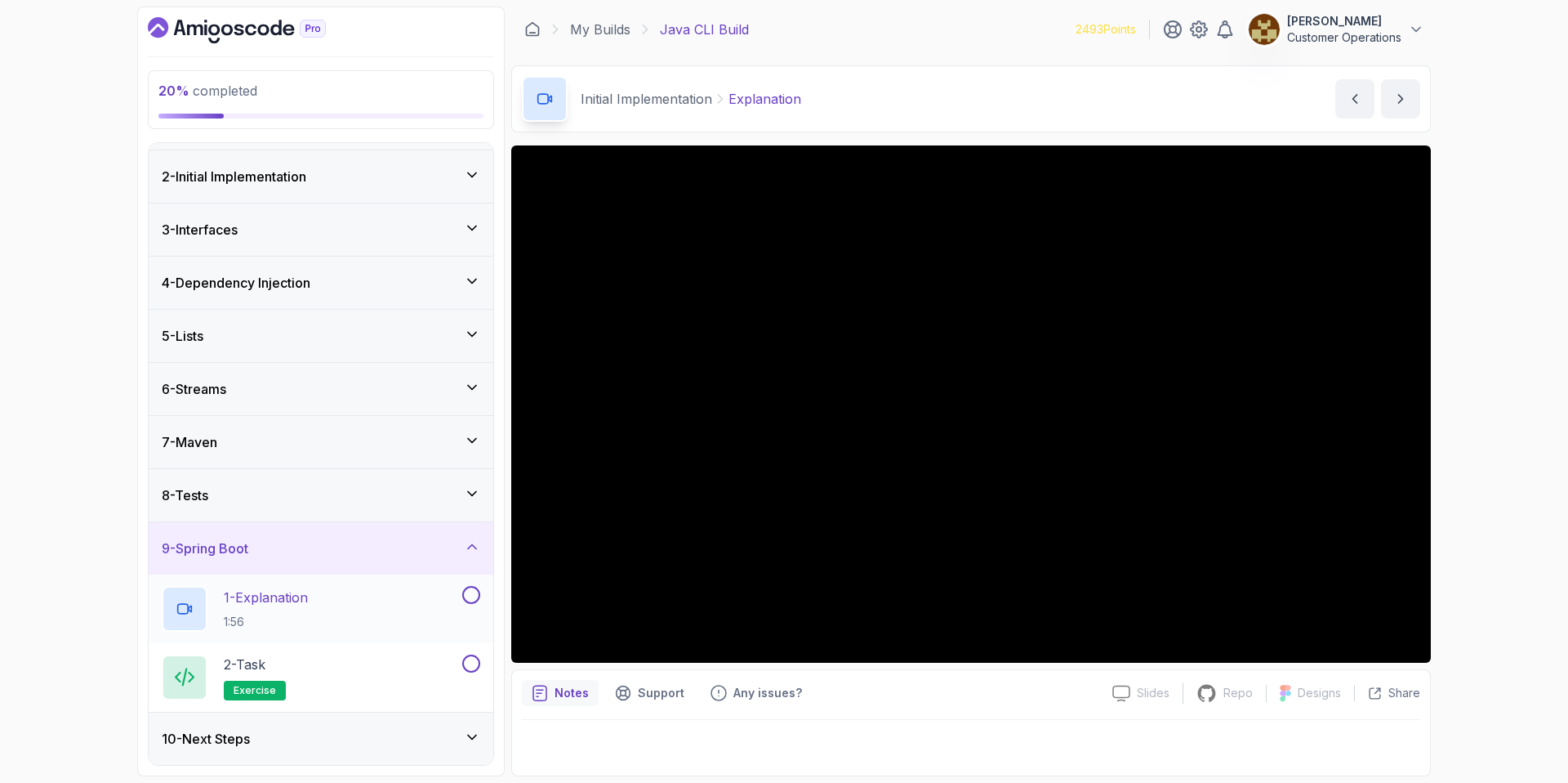
click at [383, 606] on div "1 - Explanation 1:56" at bounding box center [310, 609] width 297 height 46
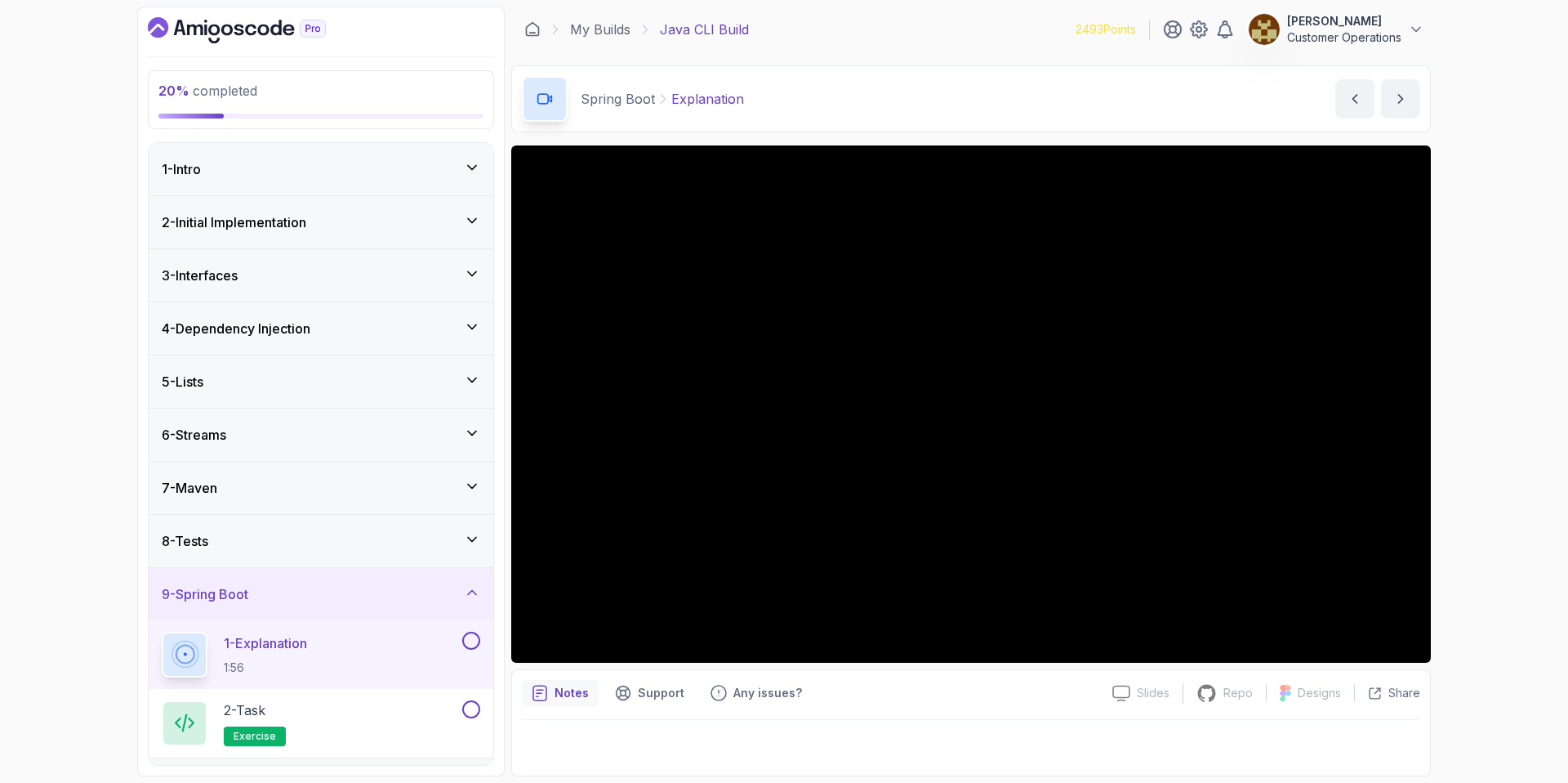
click at [251, 218] on h3 "2 - Initial Implementation" at bounding box center [233, 223] width 144 height 20
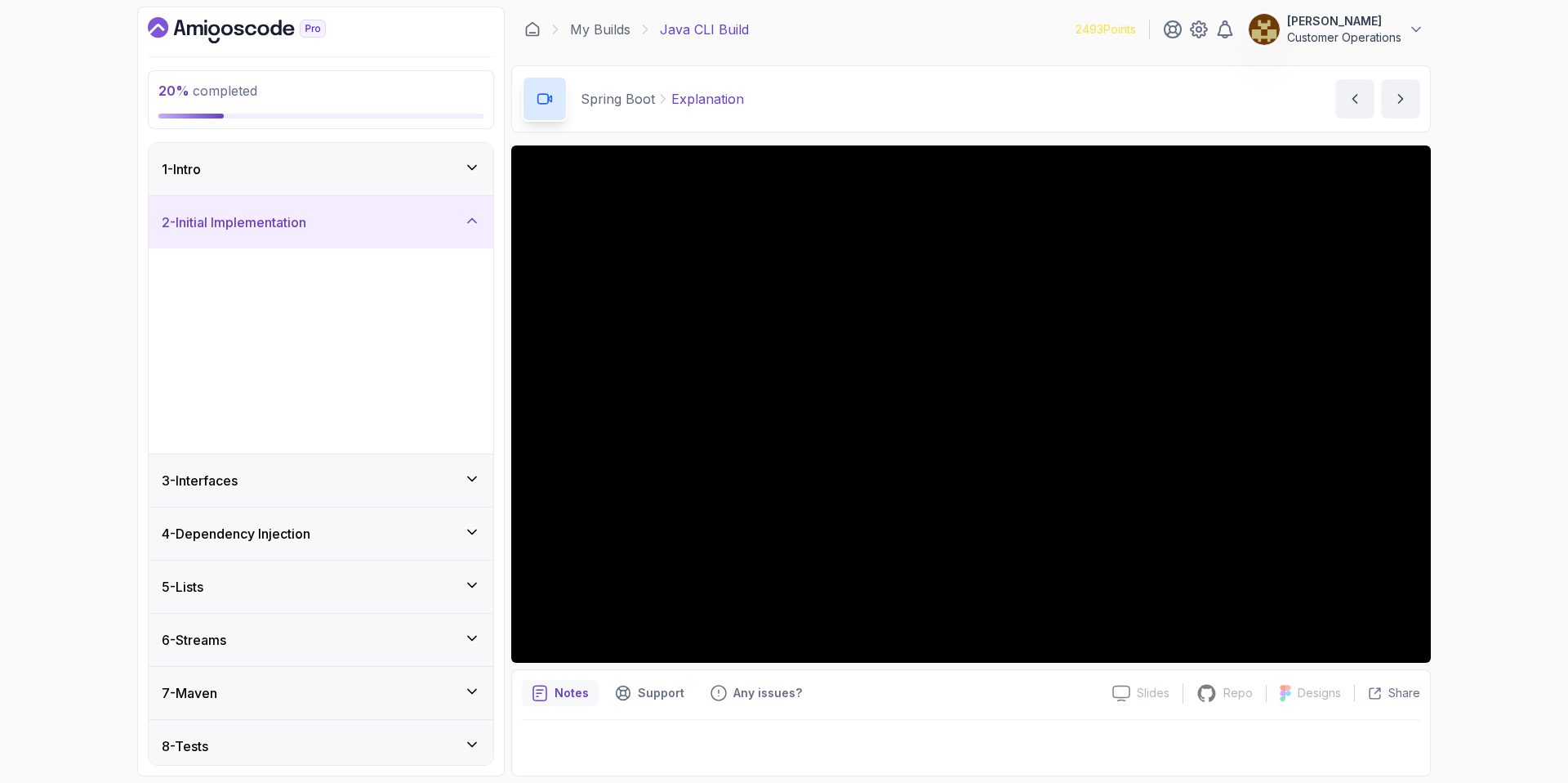
click at [251, 218] on h3 "2 - Initial Implementation" at bounding box center [233, 223] width 144 height 20
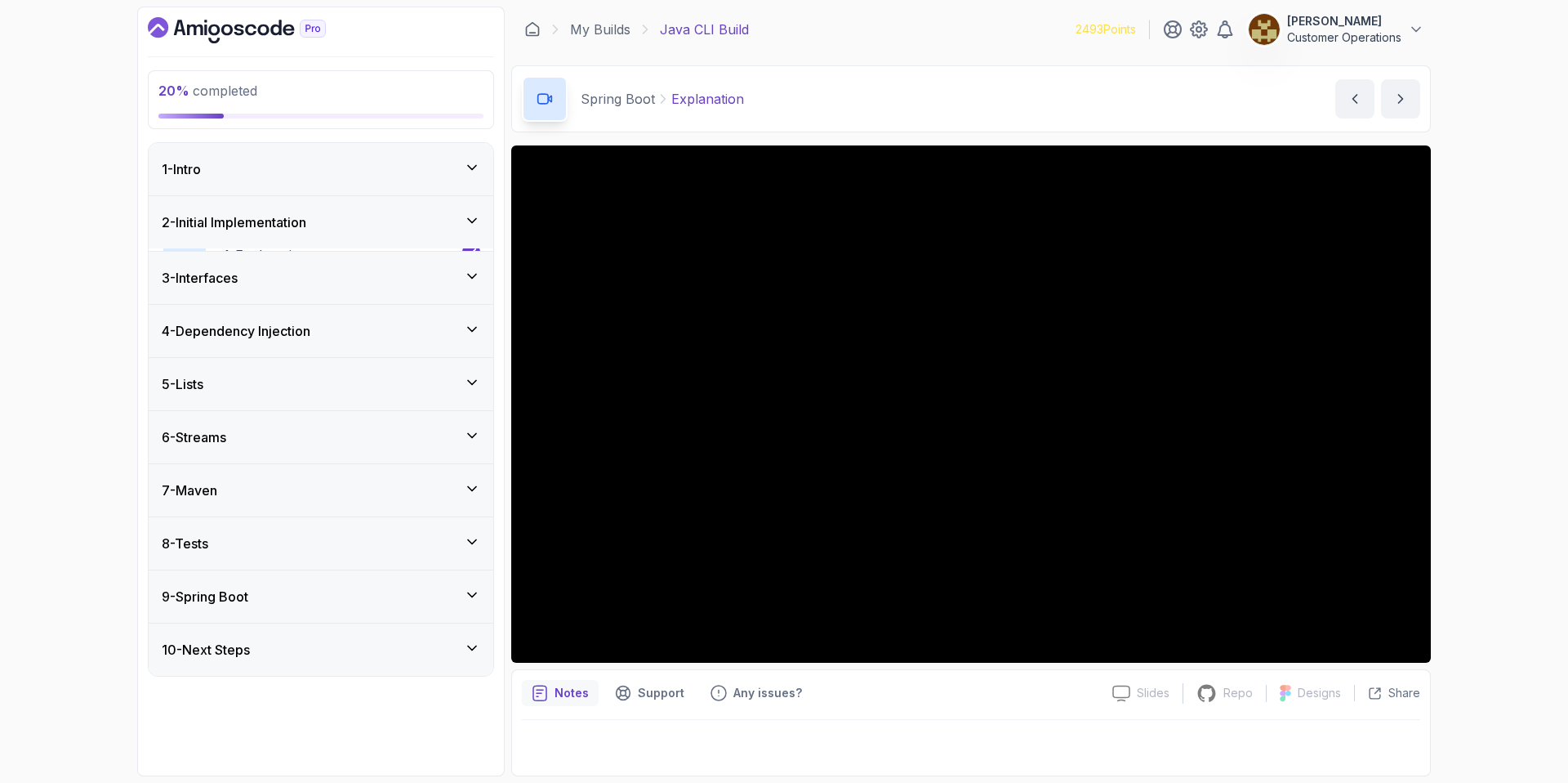
click at [248, 165] on div "1 - Intro" at bounding box center [321, 169] width 319 height 20
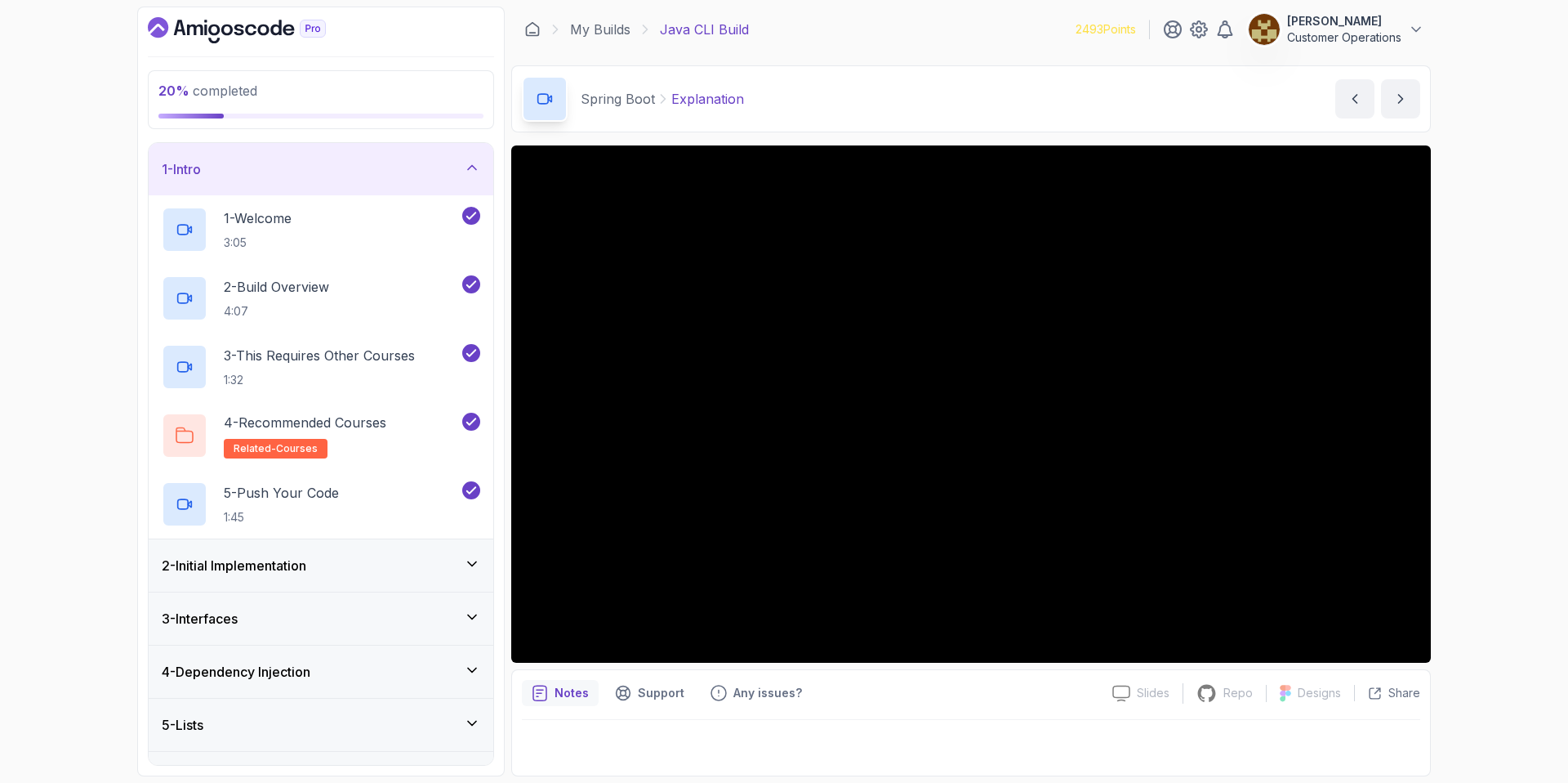
click at [358, 573] on div "2 - Initial Implementation" at bounding box center [321, 565] width 319 height 20
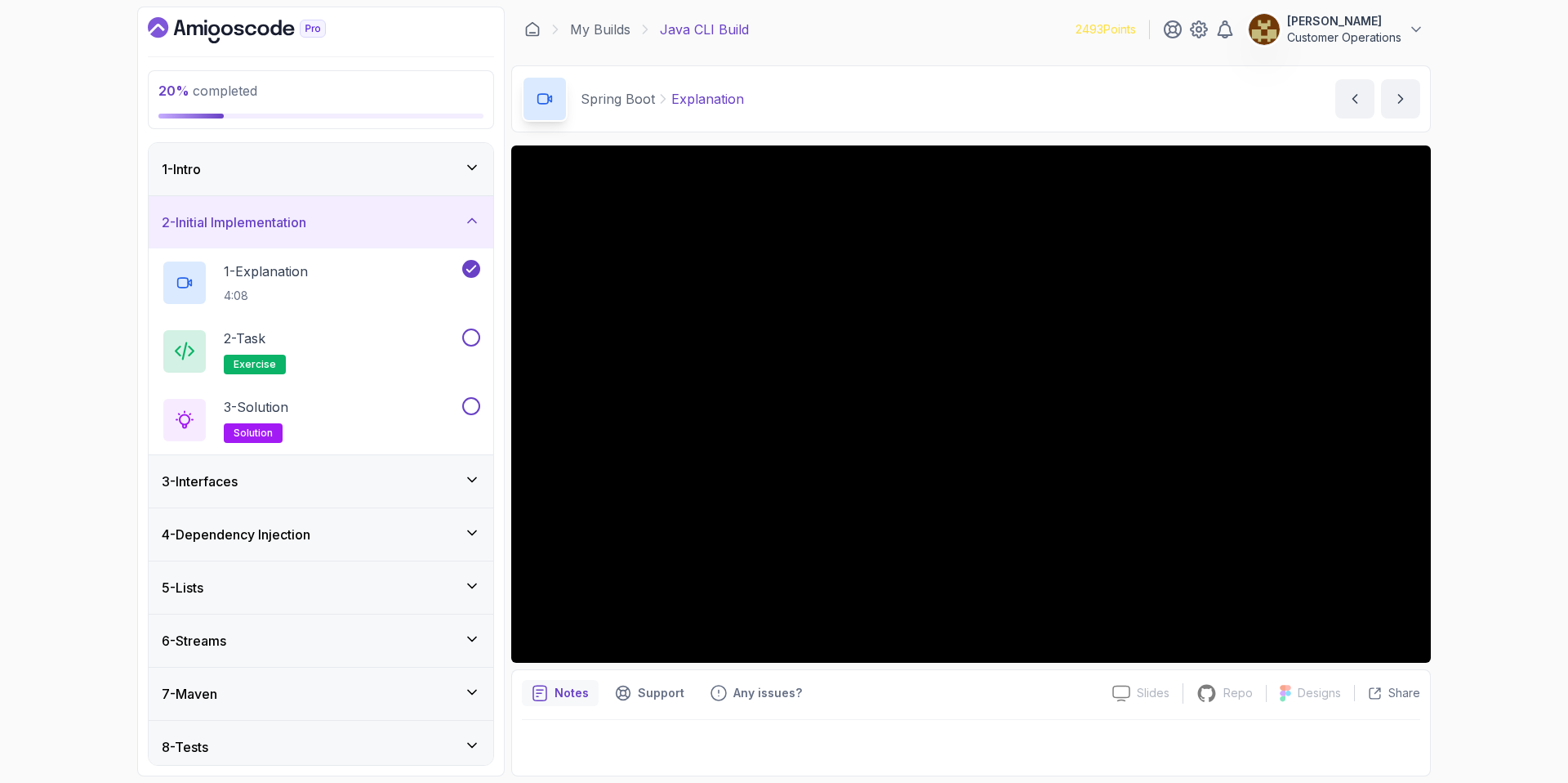
click at [320, 217] on div "2 - Initial Implementation" at bounding box center [321, 223] width 319 height 20
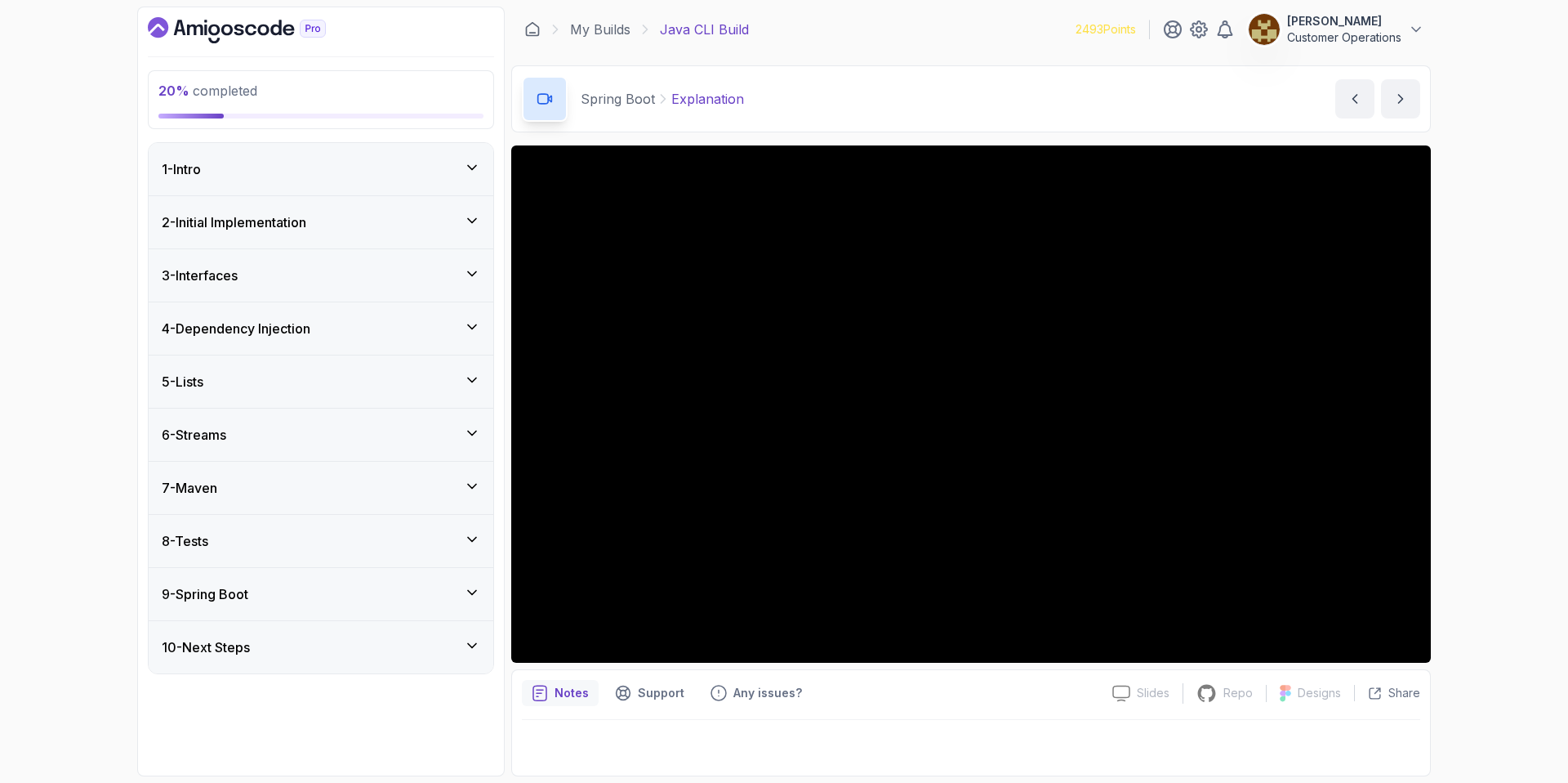
click at [310, 171] on div "1 - Intro" at bounding box center [321, 169] width 319 height 20
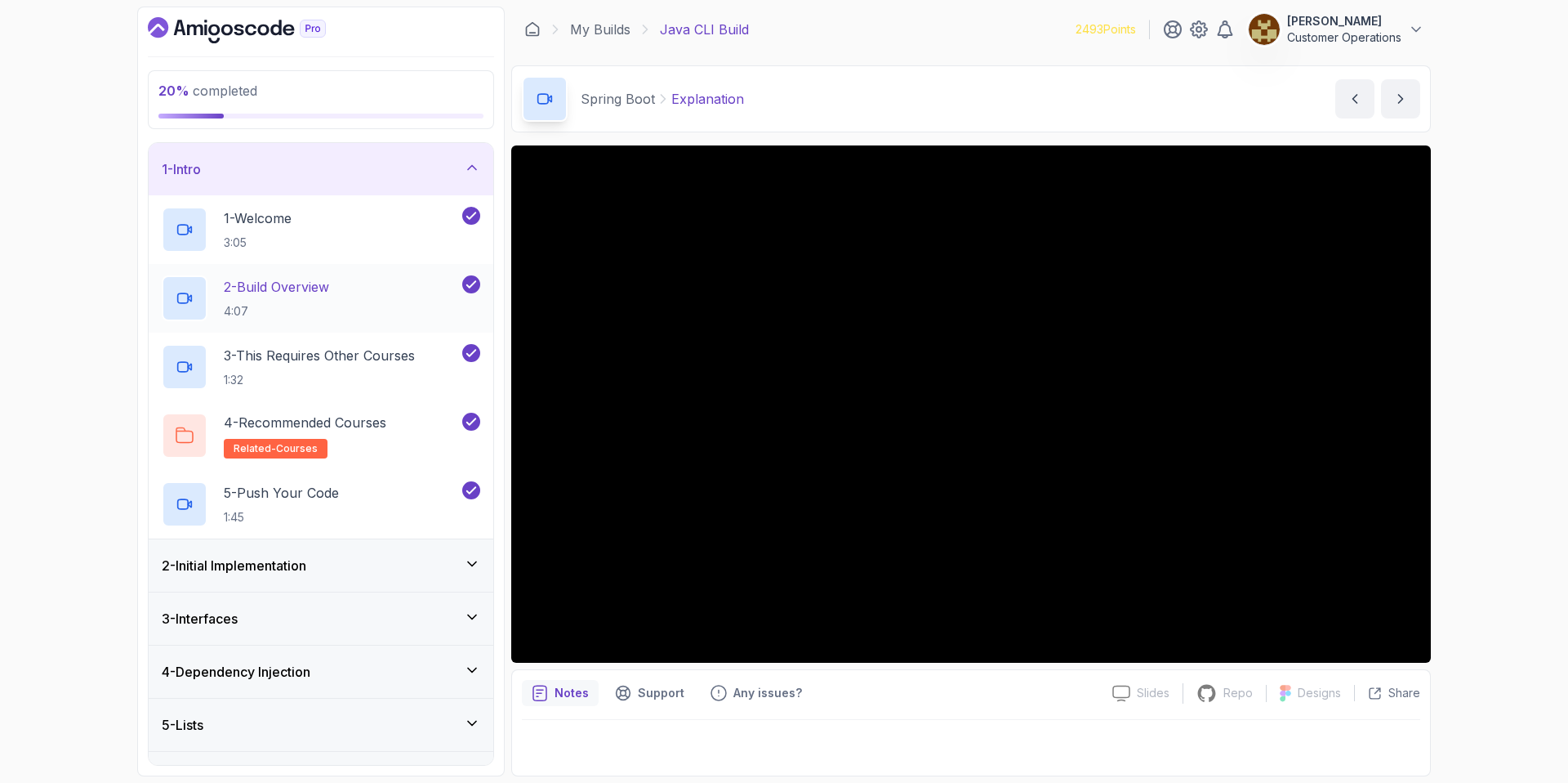
click at [346, 302] on div "2 - Build Overview 4:07" at bounding box center [310, 298] width 297 height 46
click at [314, 183] on div "1 - Intro" at bounding box center [321, 168] width 344 height 52
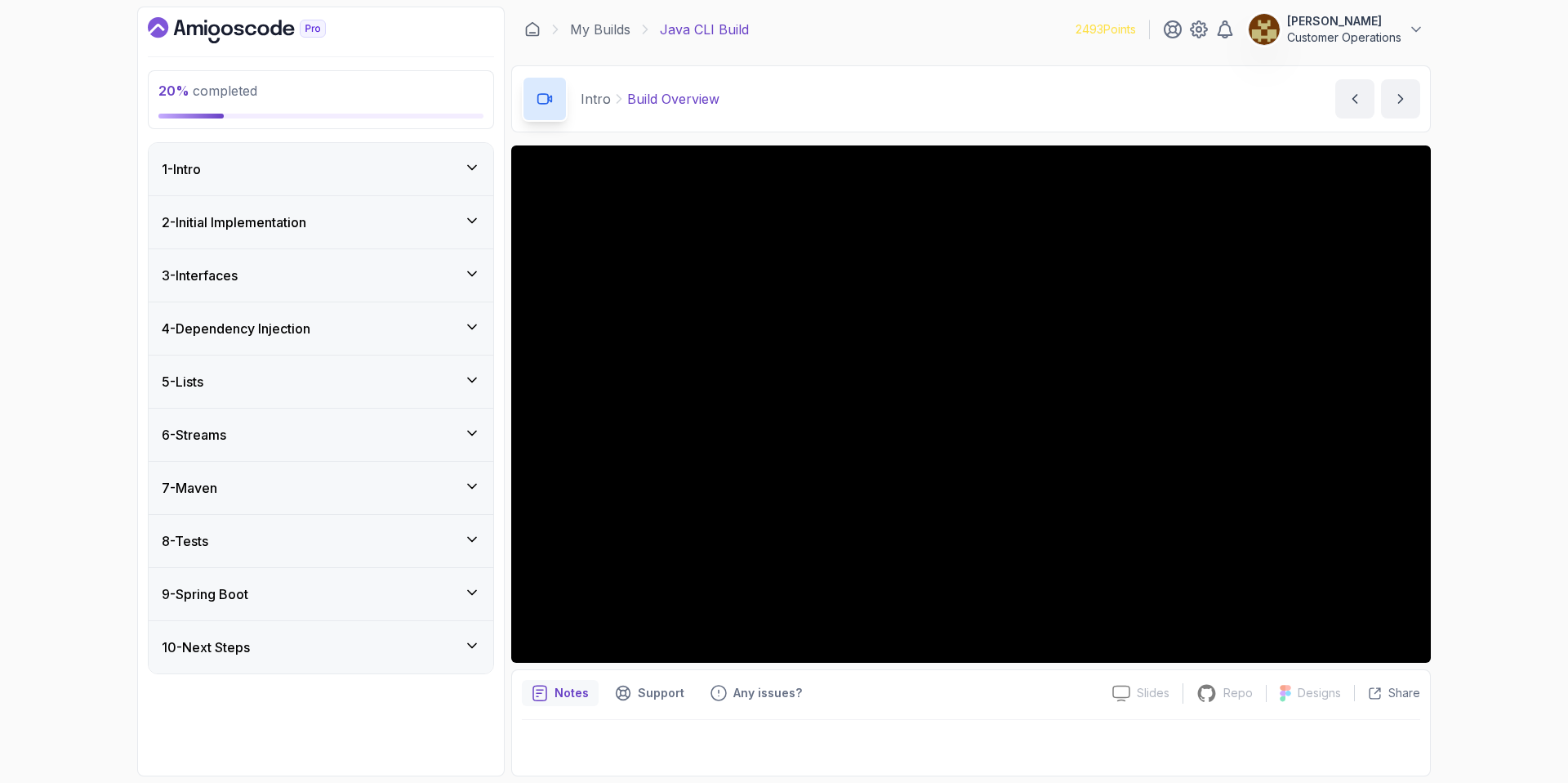
click at [323, 224] on div "2 - Initial Implementation" at bounding box center [321, 223] width 319 height 20
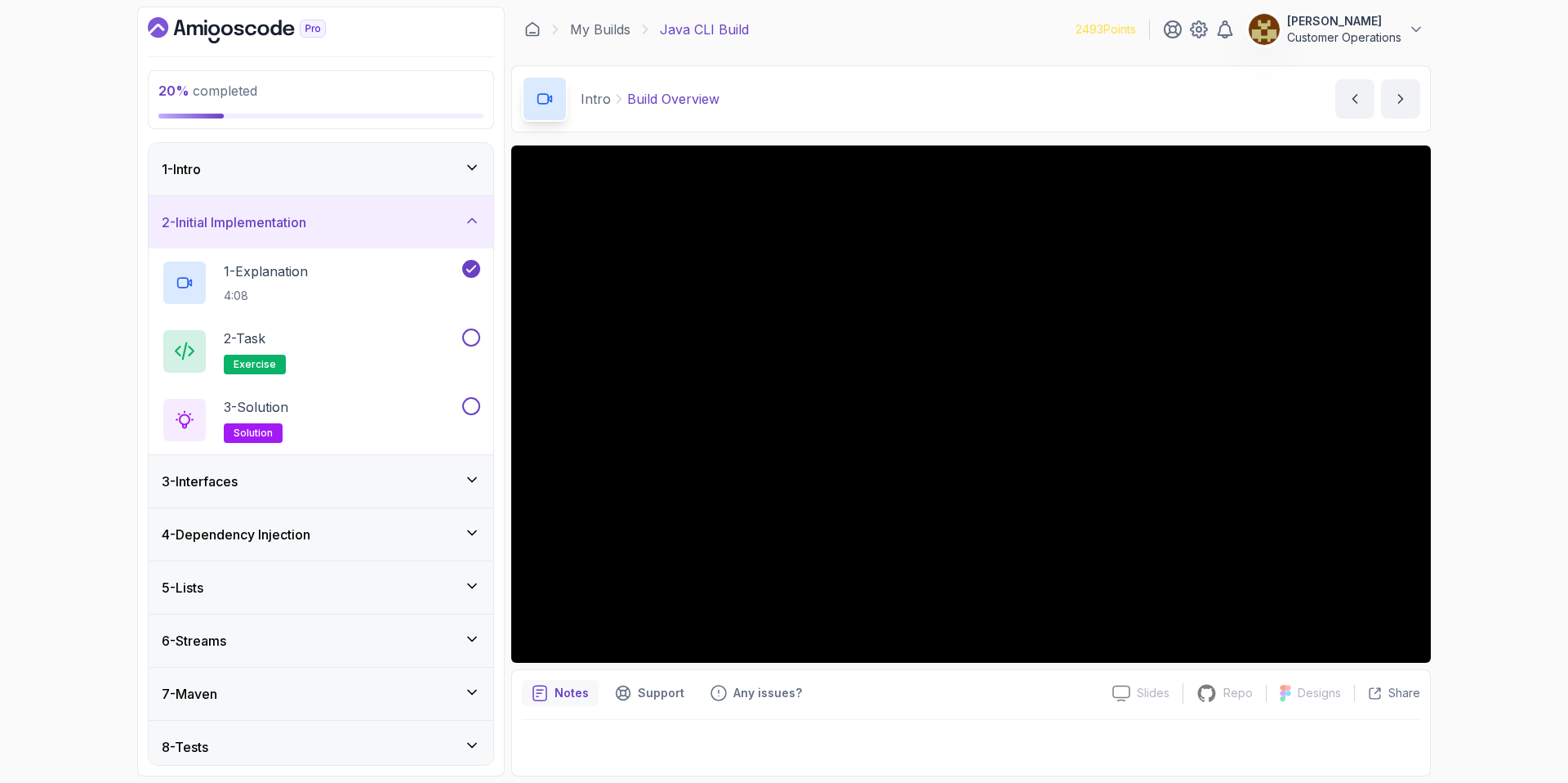
click at [323, 224] on div "2 - Initial Implementation" at bounding box center [321, 223] width 319 height 20
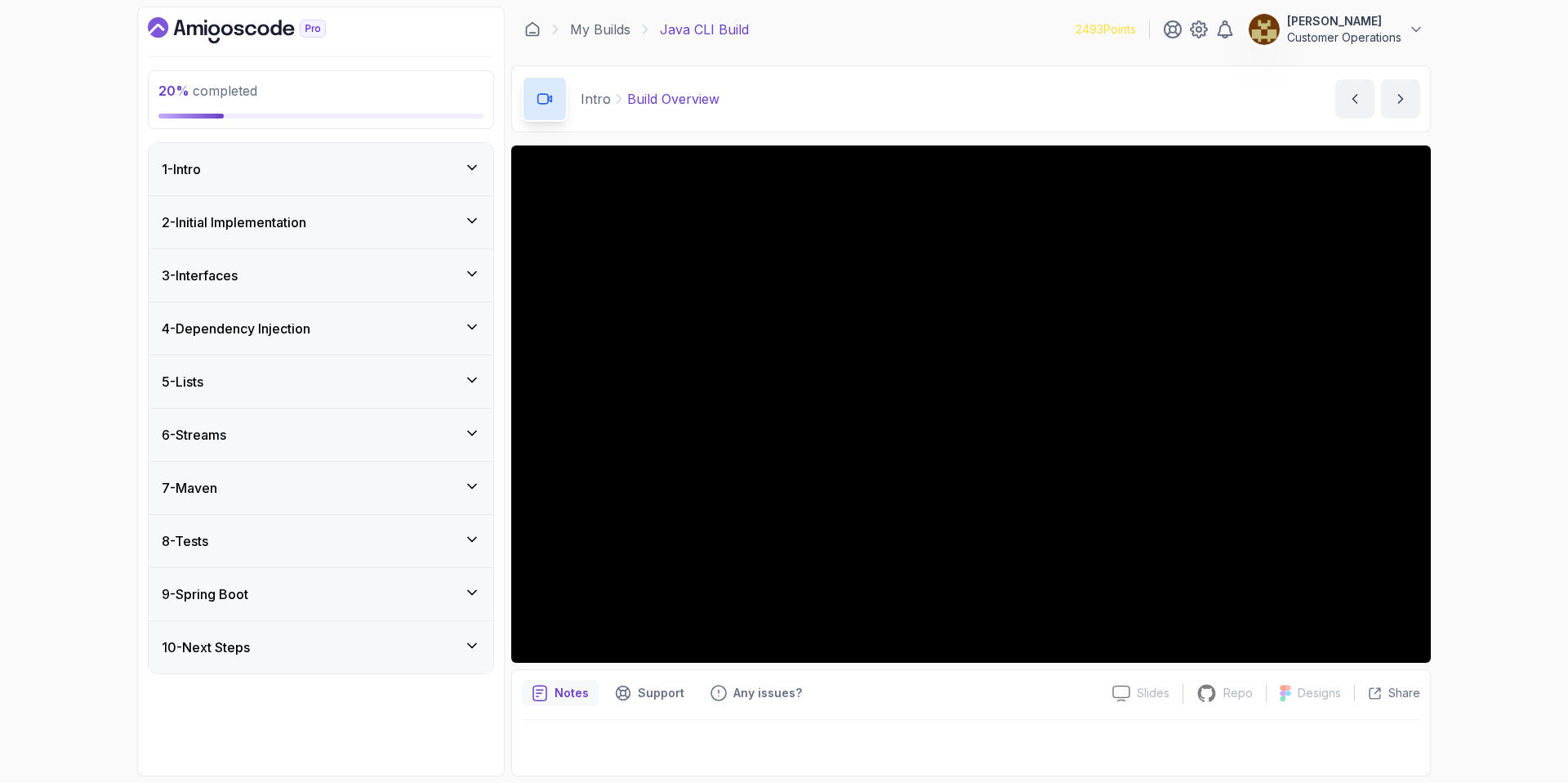
click at [288, 267] on div "3 - Interfaces" at bounding box center [321, 275] width 319 height 20
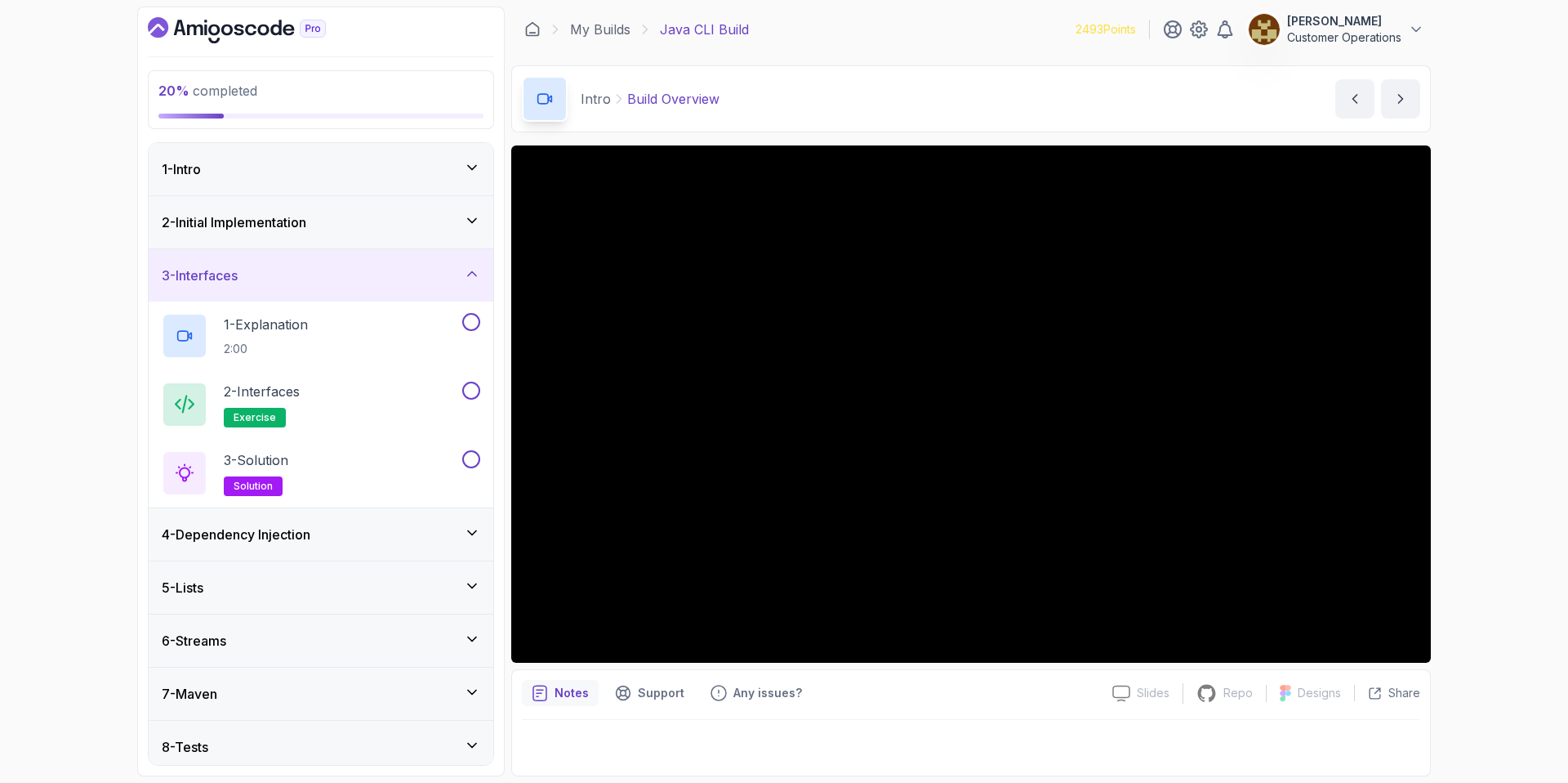
click at [288, 267] on div "3 - Interfaces" at bounding box center [321, 275] width 319 height 20
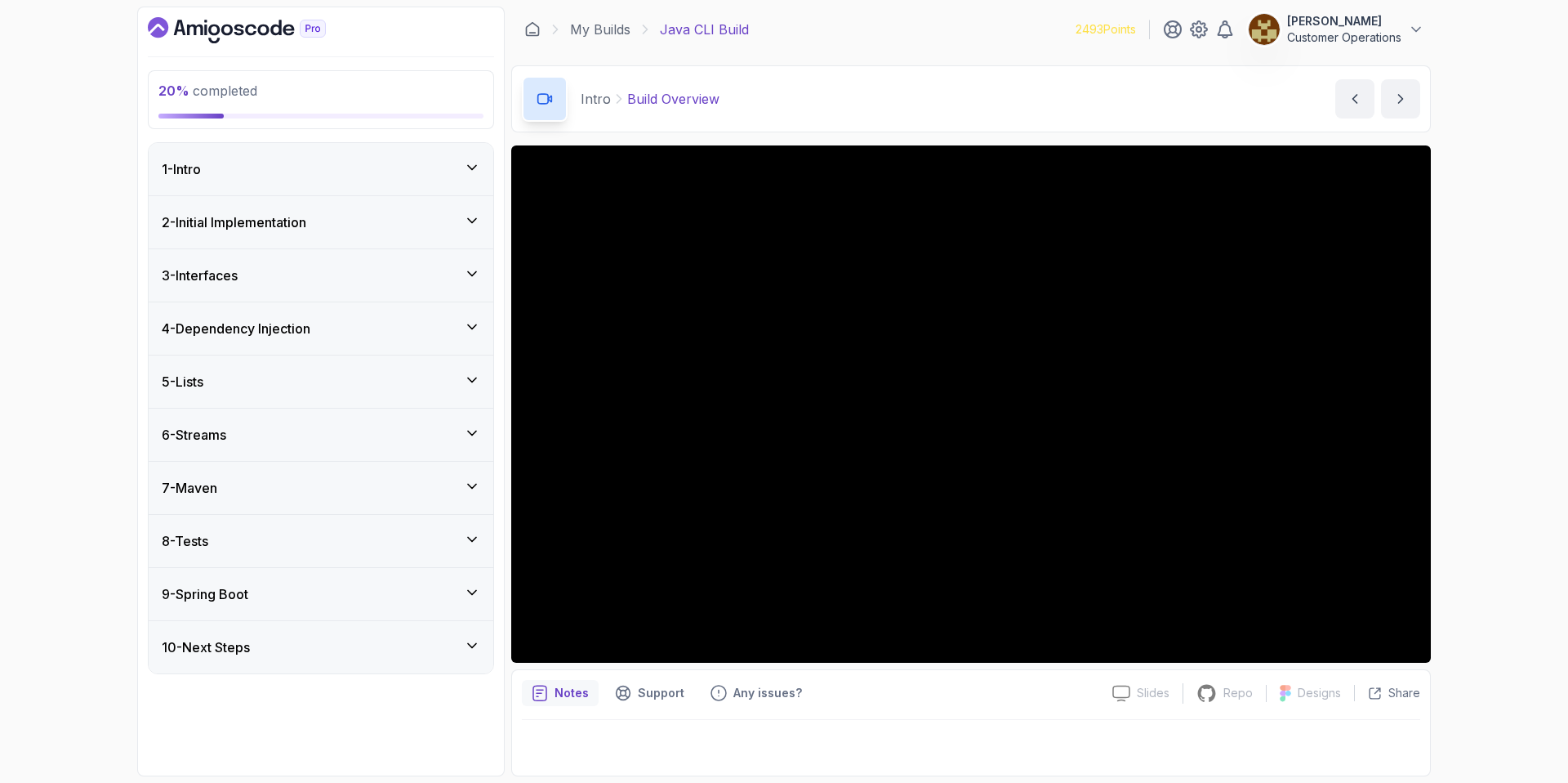
click at [295, 307] on div "4 - Dependency Injection" at bounding box center [321, 328] width 344 height 52
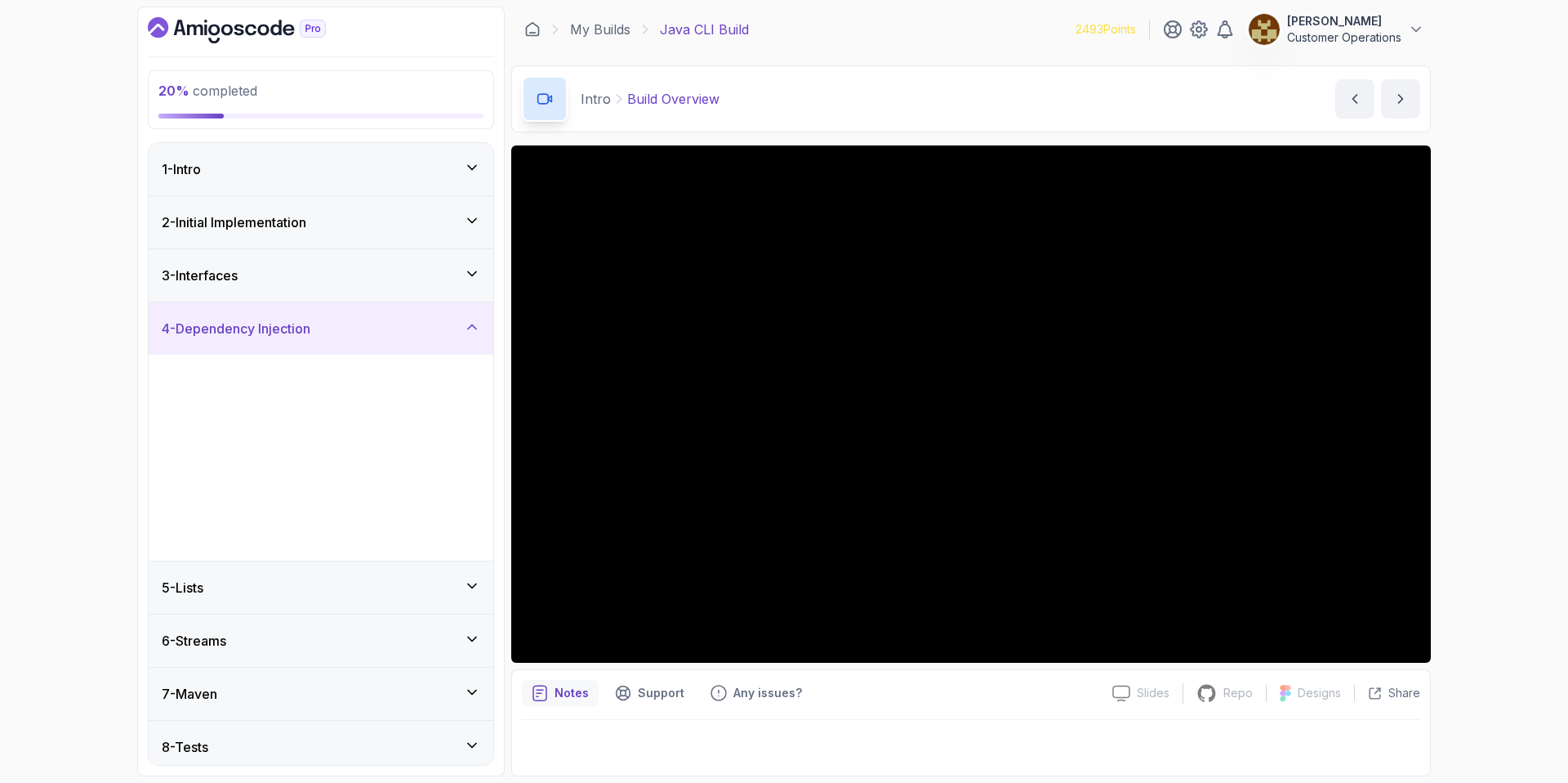
click at [286, 283] on div "3 - Interfaces" at bounding box center [321, 275] width 319 height 20
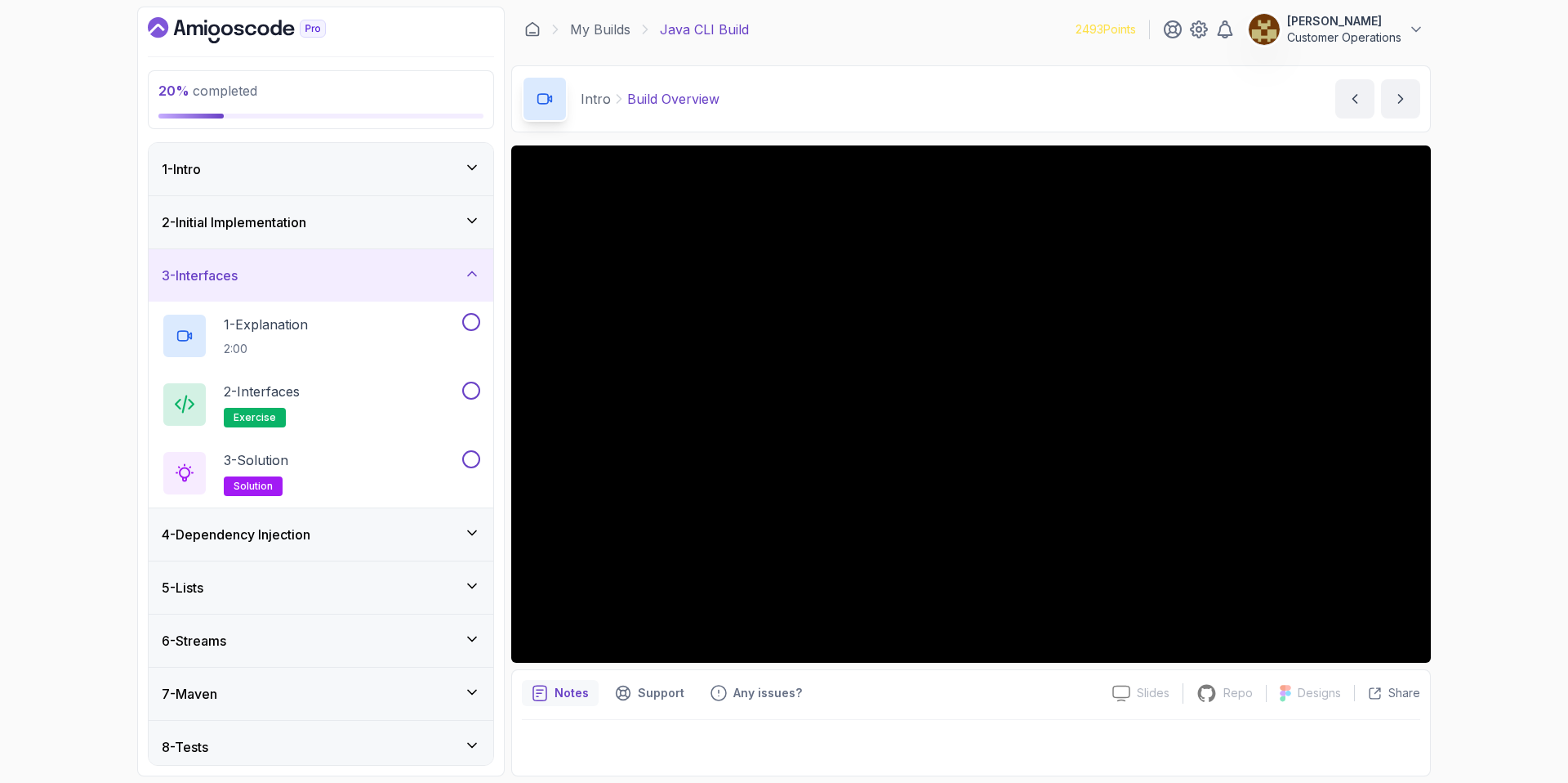
click at [285, 281] on div "3 - Interfaces" at bounding box center [321, 275] width 319 height 20
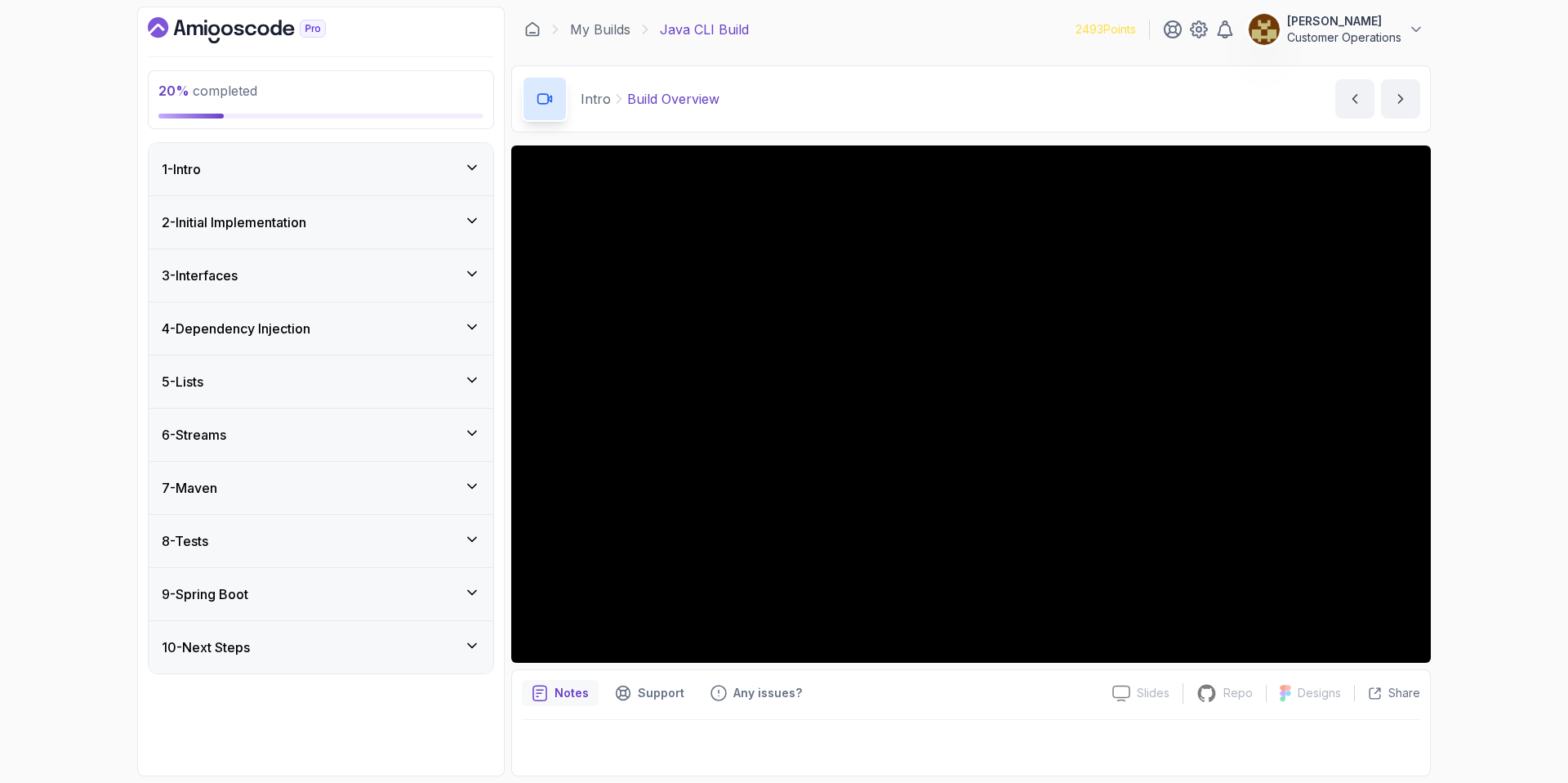
click at [285, 281] on div "3 - Interfaces" at bounding box center [321, 275] width 319 height 20
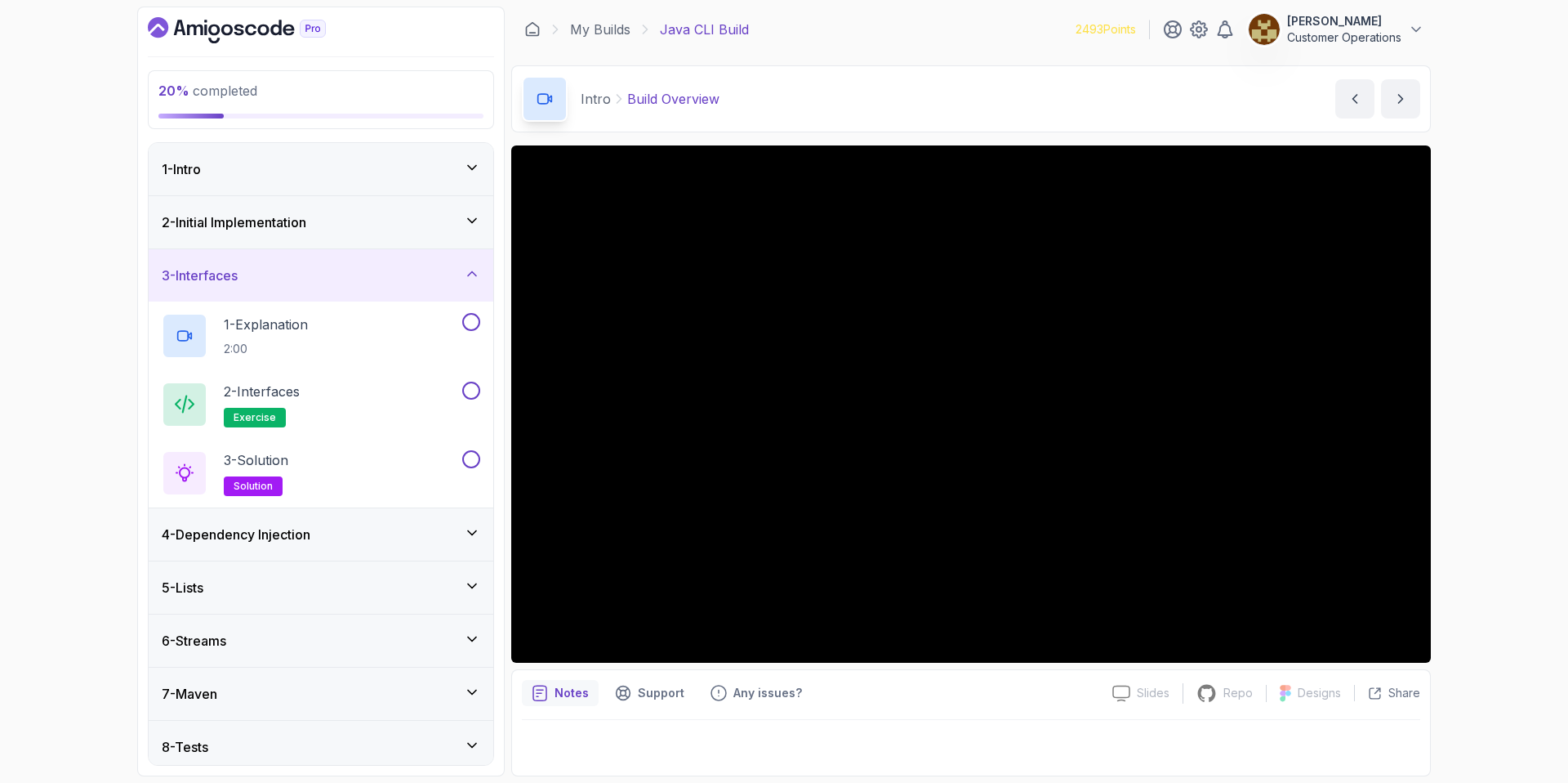
click at [285, 281] on div "3 - Interfaces" at bounding box center [321, 275] width 319 height 20
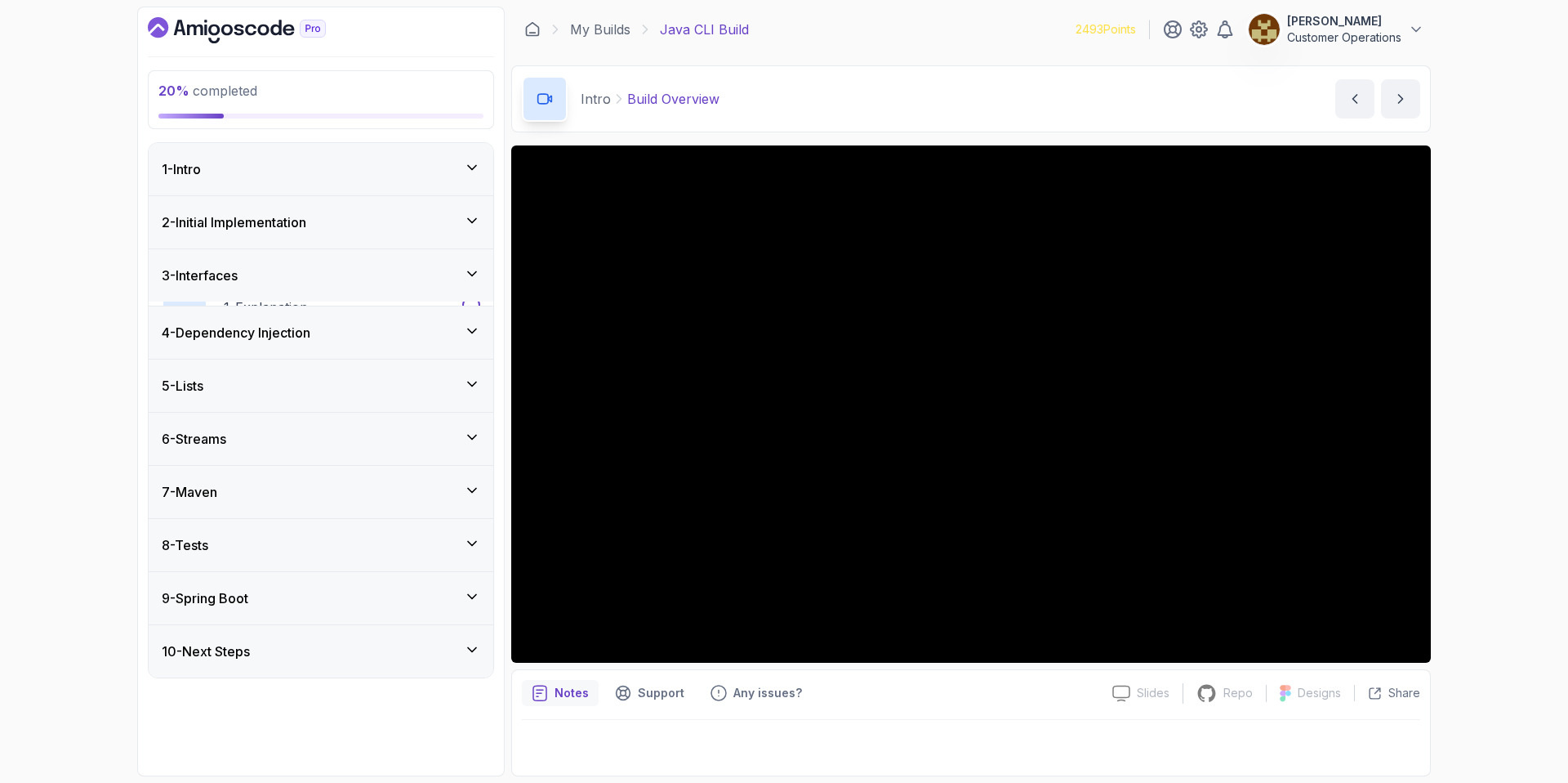
click at [293, 216] on h3 "2 - Initial Implementation" at bounding box center [233, 223] width 144 height 20
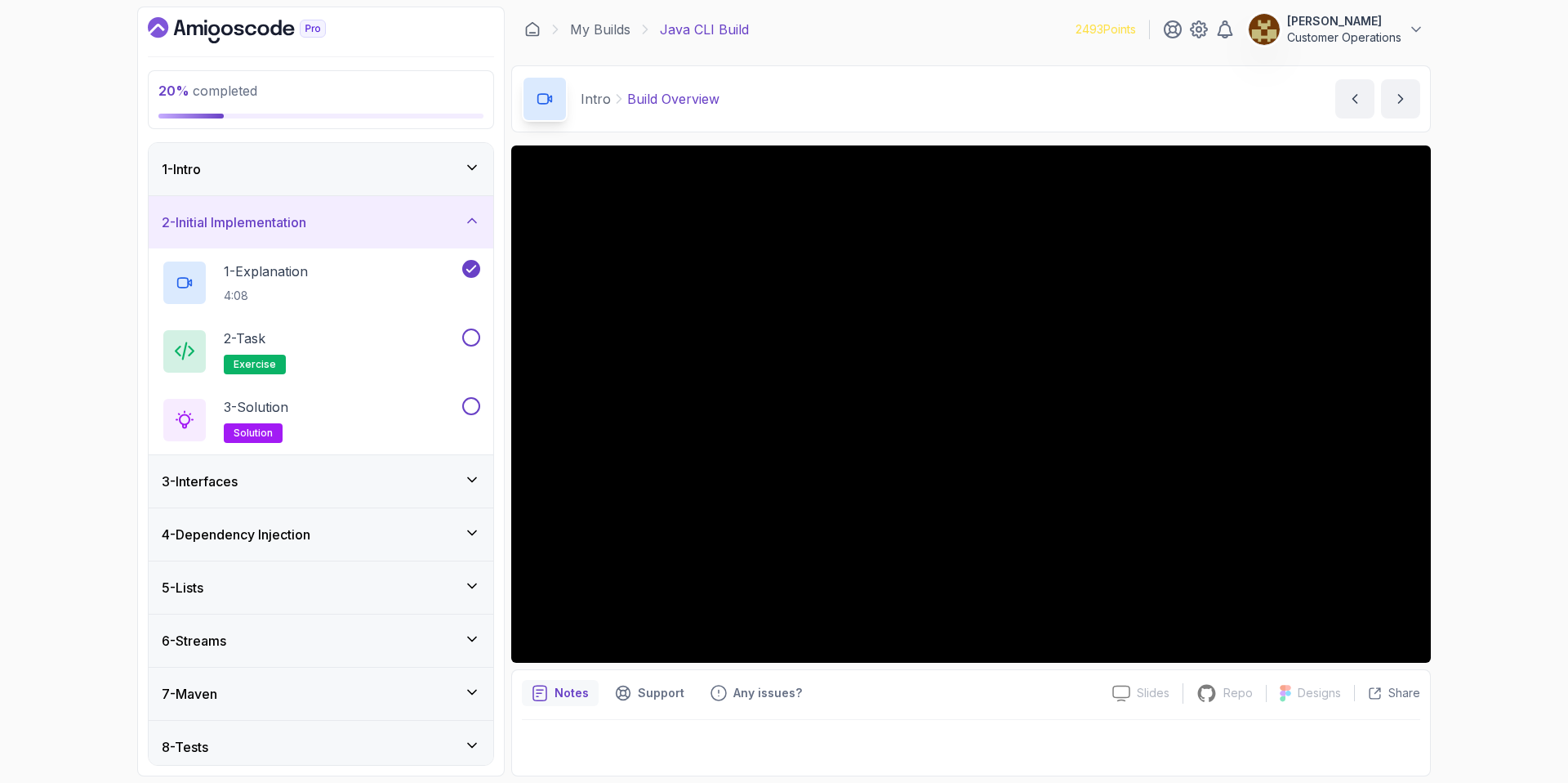
click at [293, 216] on h3 "2 - Initial Implementation" at bounding box center [233, 223] width 144 height 20
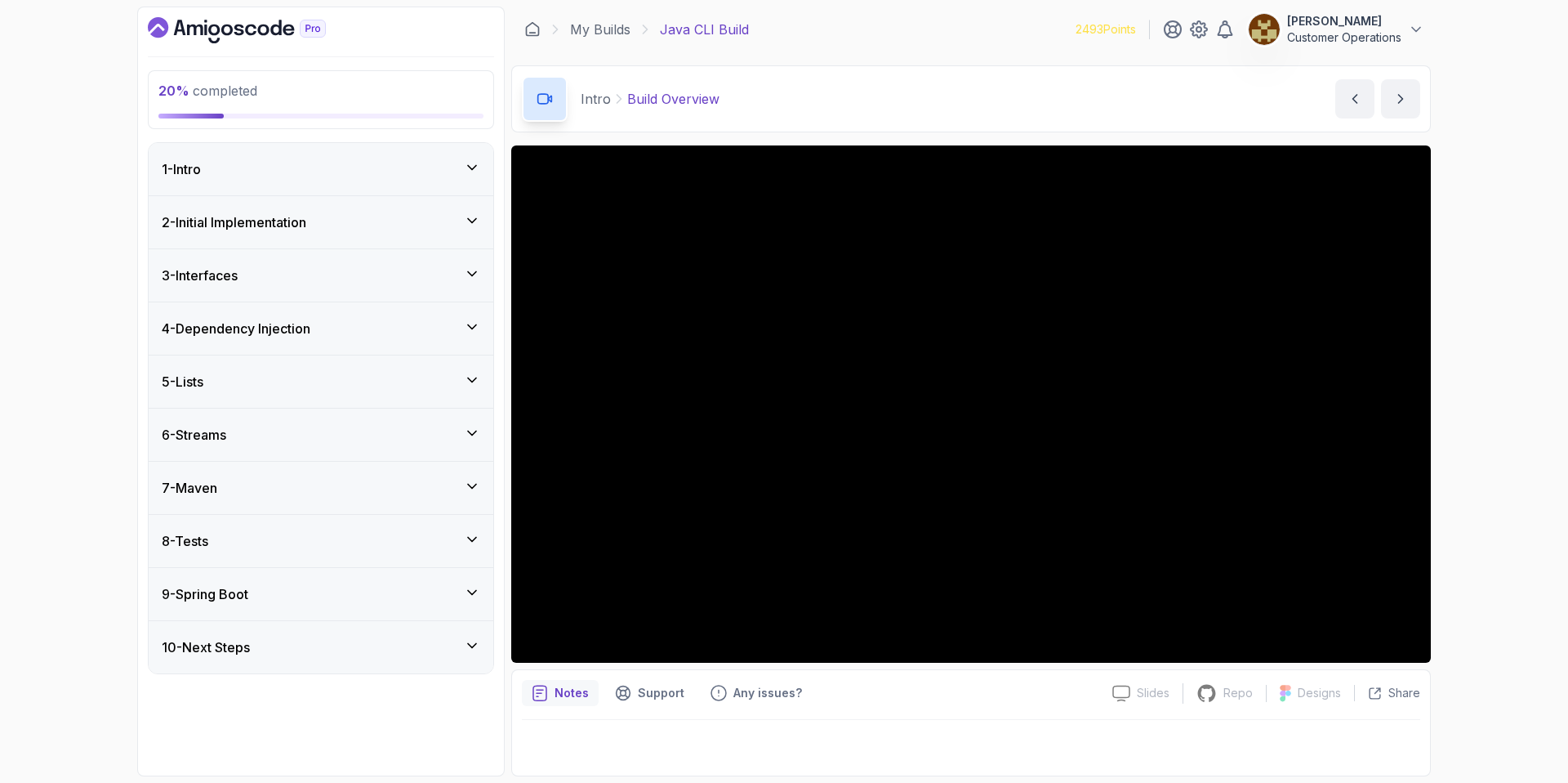
click at [288, 170] on div "1 - Intro" at bounding box center [321, 169] width 319 height 20
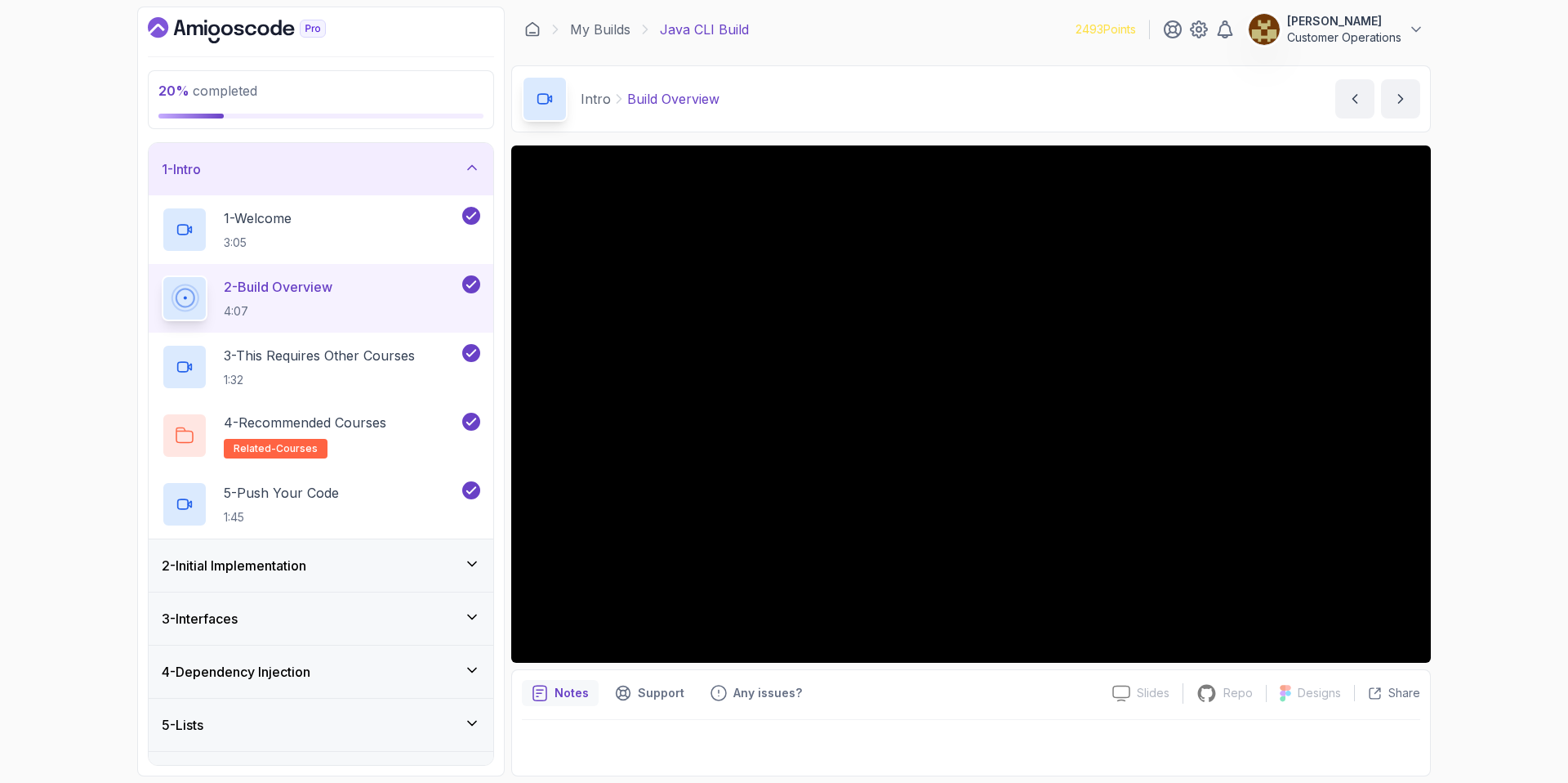
click at [375, 179] on div "1 - Intro" at bounding box center [321, 168] width 344 height 52
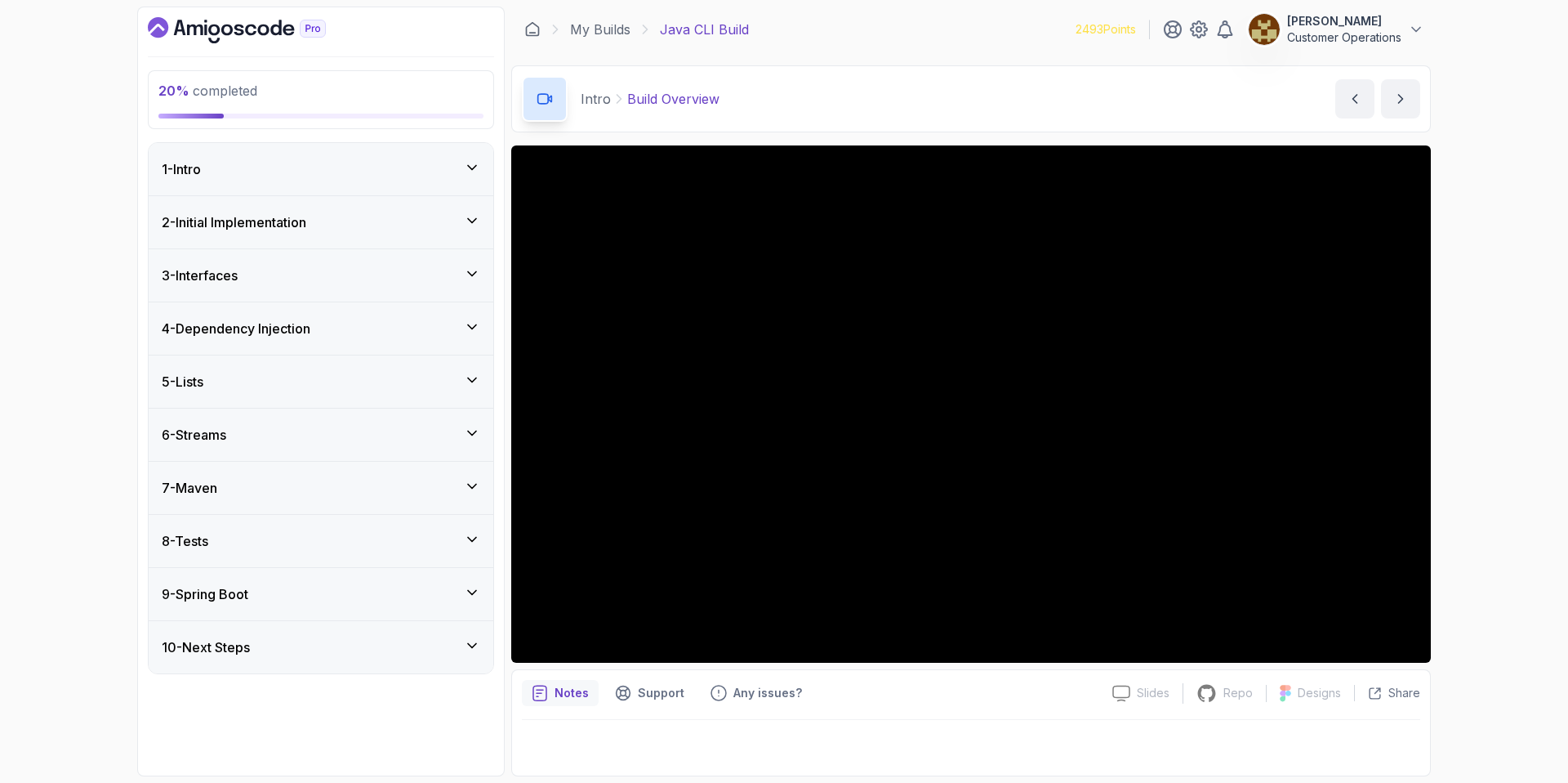
click at [269, 228] on h3 "2 - Initial Implementation" at bounding box center [233, 223] width 144 height 20
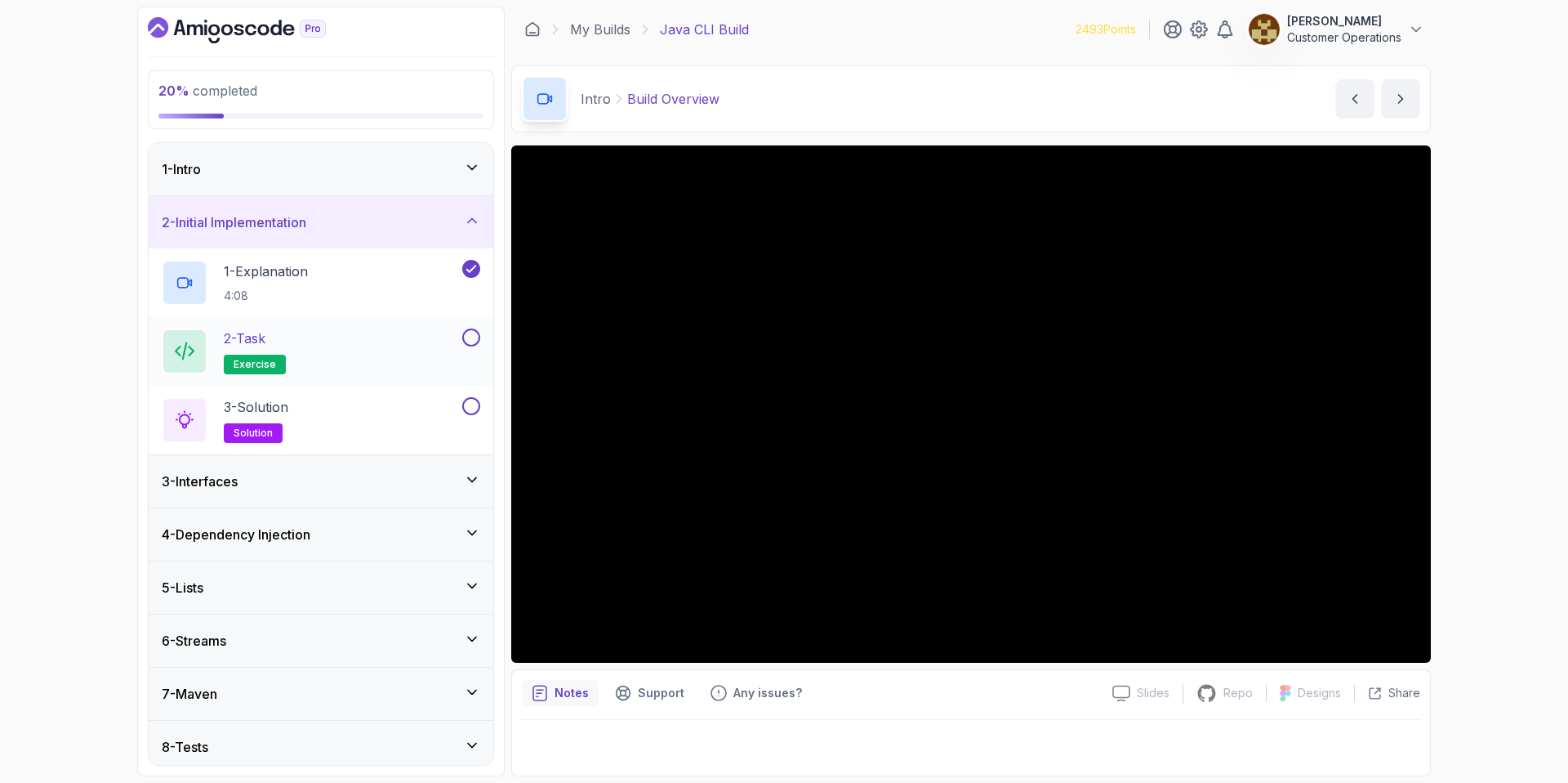
click at [326, 344] on div "2 - Task exercise" at bounding box center [310, 351] width 297 height 46
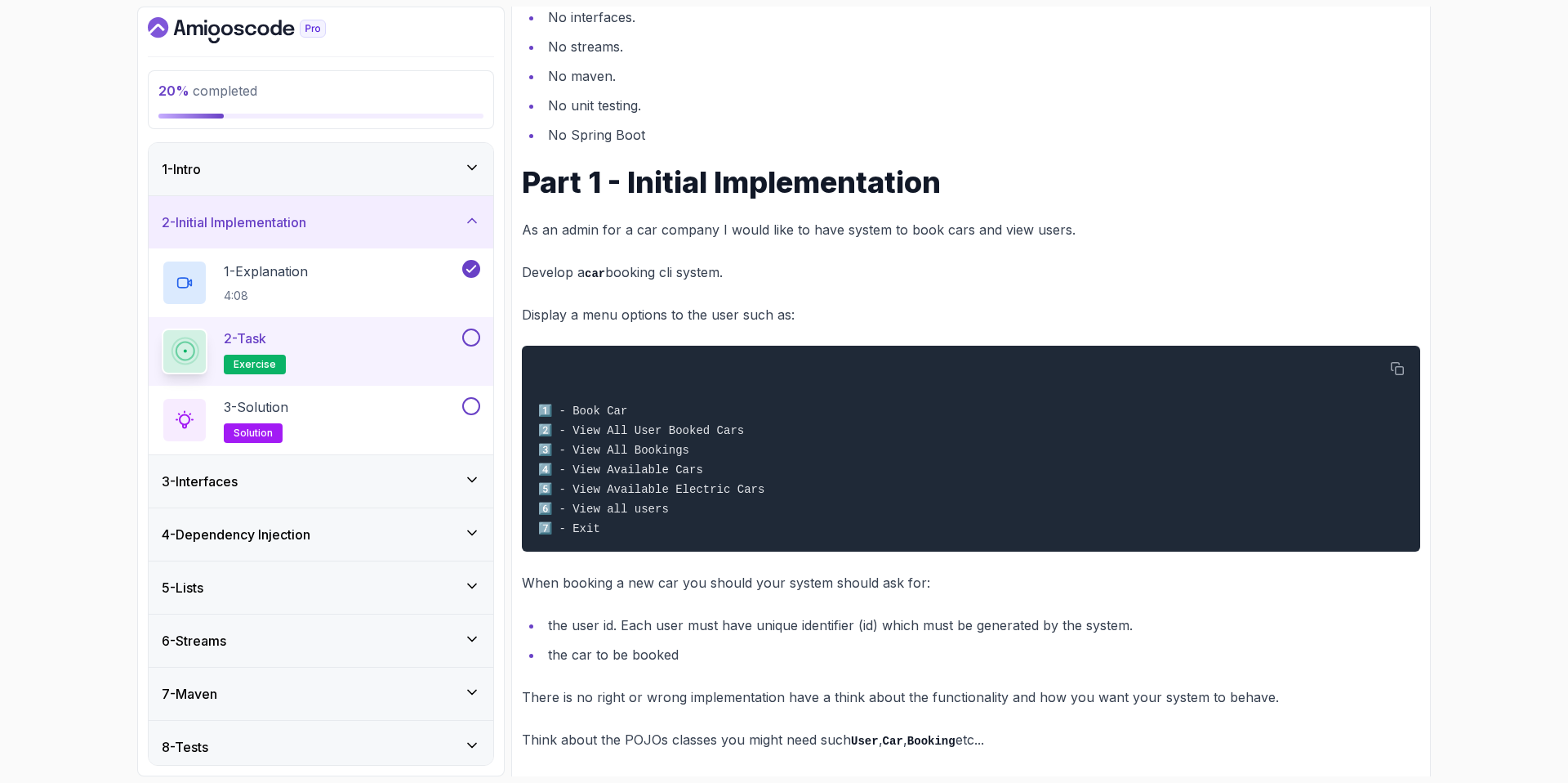
scroll to position [369, 0]
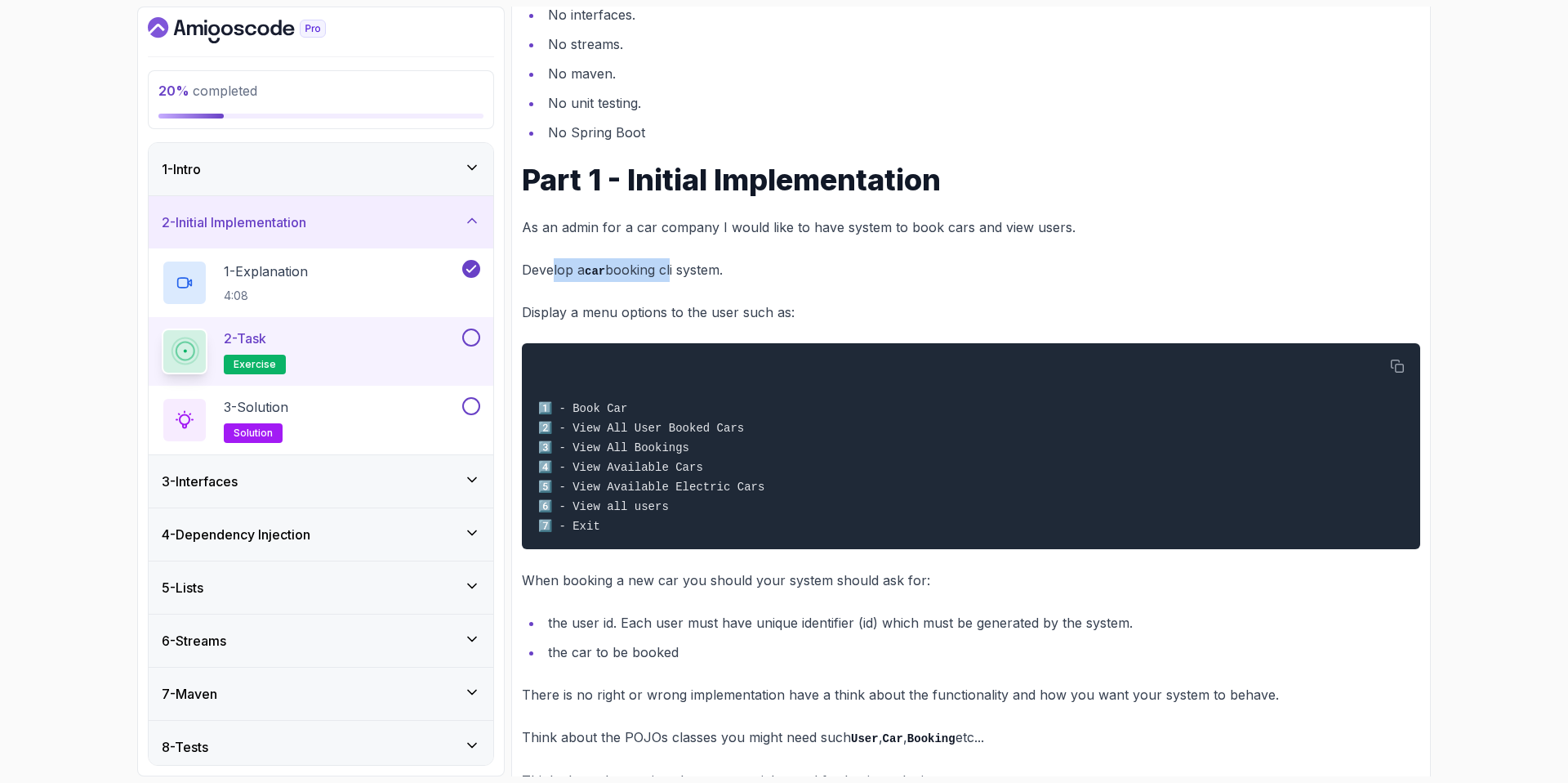
drag, startPoint x: 553, startPoint y: 275, endPoint x: 673, endPoint y: 277, distance: 120.0
click at [673, 277] on p "Develop a car booking cli system." at bounding box center [970, 270] width 898 height 24
drag, startPoint x: 755, startPoint y: 279, endPoint x: 580, endPoint y: 251, distance: 177.2
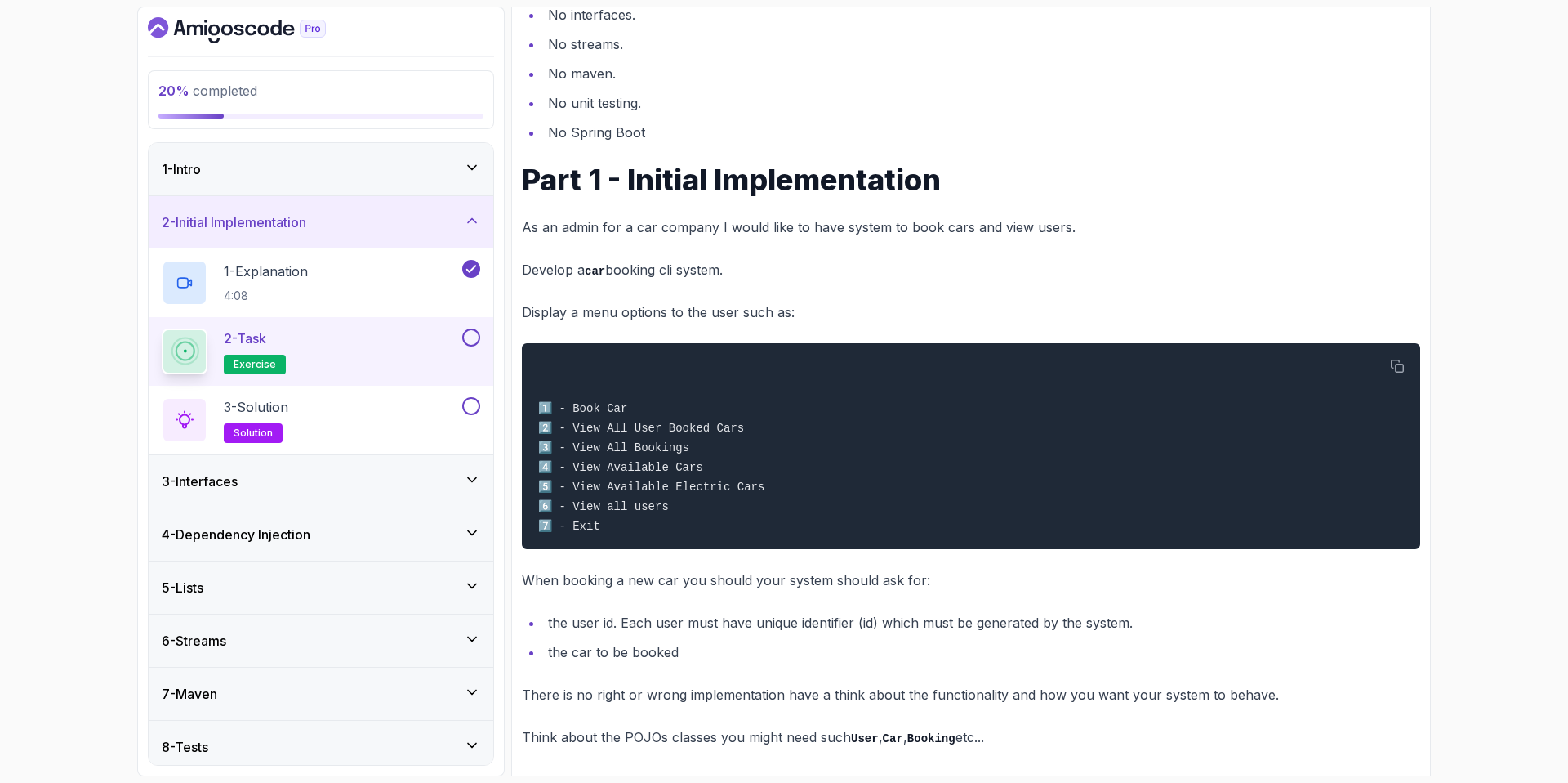
drag, startPoint x: 583, startPoint y: 269, endPoint x: 727, endPoint y: 278, distance: 144.3
click at [727, 278] on p "Develop a car booking cli system." at bounding box center [970, 270] width 898 height 24
drag, startPoint x: 613, startPoint y: 269, endPoint x: 517, endPoint y: 264, distance: 96.1
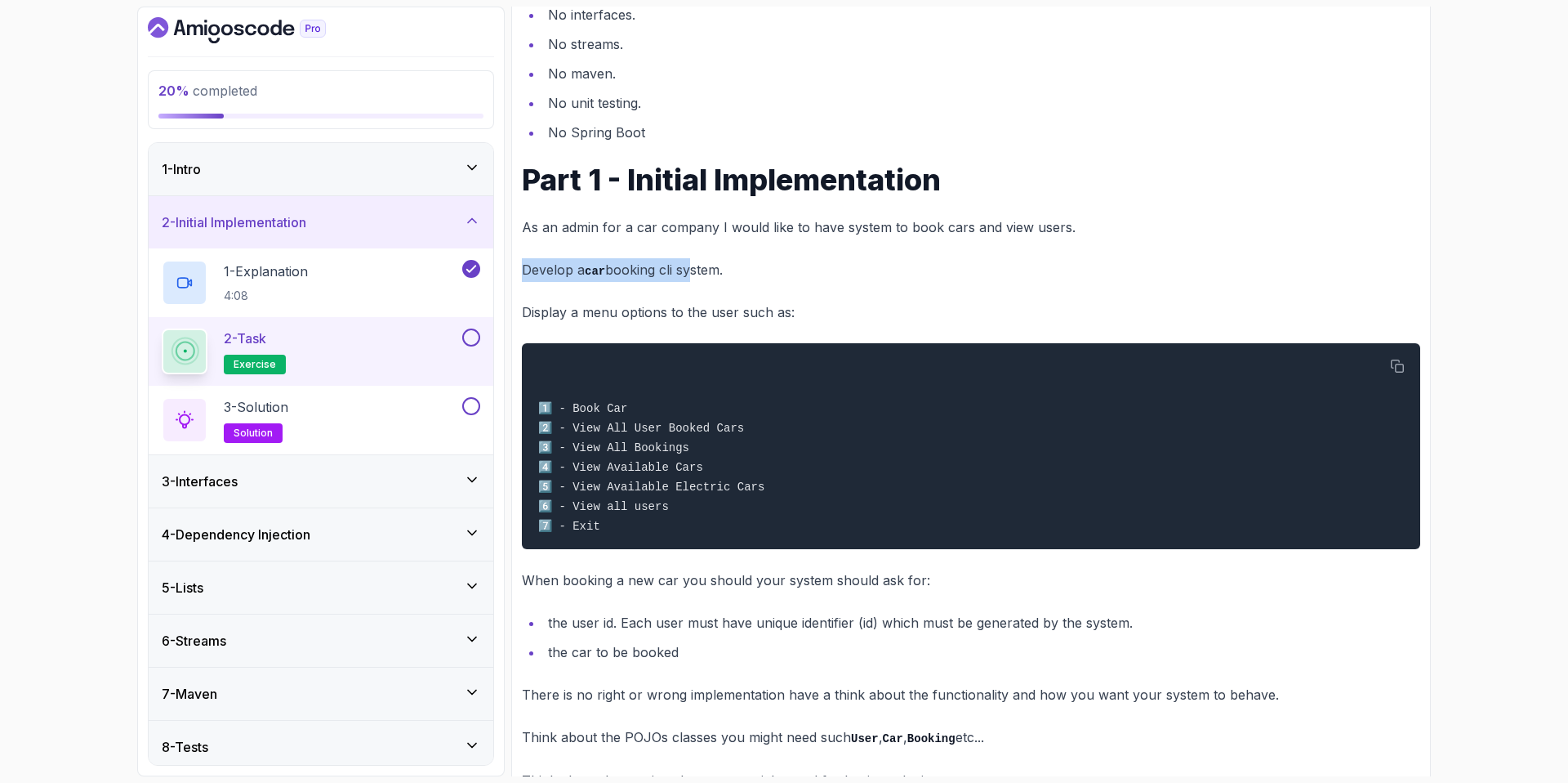
click at [496, 263] on div "20 % completed 1 - Intro 2 - Initial Implementation 1 - Explanation 4:08 2 - Ta…" at bounding box center [321, 392] width 367 height 770
drag, startPoint x: 548, startPoint y: 262, endPoint x: 772, endPoint y: 281, distance: 224.8
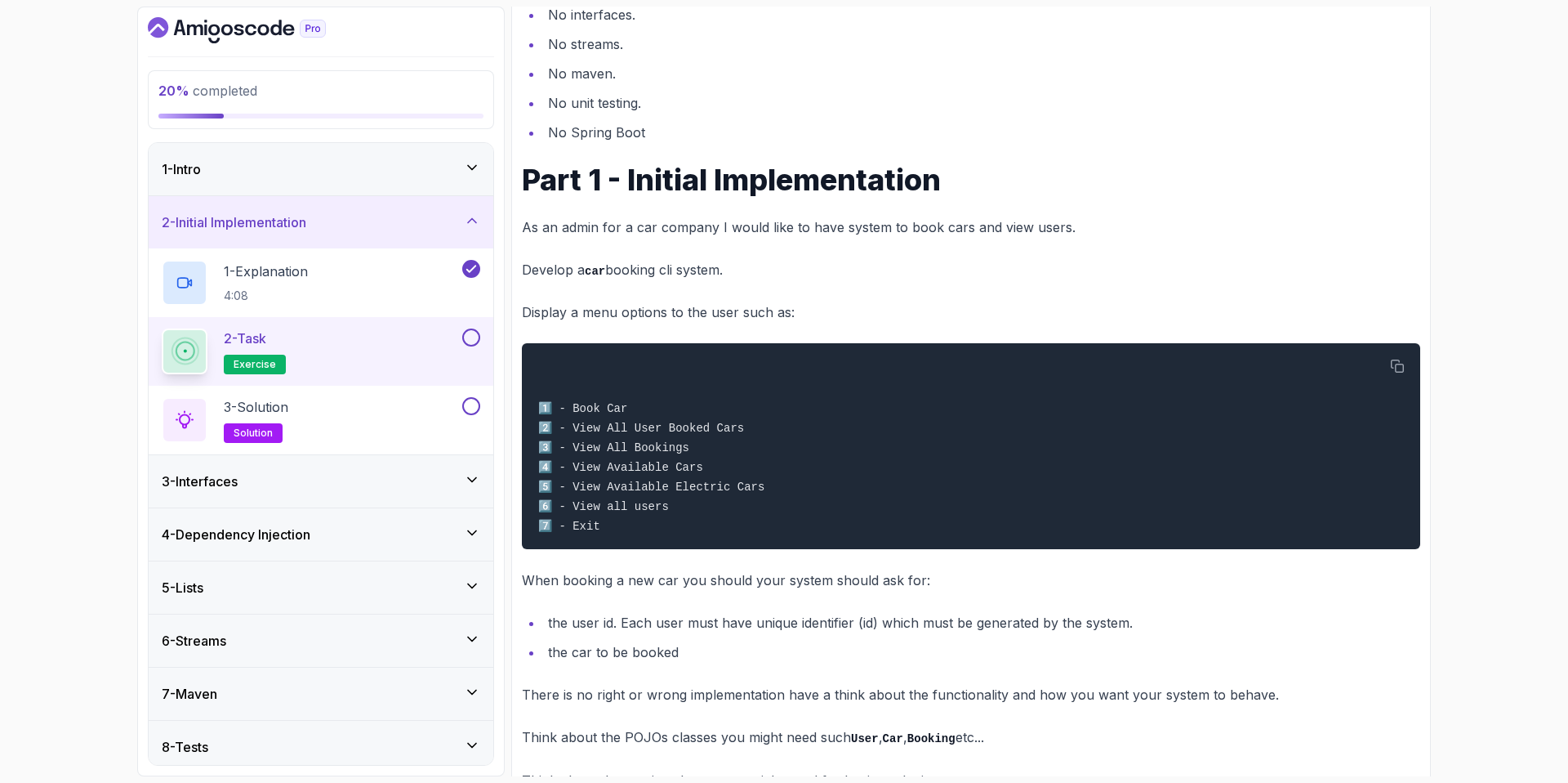
drag, startPoint x: 762, startPoint y: 279, endPoint x: 520, endPoint y: 264, distance: 242.5
click at [561, 269] on p "Develop a car booking cli system." at bounding box center [970, 270] width 898 height 24
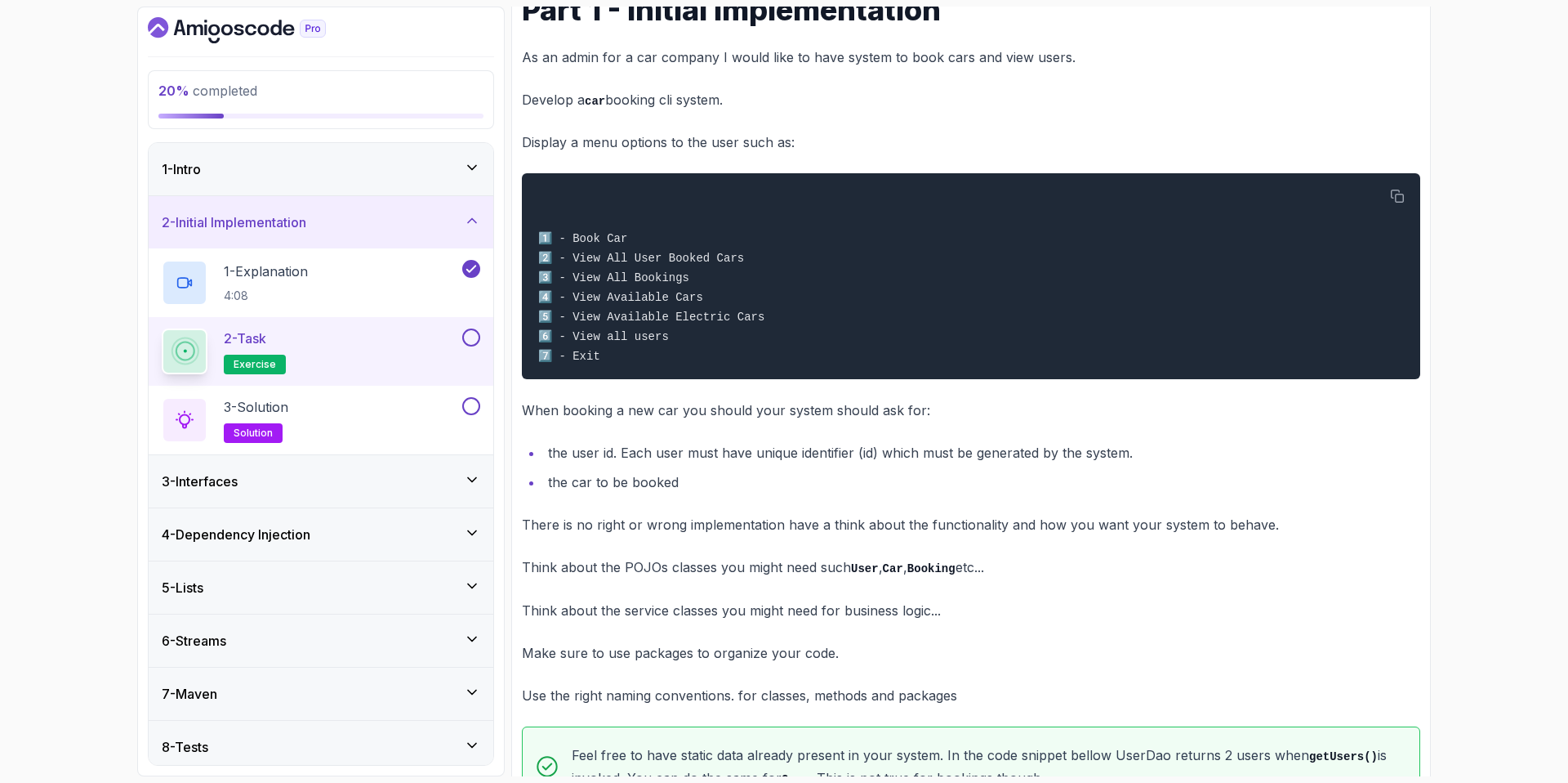
scroll to position [538, 0]
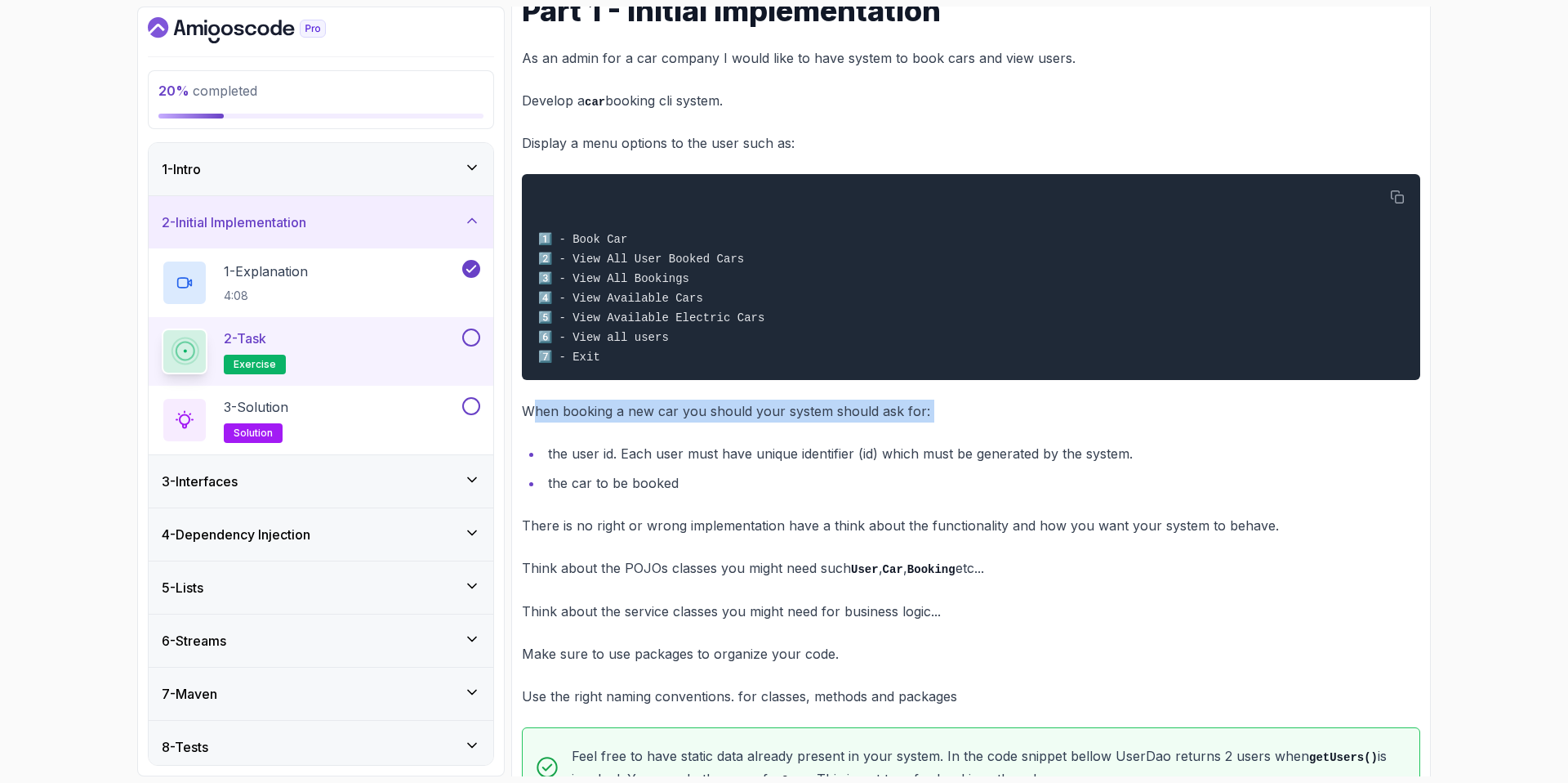
drag, startPoint x: 537, startPoint y: 410, endPoint x: 673, endPoint y: 428, distance: 137.2
click at [673, 428] on div "~2 min read READ THIS FIRST Use arrays for storing data. Later will switch to l…" at bounding box center [970, 797] width 898 height 2233
click at [675, 426] on div "~2 min read READ THIS FIRST Use arrays for storing data. Later will switch to l…" at bounding box center [970, 797] width 898 height 2233
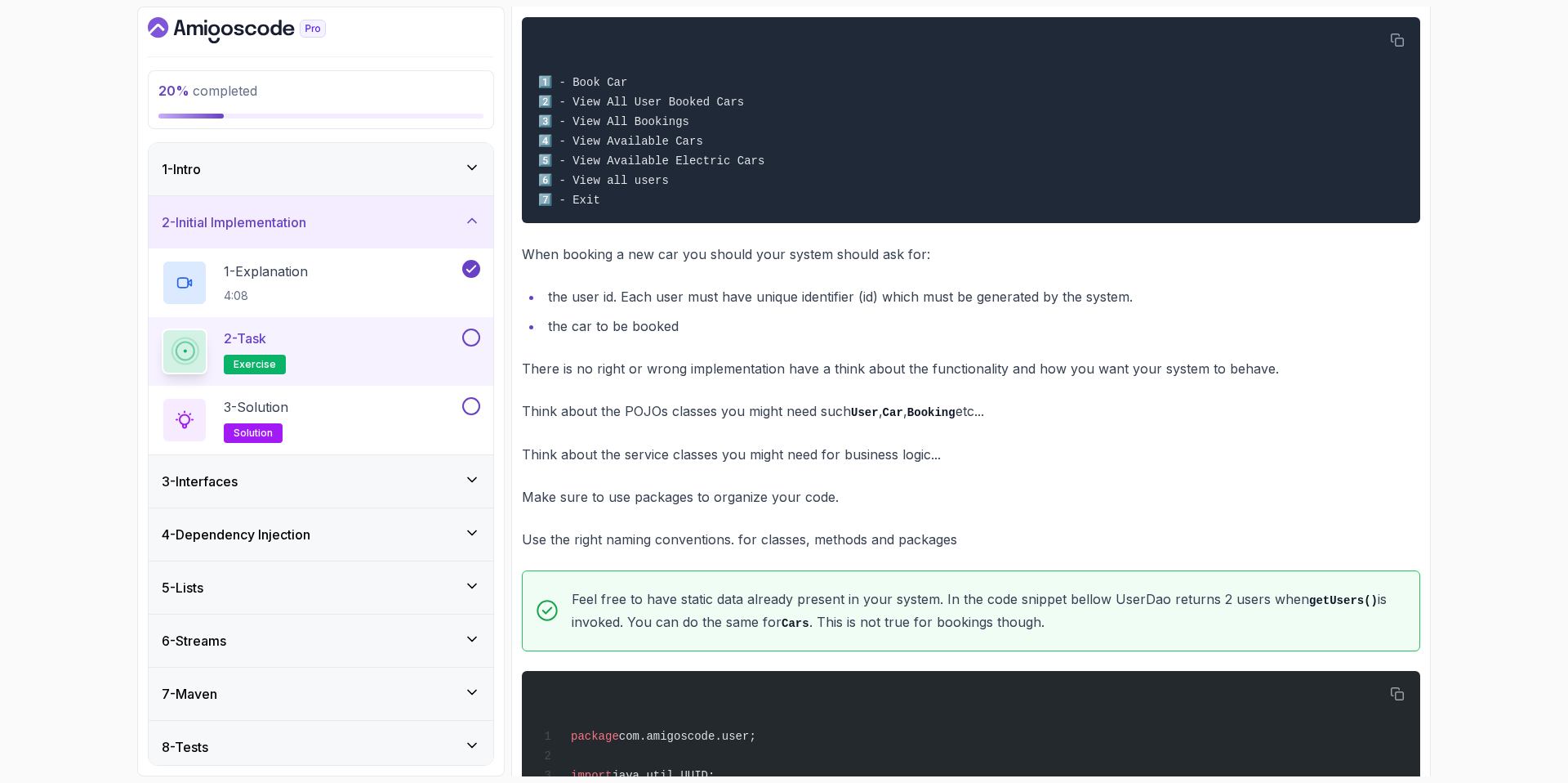
scroll to position [692, 0]
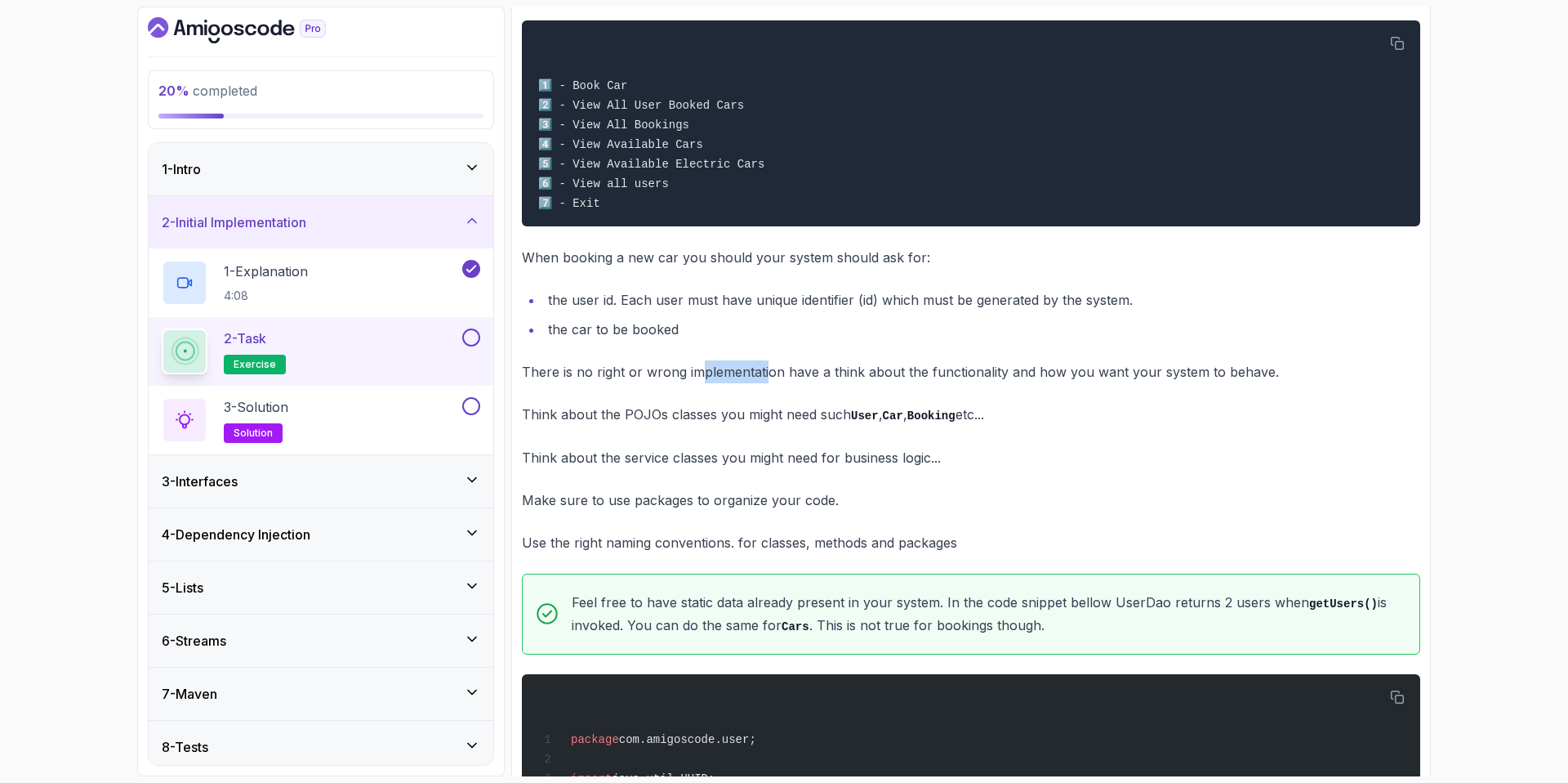
drag, startPoint x: 702, startPoint y: 377, endPoint x: 764, endPoint y: 380, distance: 62.1
click at [764, 380] on p "There is no right or wrong implementation have a think about the functionality …" at bounding box center [970, 371] width 898 height 23
drag, startPoint x: 901, startPoint y: 377, endPoint x: 836, endPoint y: 368, distance: 65.6
click at [774, 369] on p "There is no right or wrong implementation have a think about the functionality …" at bounding box center [970, 371] width 898 height 23
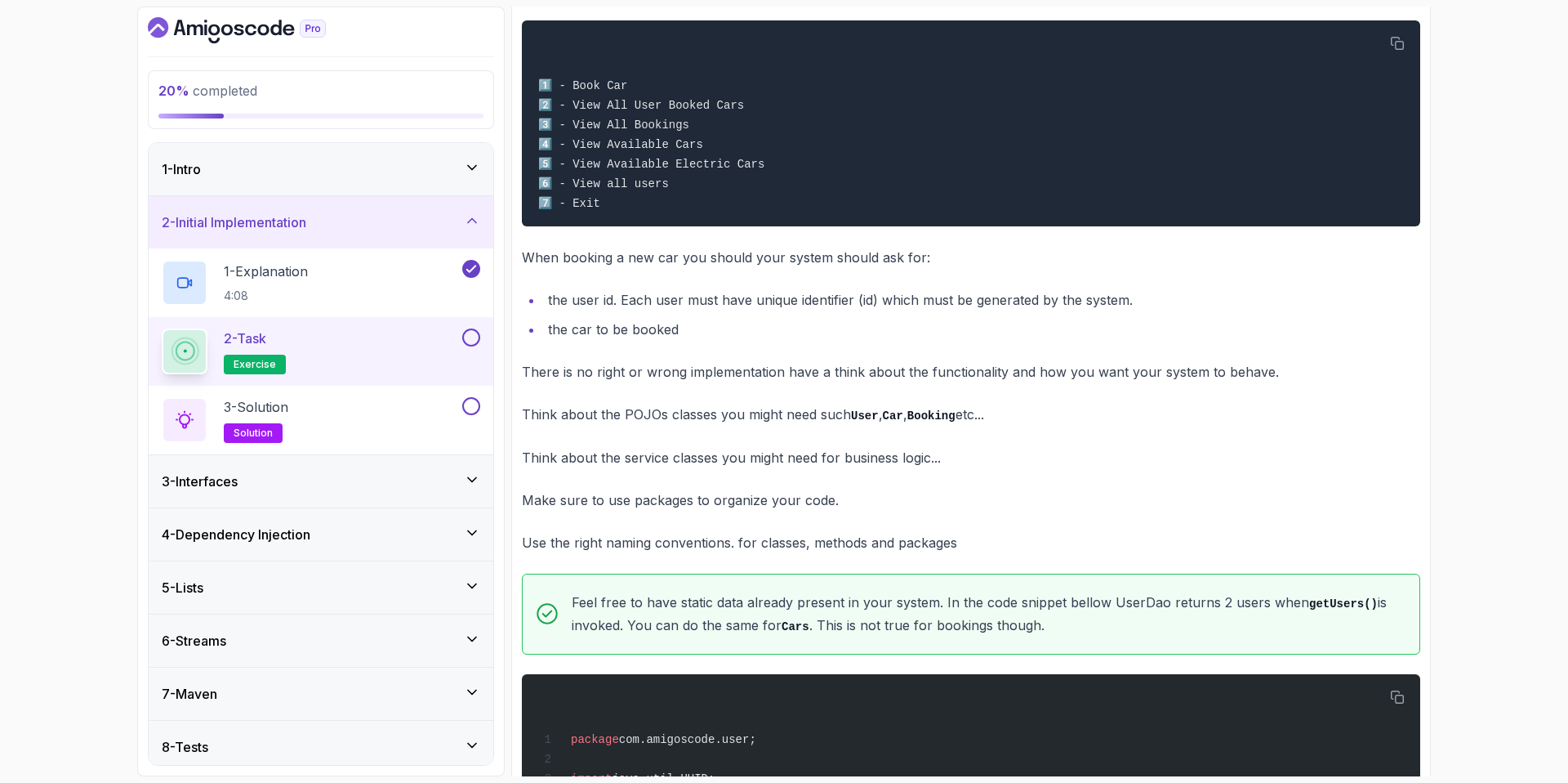
click at [774, 364] on p "There is no right or wrong implementation have a think about the functionality …" at bounding box center [970, 371] width 898 height 23
drag, startPoint x: 764, startPoint y: 359, endPoint x: 947, endPoint y: 364, distance: 183.1
click at [774, 364] on p "There is no right or wrong implementation have a think about the functionality …" at bounding box center [970, 371] width 898 height 23
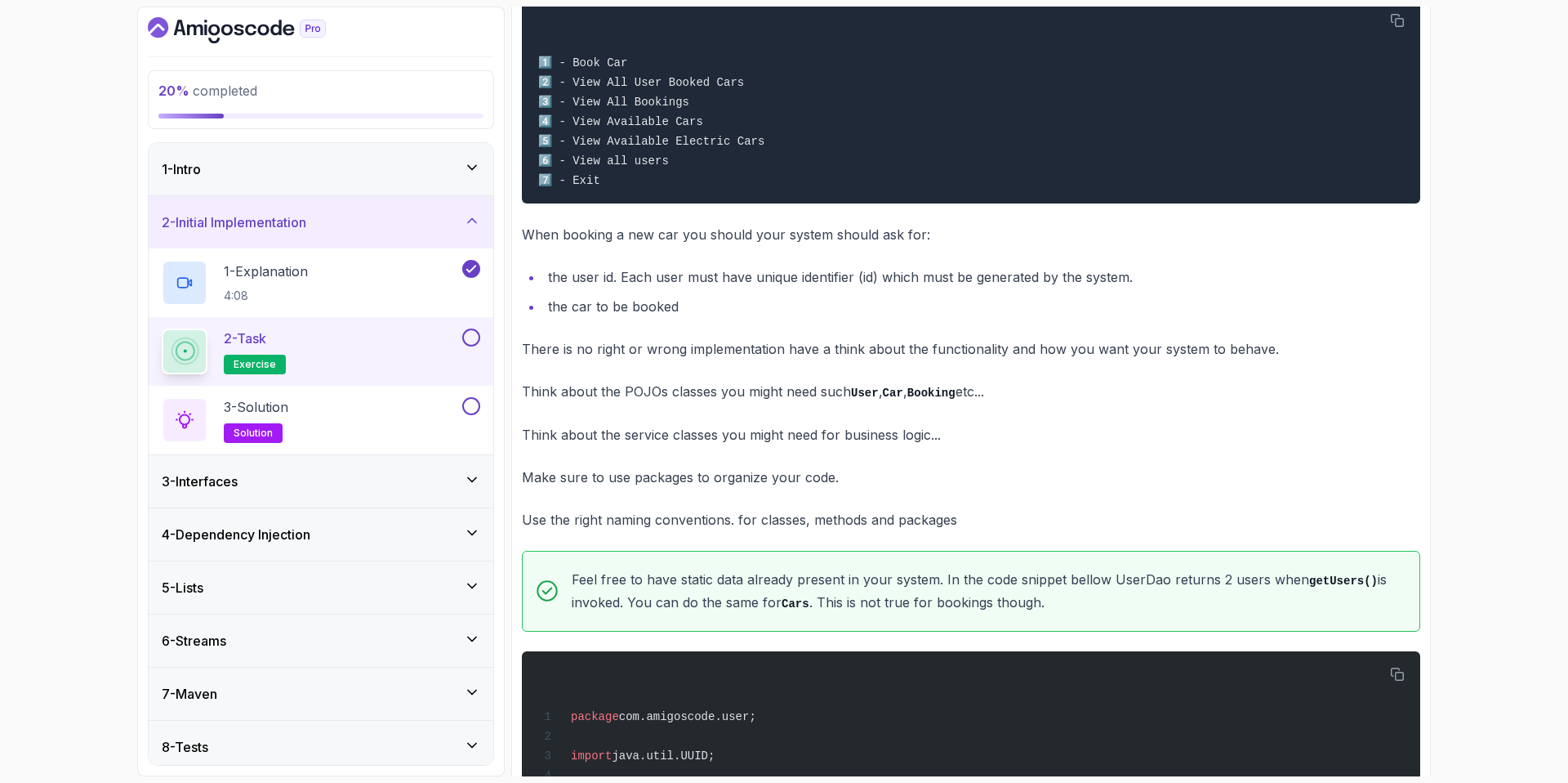
scroll to position [724, 0]
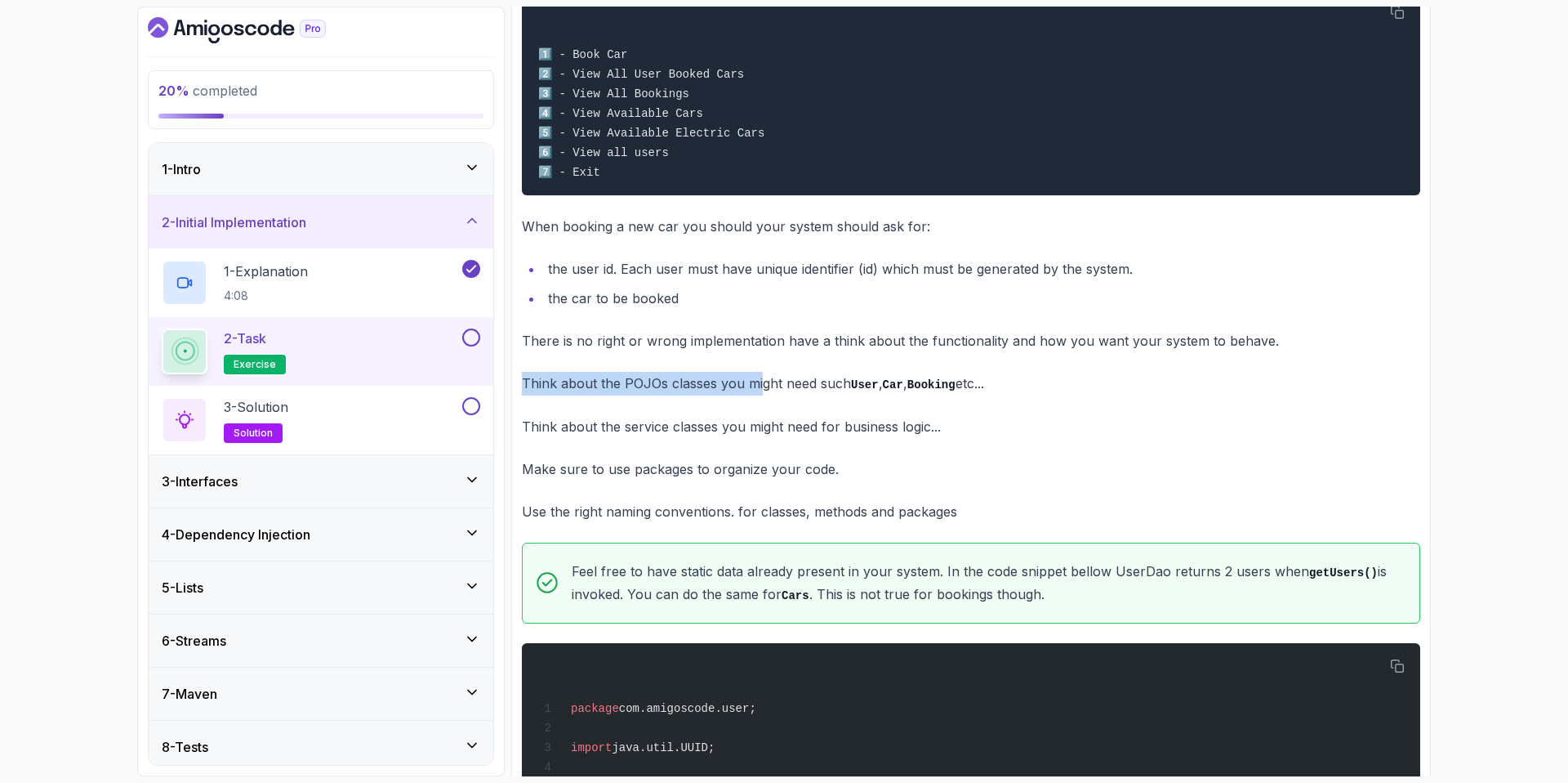
drag, startPoint x: 626, startPoint y: 371, endPoint x: 760, endPoint y: 381, distance: 134.4
click at [760, 381] on p "Think about the POJOs classes you might need such User , Car , Booking etc..." at bounding box center [970, 384] width 898 height 24
drag, startPoint x: 949, startPoint y: 393, endPoint x: 826, endPoint y: 382, distance: 123.5
click at [774, 382] on p "Think about the POJOs classes you might need such User , Car , Booking etc..." at bounding box center [970, 384] width 898 height 24
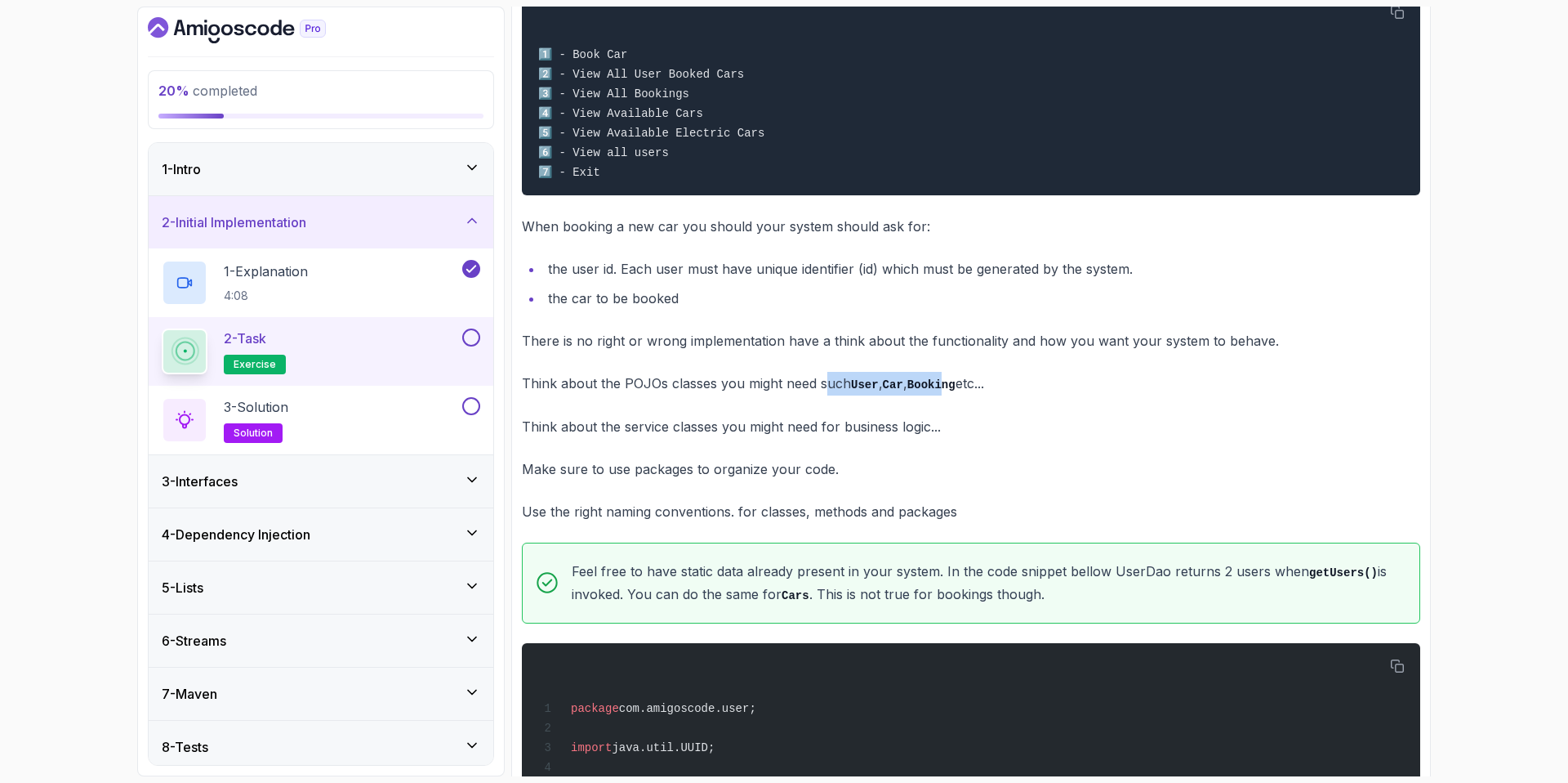
click at [774, 382] on p "Think about the POJOs classes you might need such User , Car , Booking etc..." at bounding box center [970, 384] width 898 height 24
drag, startPoint x: 774, startPoint y: 384, endPoint x: 827, endPoint y: 386, distance: 53.0
click at [774, 386] on p "Think about the POJOs classes you might need such User , Car , Booking etc..." at bounding box center [970, 384] width 898 height 24
click at [774, 385] on p "Think about the POJOs classes you might need such User , Car , Booking etc..." at bounding box center [970, 384] width 898 height 24
drag, startPoint x: 863, startPoint y: 381, endPoint x: 767, endPoint y: 372, distance: 96.4
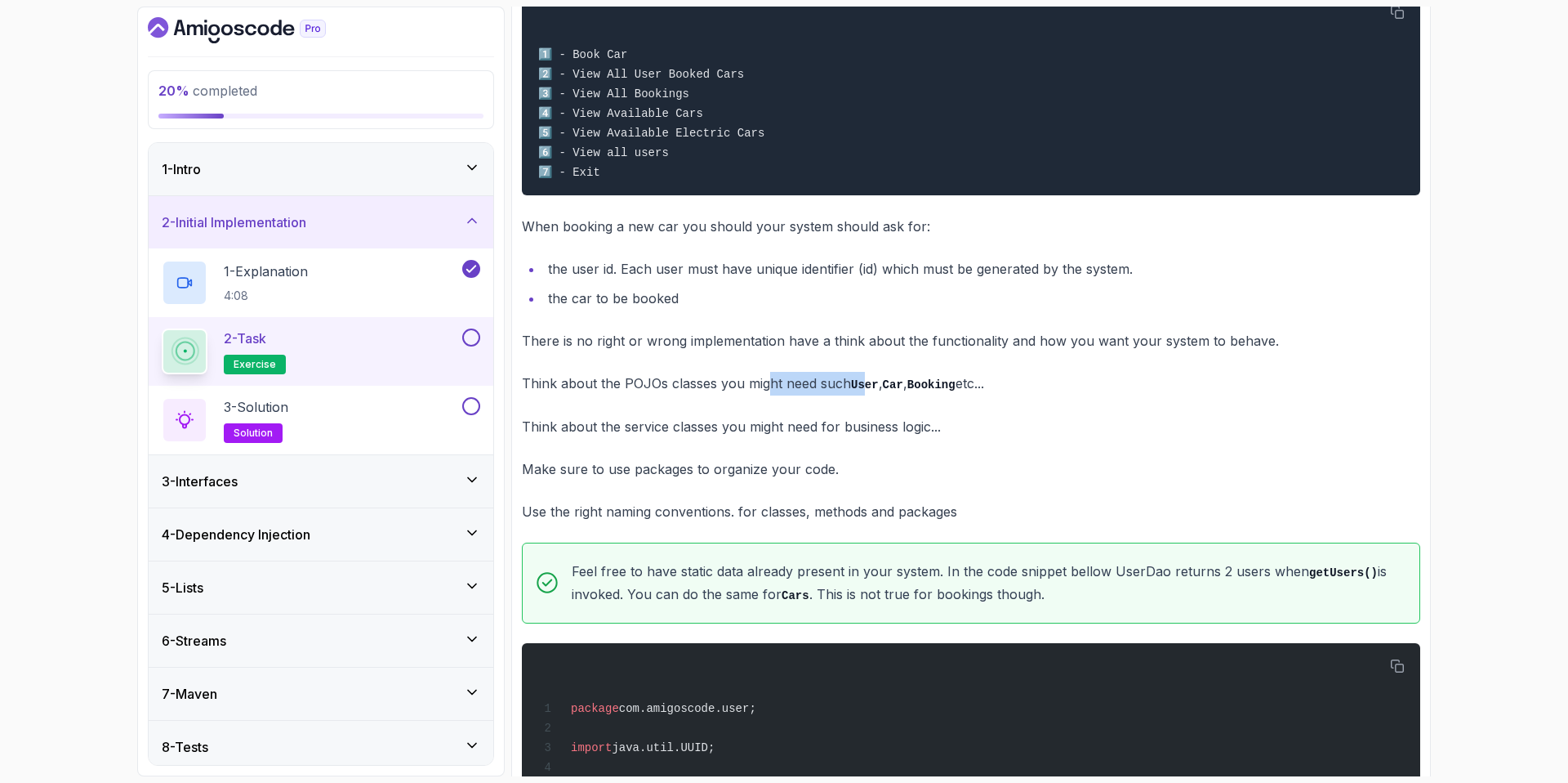
click at [767, 372] on p "Think about the POJOs classes you might need such User , Car , Booking etc..." at bounding box center [970, 384] width 898 height 24
drag, startPoint x: 769, startPoint y: 372, endPoint x: 890, endPoint y: 377, distance: 121.1
click at [774, 377] on p "Think about the POJOs classes you might need such User , Car , Booking etc..." at bounding box center [970, 384] width 898 height 24
drag, startPoint x: 890, startPoint y: 377, endPoint x: 943, endPoint y: 378, distance: 53.0
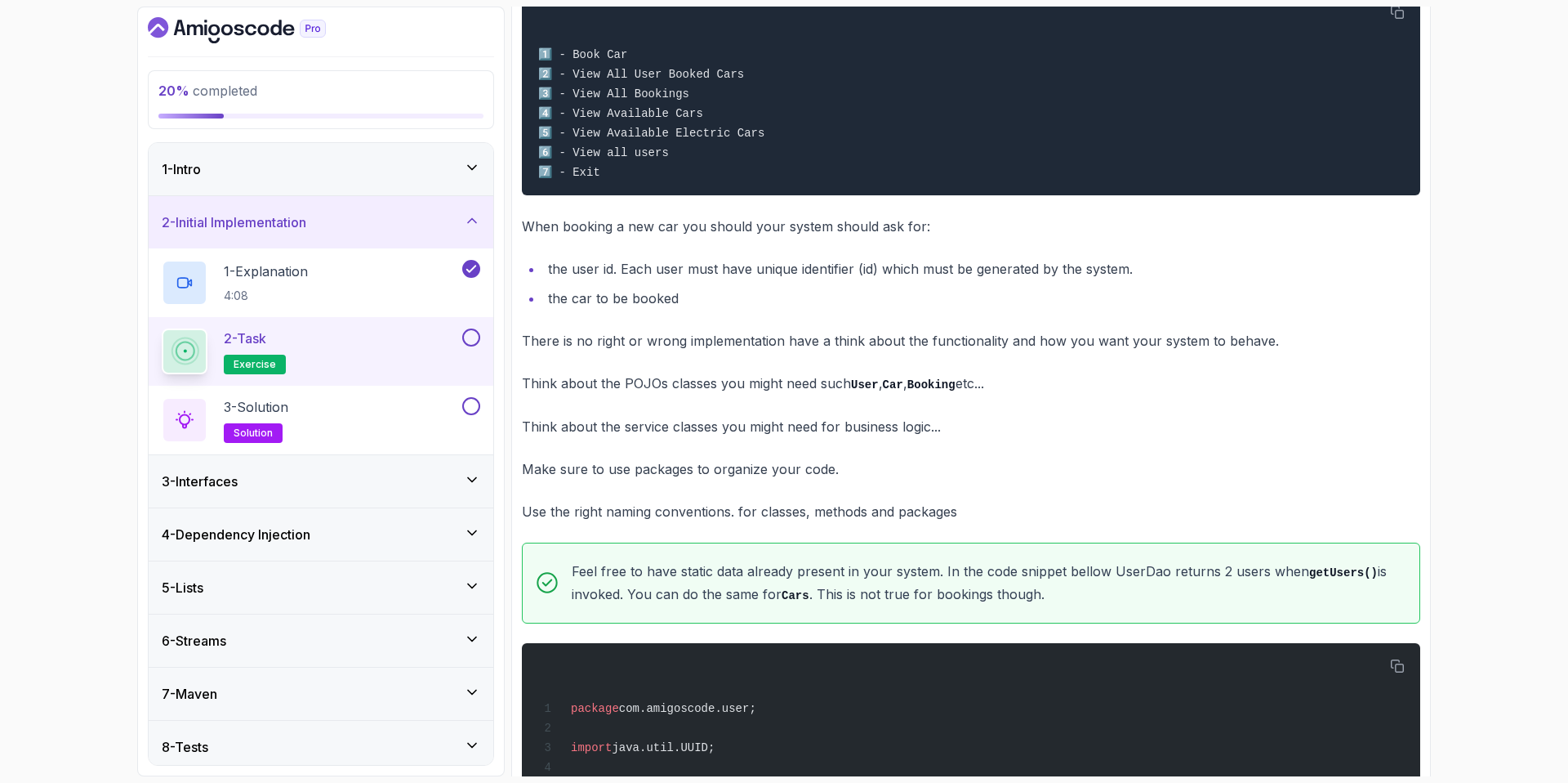
click at [774, 378] on code "Car" at bounding box center [892, 384] width 21 height 13
drag, startPoint x: 947, startPoint y: 378, endPoint x: 830, endPoint y: 376, distance: 117.0
click at [774, 376] on p "Think about the POJOs classes you might need such User , Car , Booking etc..." at bounding box center [970, 384] width 898 height 24
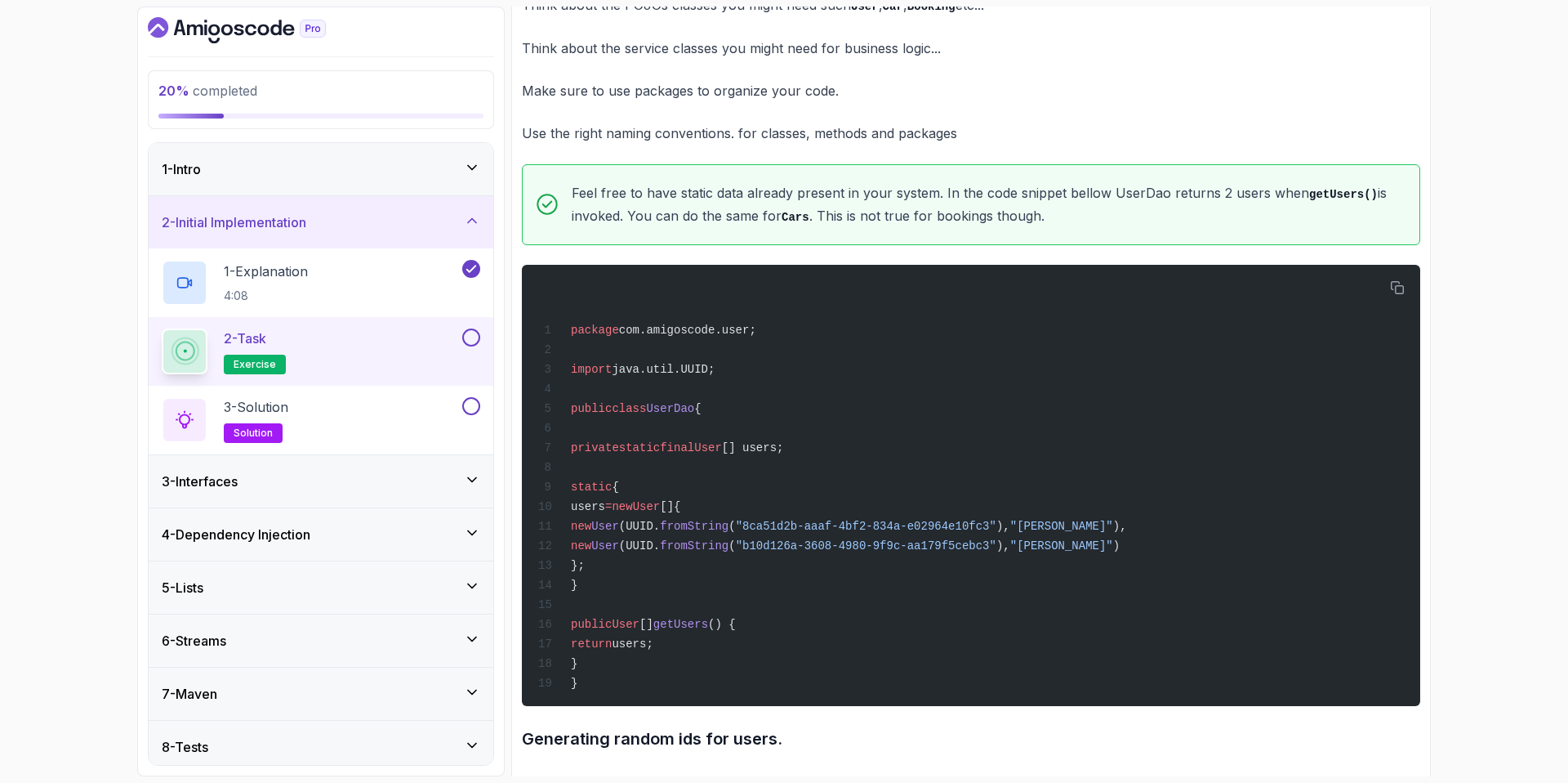
scroll to position [1105, 0]
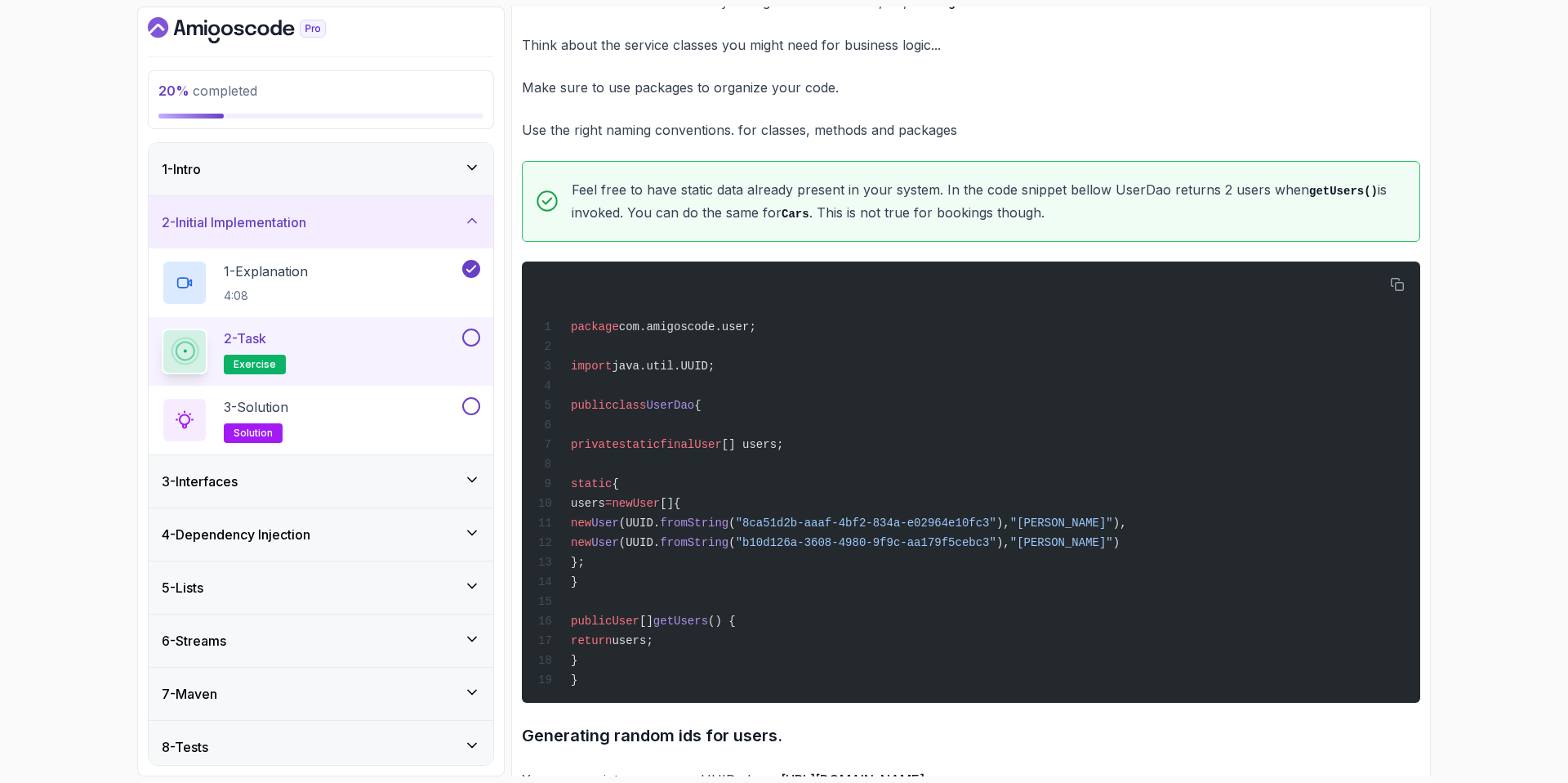
click at [774, 232] on div "Feel free to have static data already present in your system. In the code snipp…" at bounding box center [970, 202] width 898 height 81
drag, startPoint x: 1104, startPoint y: 186, endPoint x: 1176, endPoint y: 187, distance: 72.0
click at [774, 187] on p "Feel free to have static data already present in your system. In the code snipp…" at bounding box center [989, 201] width 835 height 47
drag, startPoint x: 600, startPoint y: 442, endPoint x: 799, endPoint y: 657, distance: 293.0
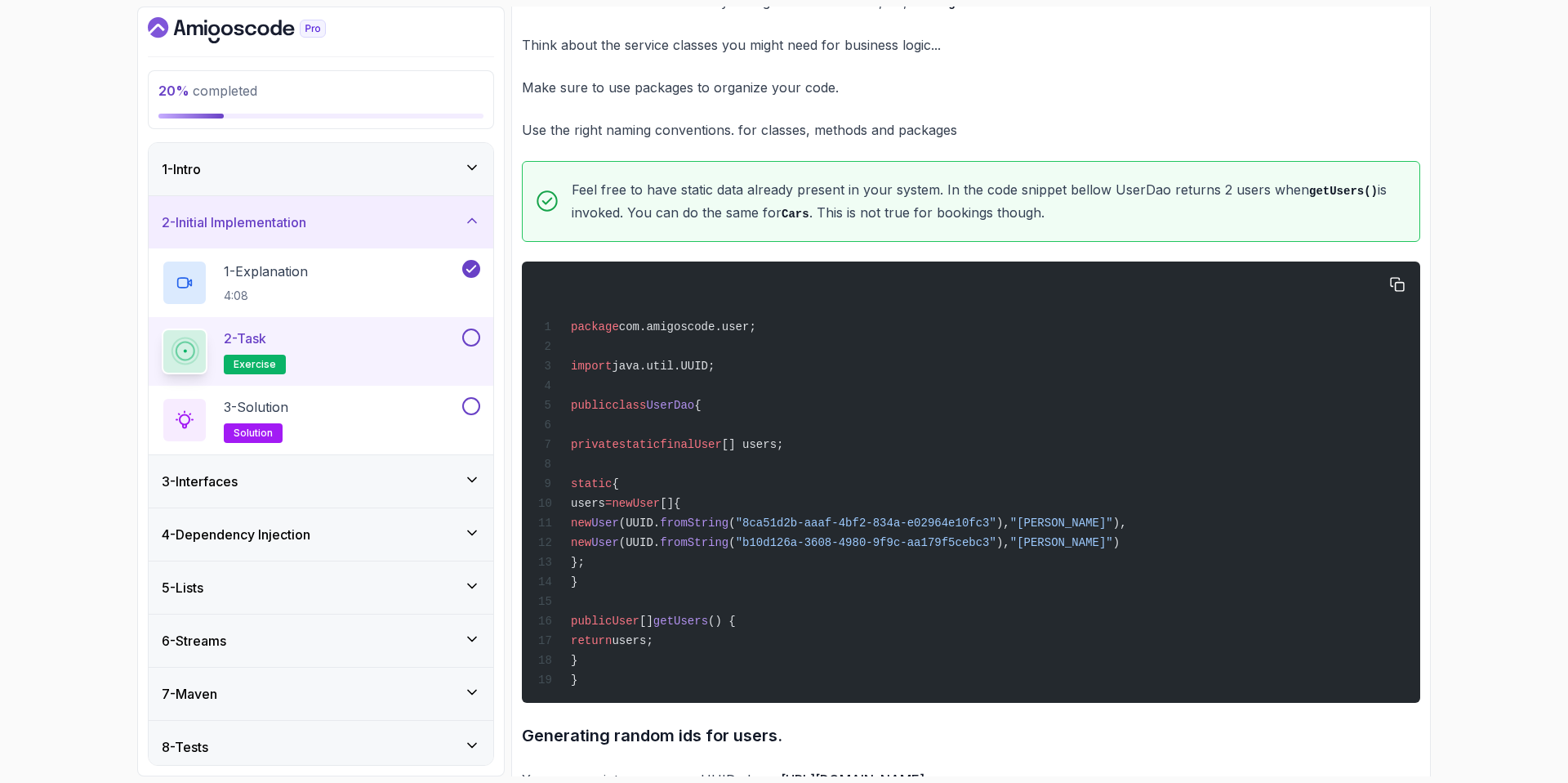
click at [774, 657] on div "package com.amigoscode.user; import java.util.UUID; public class [GEOGRAPHIC_DA…" at bounding box center [971, 482] width 873 height 422
copy code "private static final User [] users; static { users = new User []{ new User (UUI…"
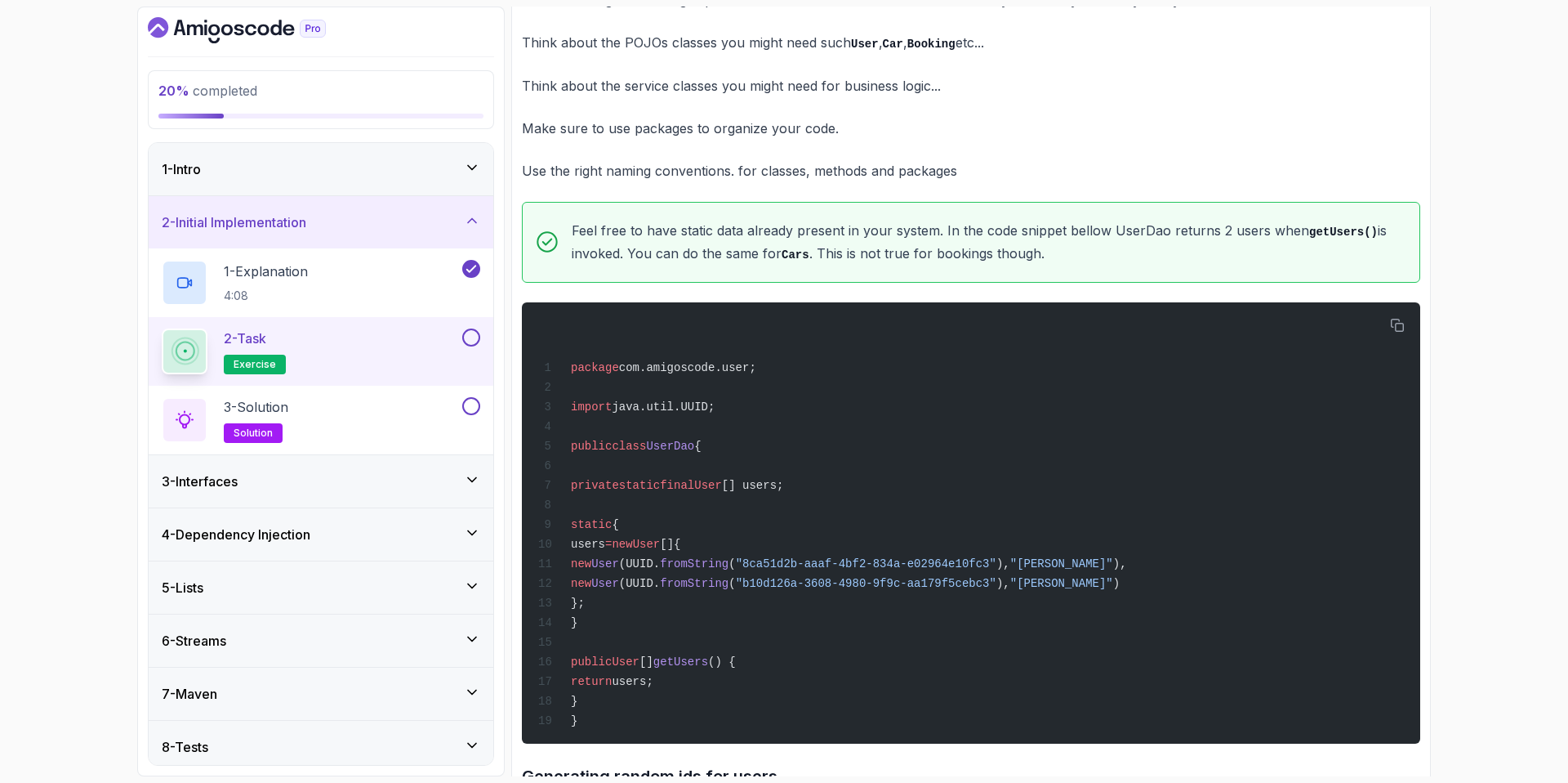
scroll to position [1320, 0]
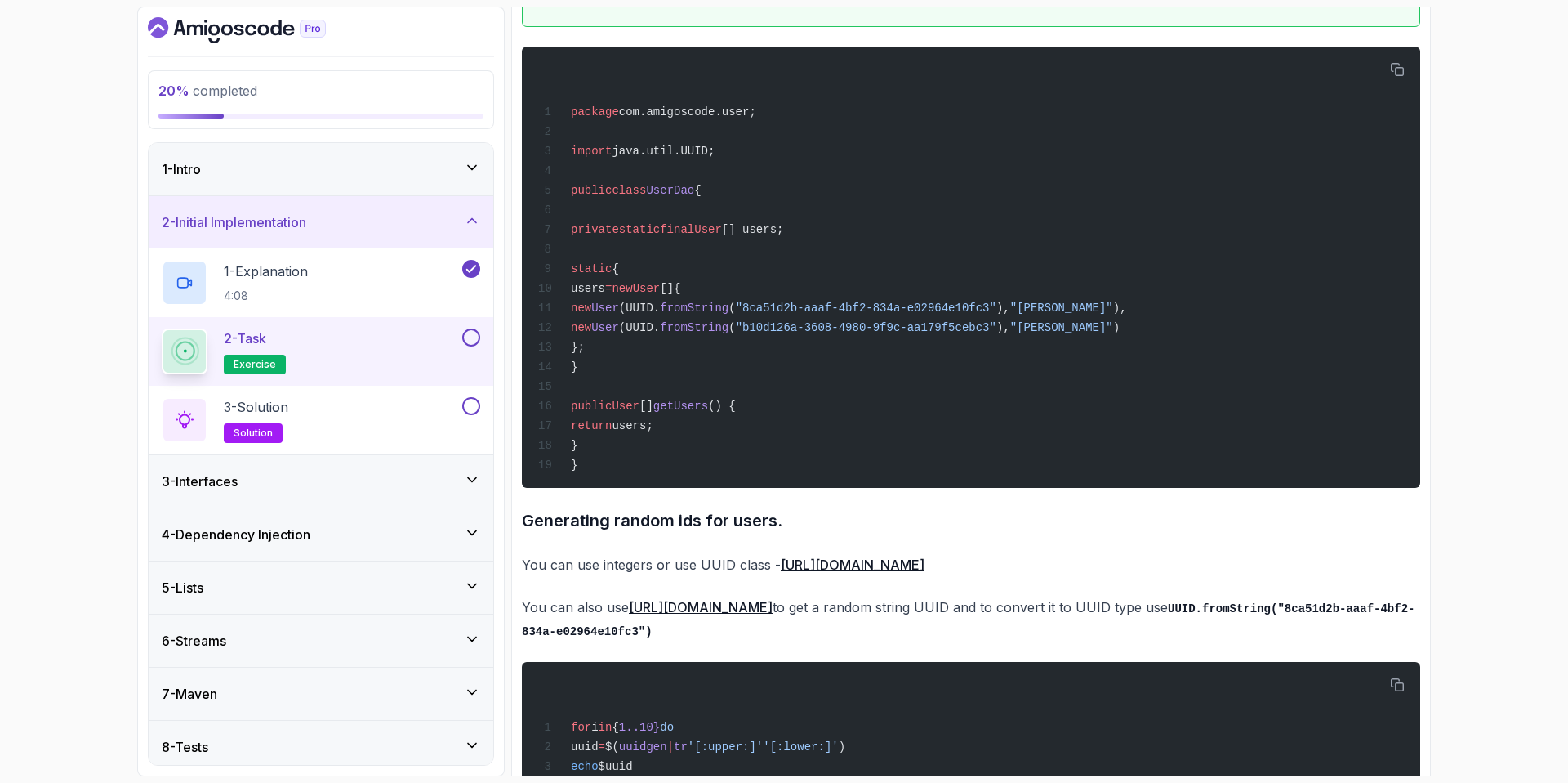
click at [774, 503] on div "~2 min read READ THIS FIRST Use arrays for storing data. Later will switch to l…" at bounding box center [970, 16] width 898 height 2233
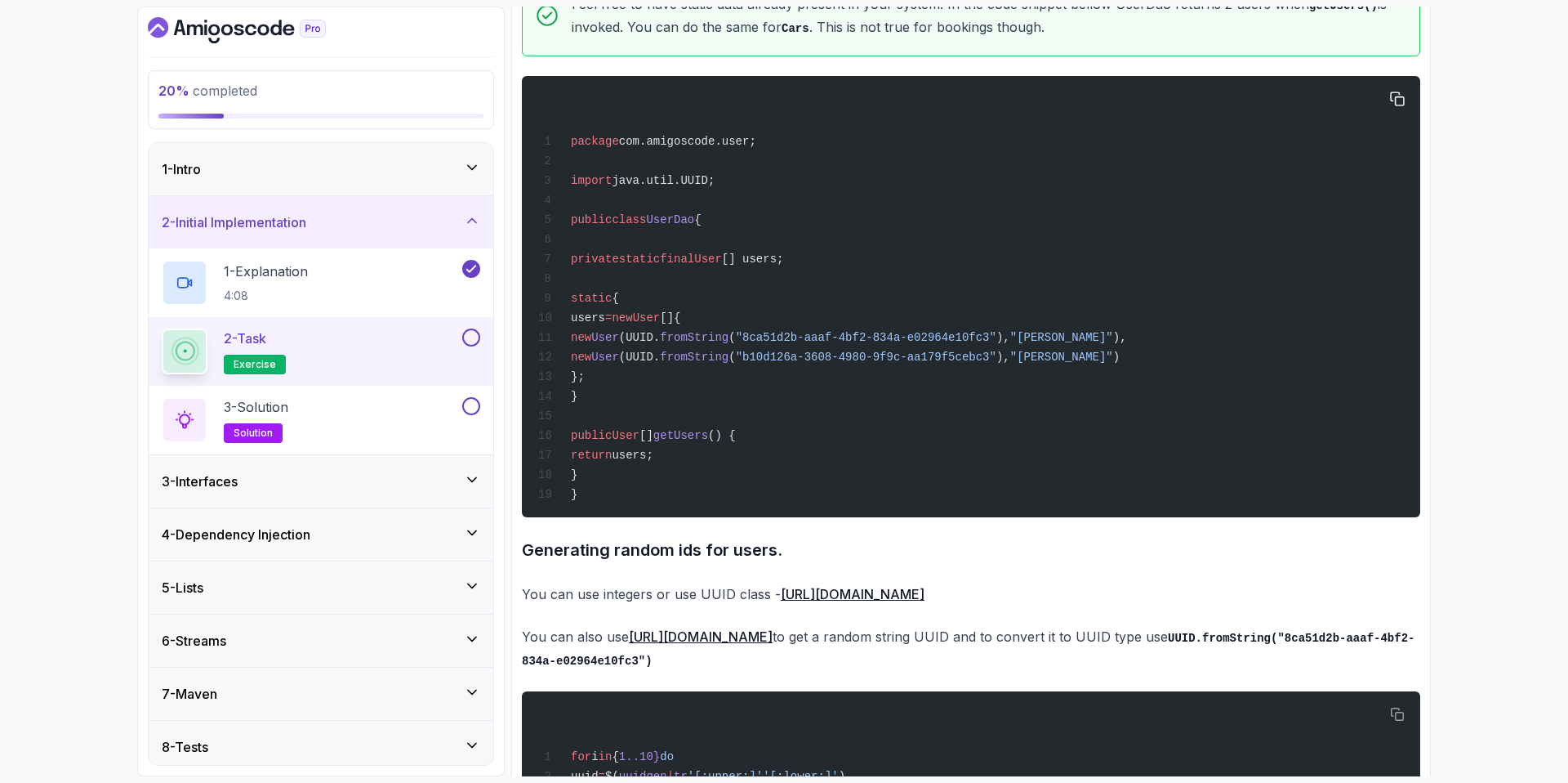
scroll to position [1312, 0]
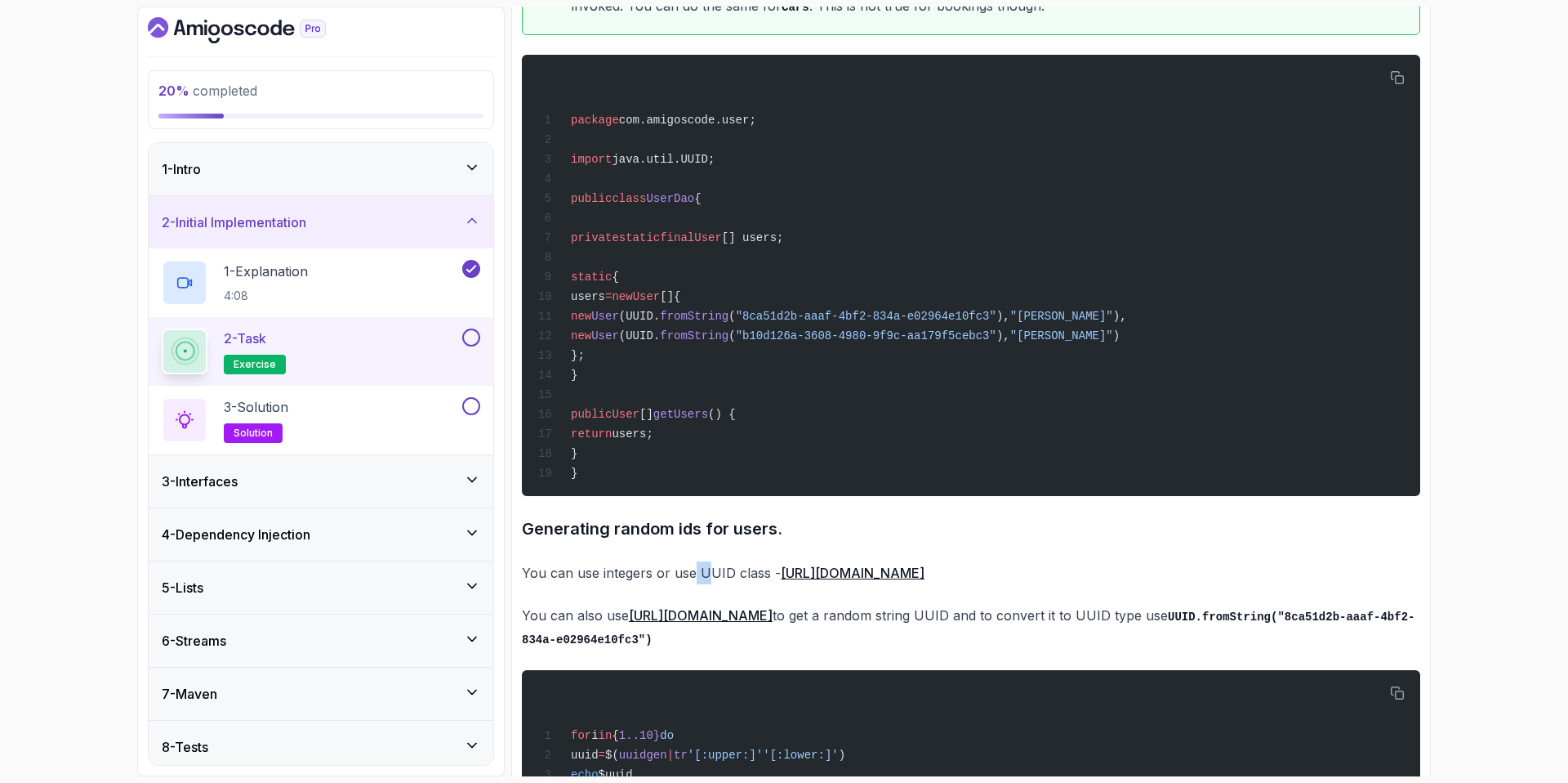
drag, startPoint x: 693, startPoint y: 573, endPoint x: 711, endPoint y: 573, distance: 18.0
click at [711, 573] on p "You can use integers or use UUID class - [URL][DOMAIN_NAME]" at bounding box center [970, 572] width 898 height 23
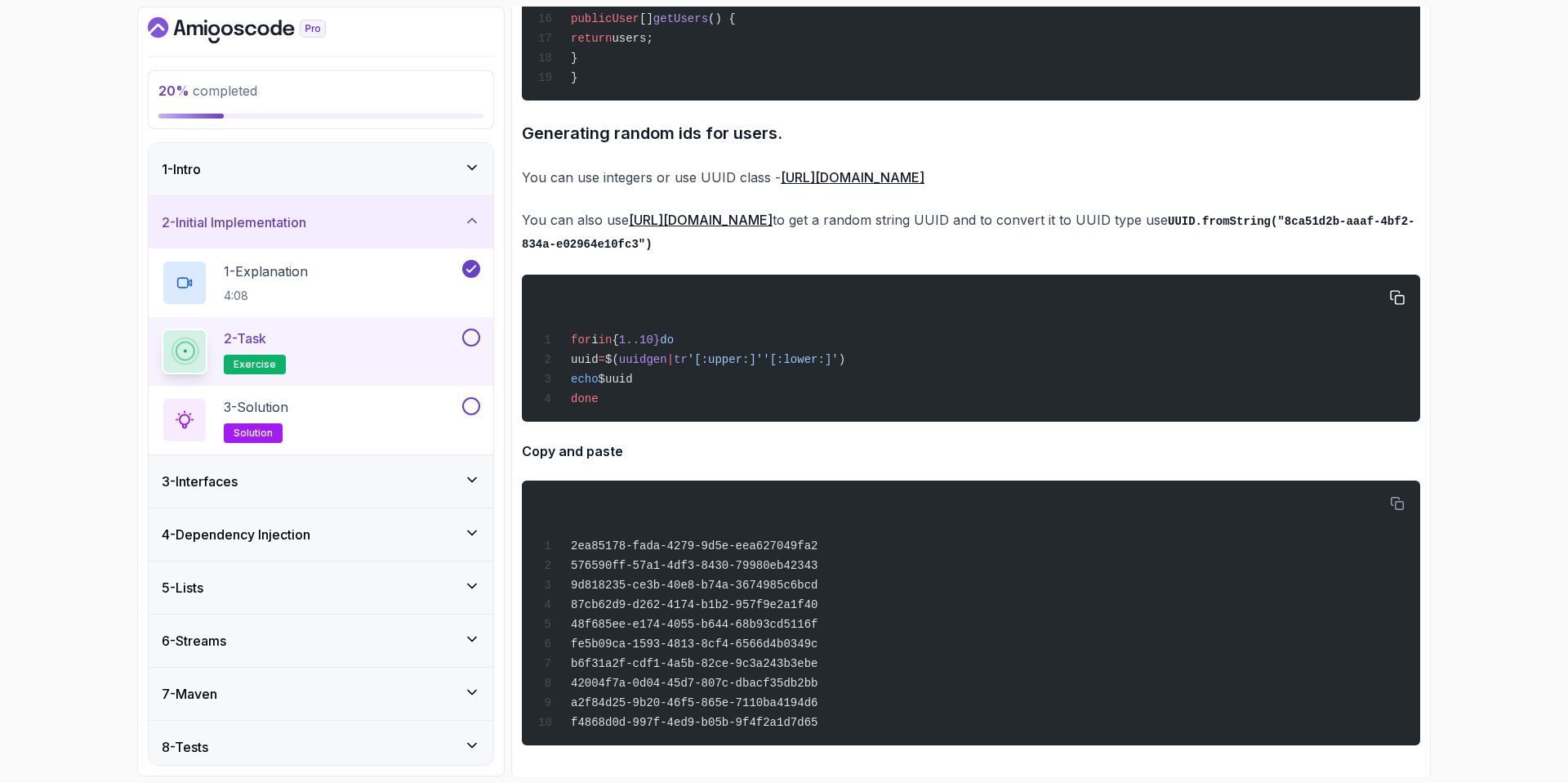
scroll to position [1704, 0]
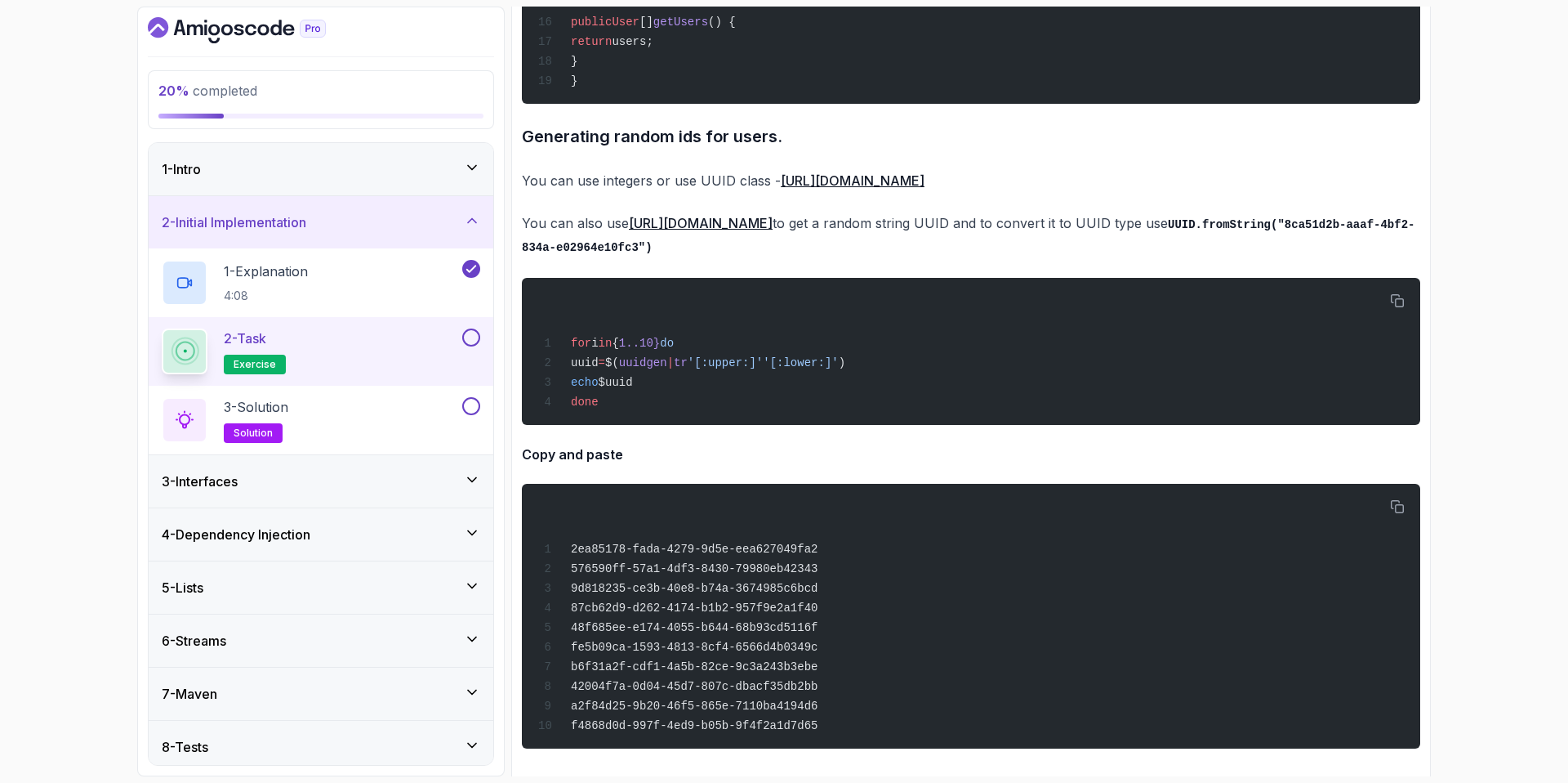
click at [606, 247] on code "UUID.fromString("8ca51d2b-aaaf-4bf2-834a-e02964e10fc3")" at bounding box center [968, 236] width 892 height 37
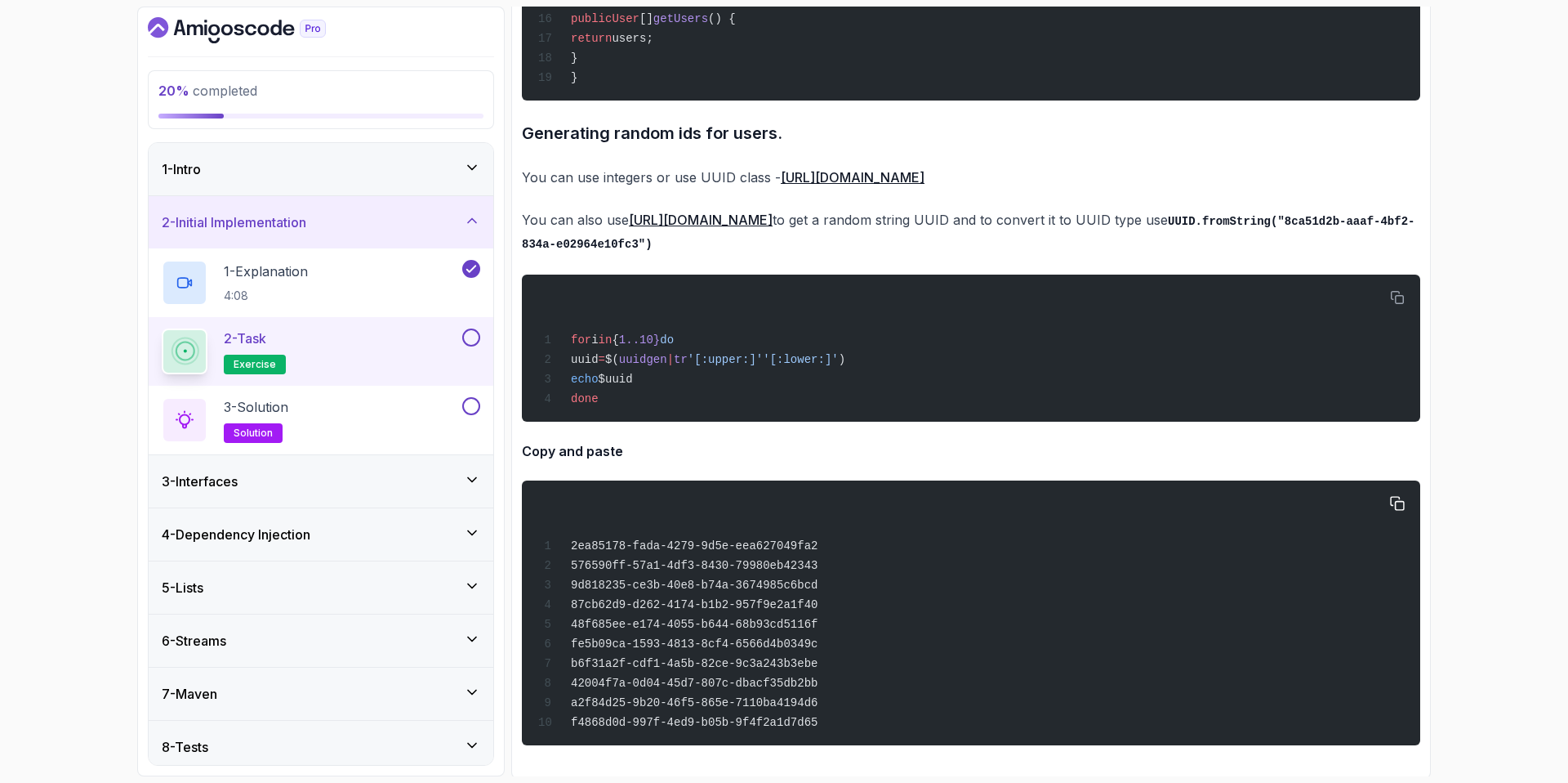
click at [592, 501] on div "2ea85178-fada-4279-9d5e-eea627049fa2 576590ff-57a1-4df3-8430-79980eb42343 9d818…" at bounding box center [971, 613] width 873 height 245
click at [385, 343] on div "2 - Task exercise" at bounding box center [310, 351] width 297 height 46
click at [476, 335] on button at bounding box center [471, 338] width 18 height 18
click at [449, 410] on div "3 - Solution solution" at bounding box center [310, 420] width 297 height 46
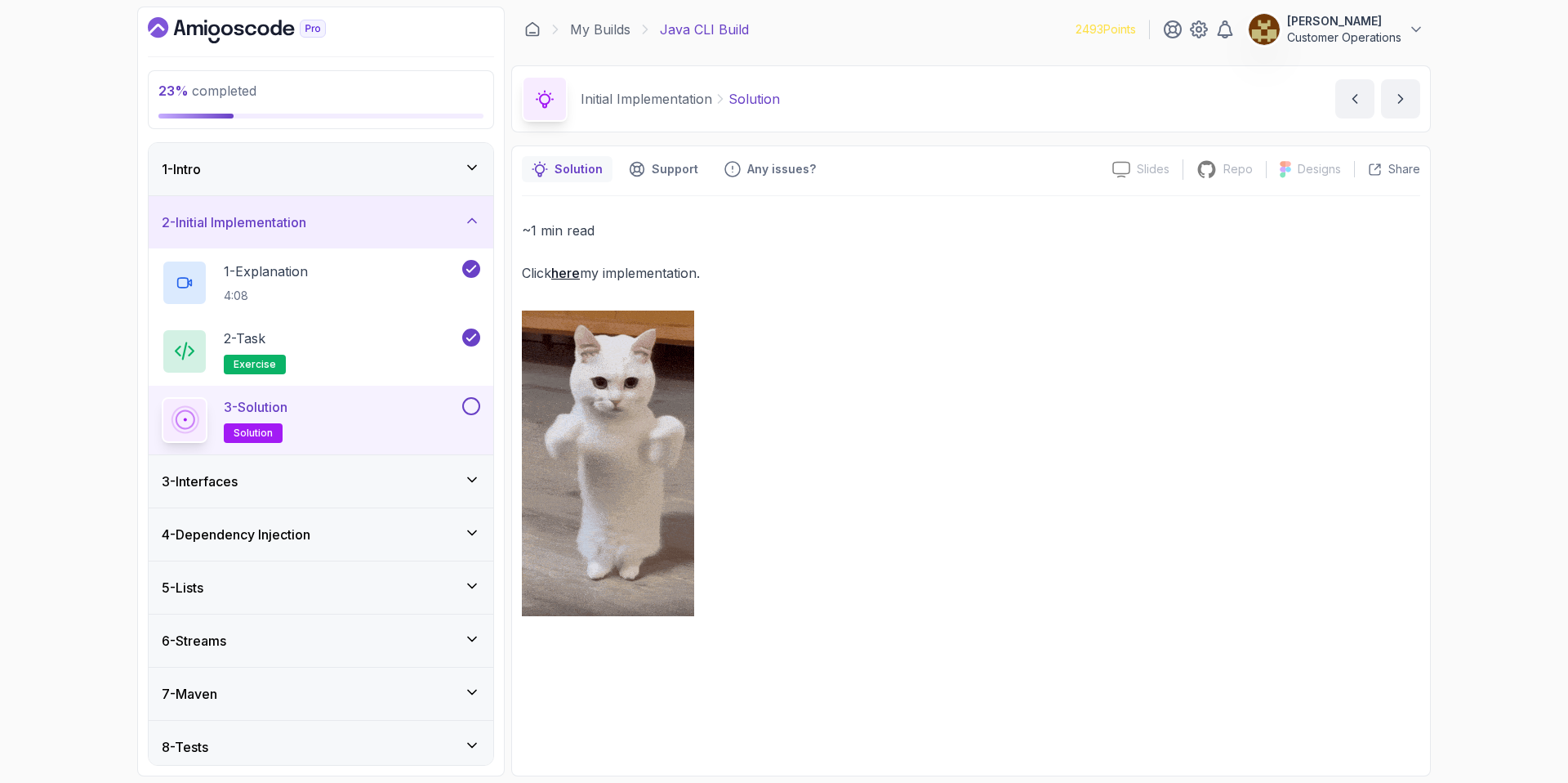
click at [570, 275] on link "here" at bounding box center [565, 272] width 29 height 17
